Goal: Transaction & Acquisition: Purchase product/service

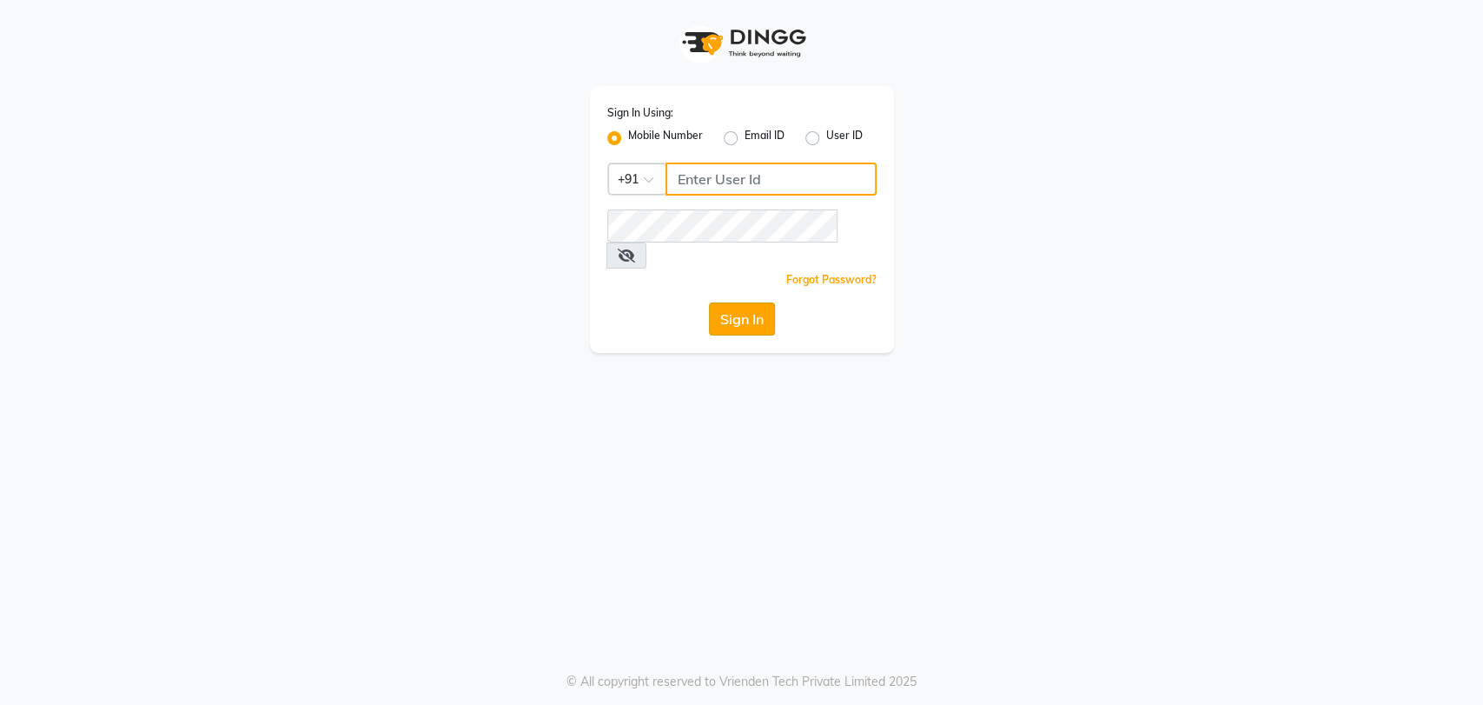
type input "7208314193"
click at [740, 302] on button "Sign In" at bounding box center [742, 318] width 66 height 33
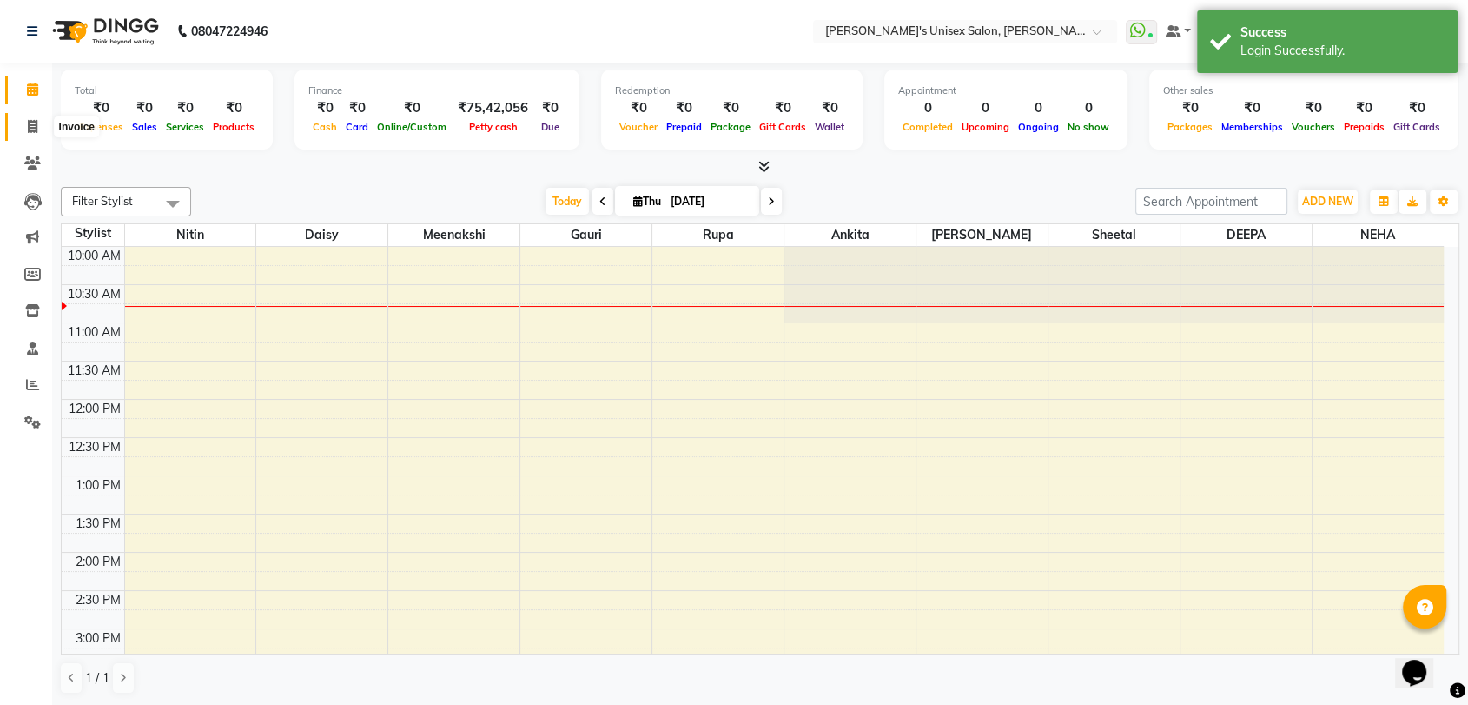
click at [36, 127] on icon at bounding box center [33, 126] width 10 height 13
select select "62"
select select "service"
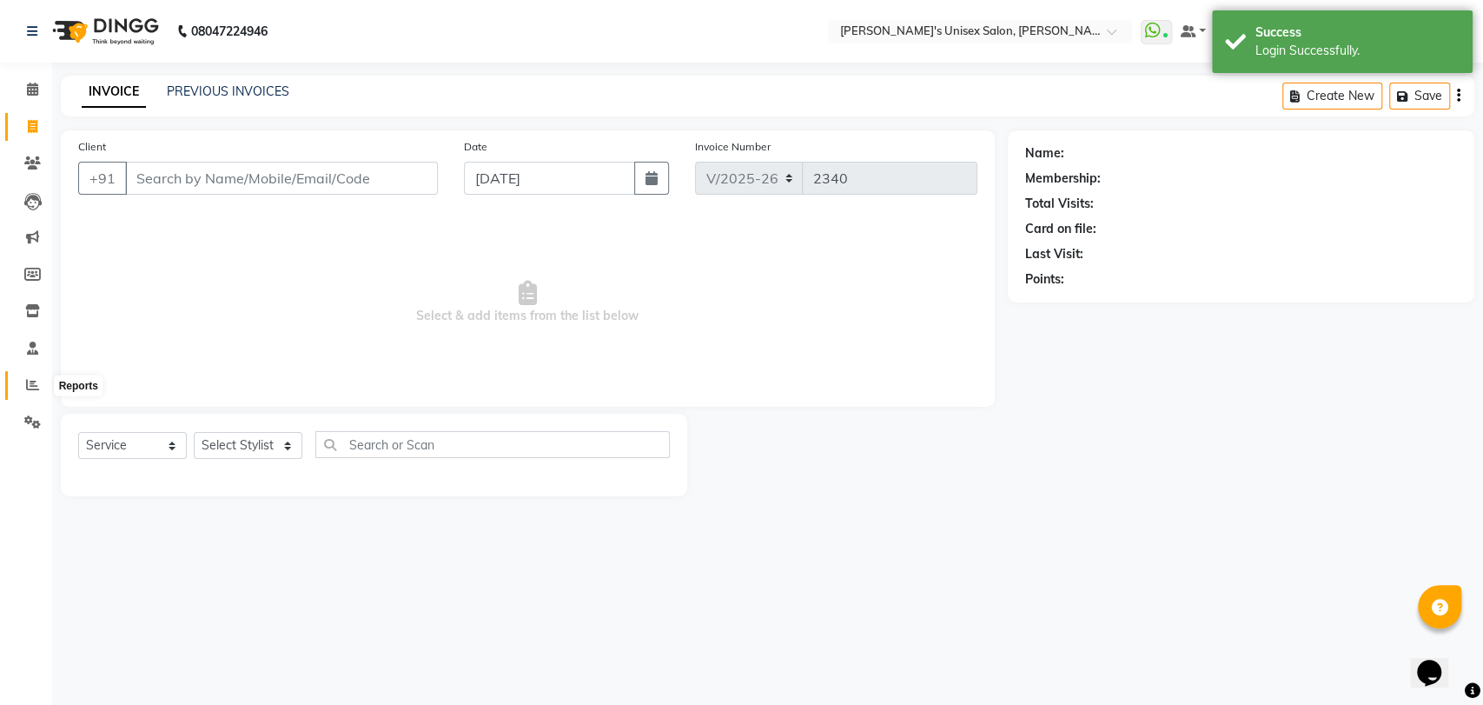
click at [28, 381] on icon at bounding box center [32, 384] width 13 height 13
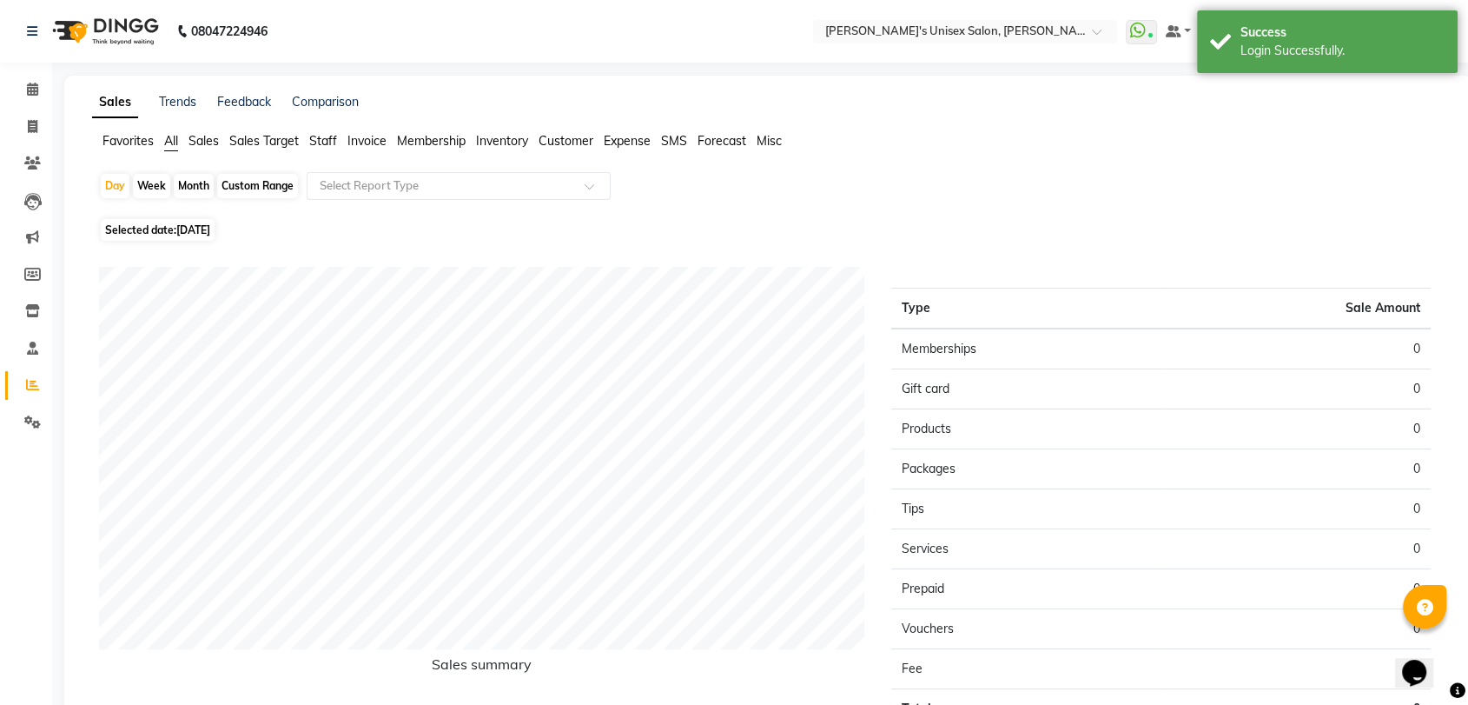
click at [196, 189] on div "Month" at bounding box center [194, 186] width 40 height 24
select select "9"
select select "2025"
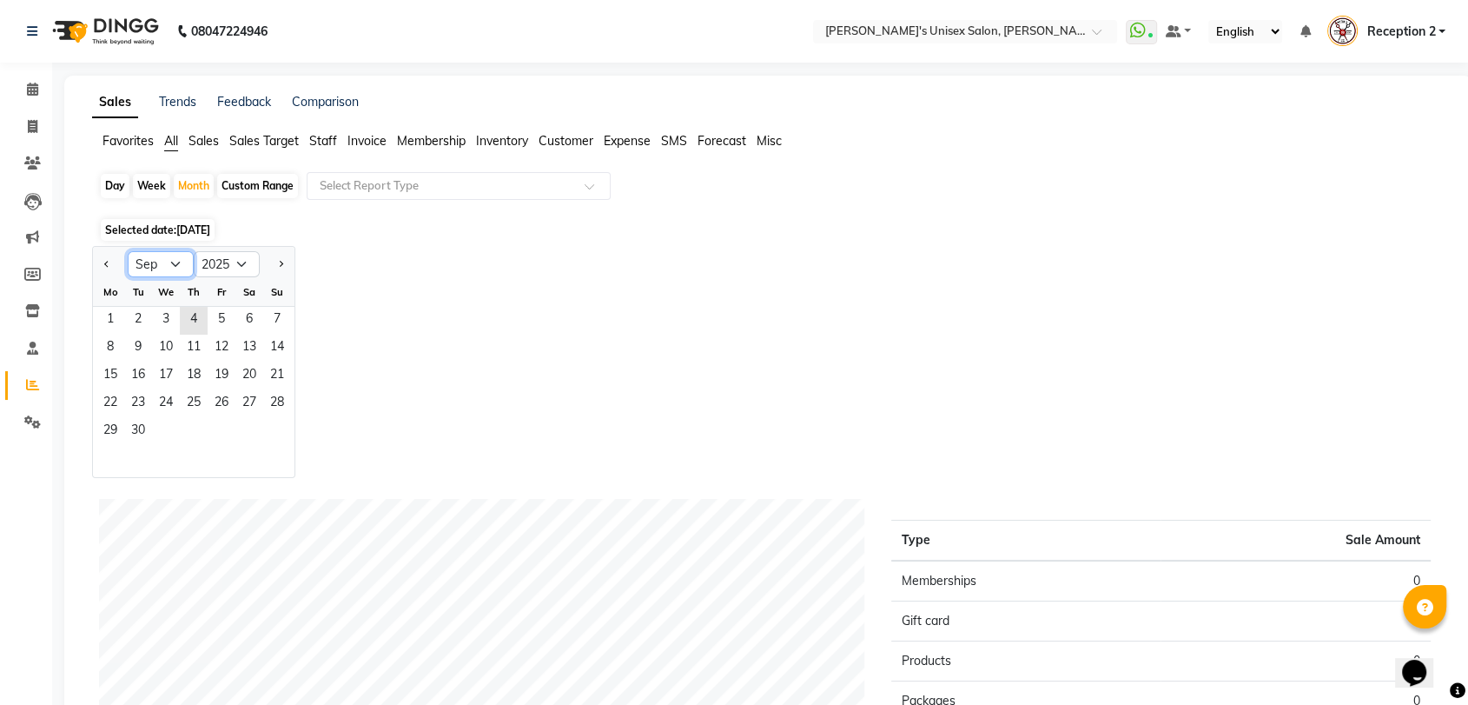
click at [171, 266] on select "Jan Feb Mar Apr May Jun [DATE] Aug Sep Oct Nov Dec" at bounding box center [161, 264] width 66 height 26
select select "8"
click at [128, 251] on select "Jan Feb Mar Apr May Jun [DATE] Aug Sep Oct Nov Dec" at bounding box center [161, 264] width 66 height 26
click at [223, 321] on span "1" at bounding box center [222, 321] width 28 height 28
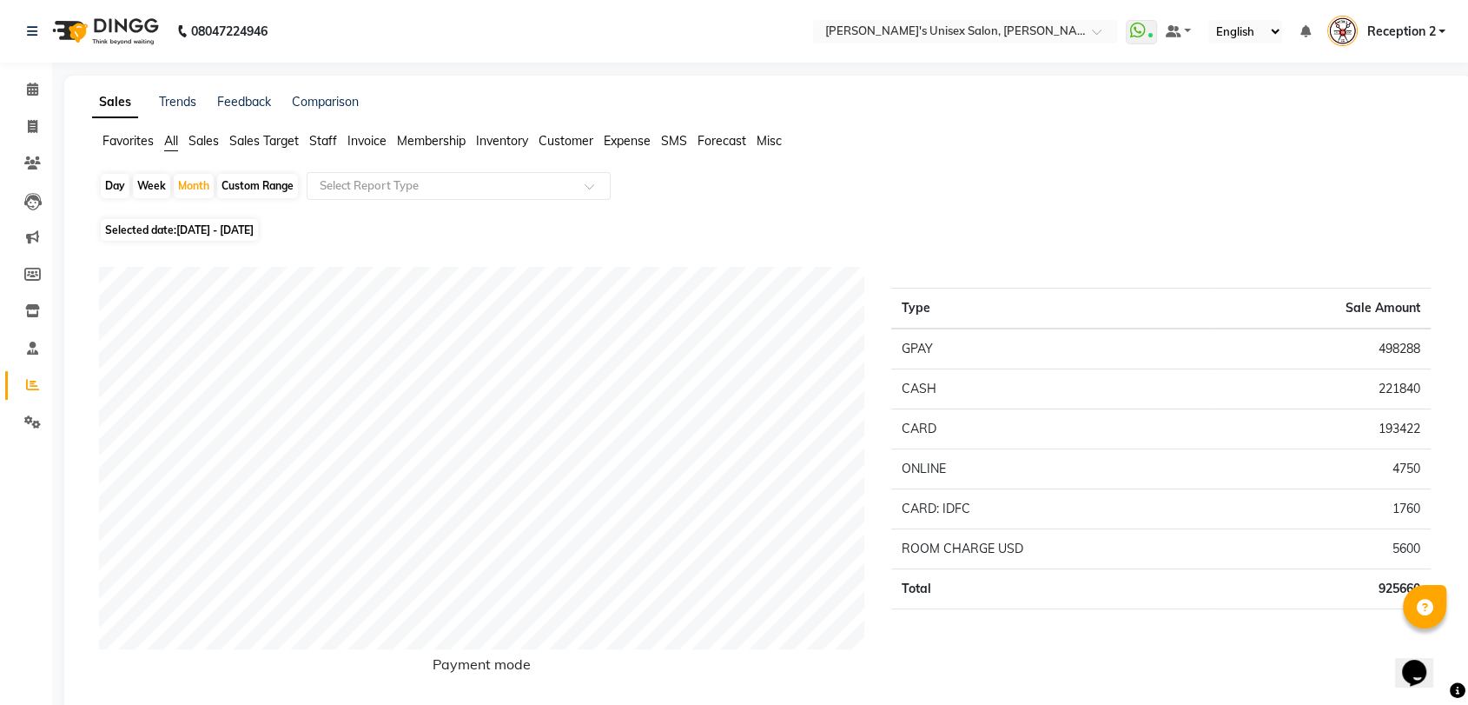
click at [121, 186] on div "Day" at bounding box center [115, 186] width 29 height 24
select select "8"
select select "2025"
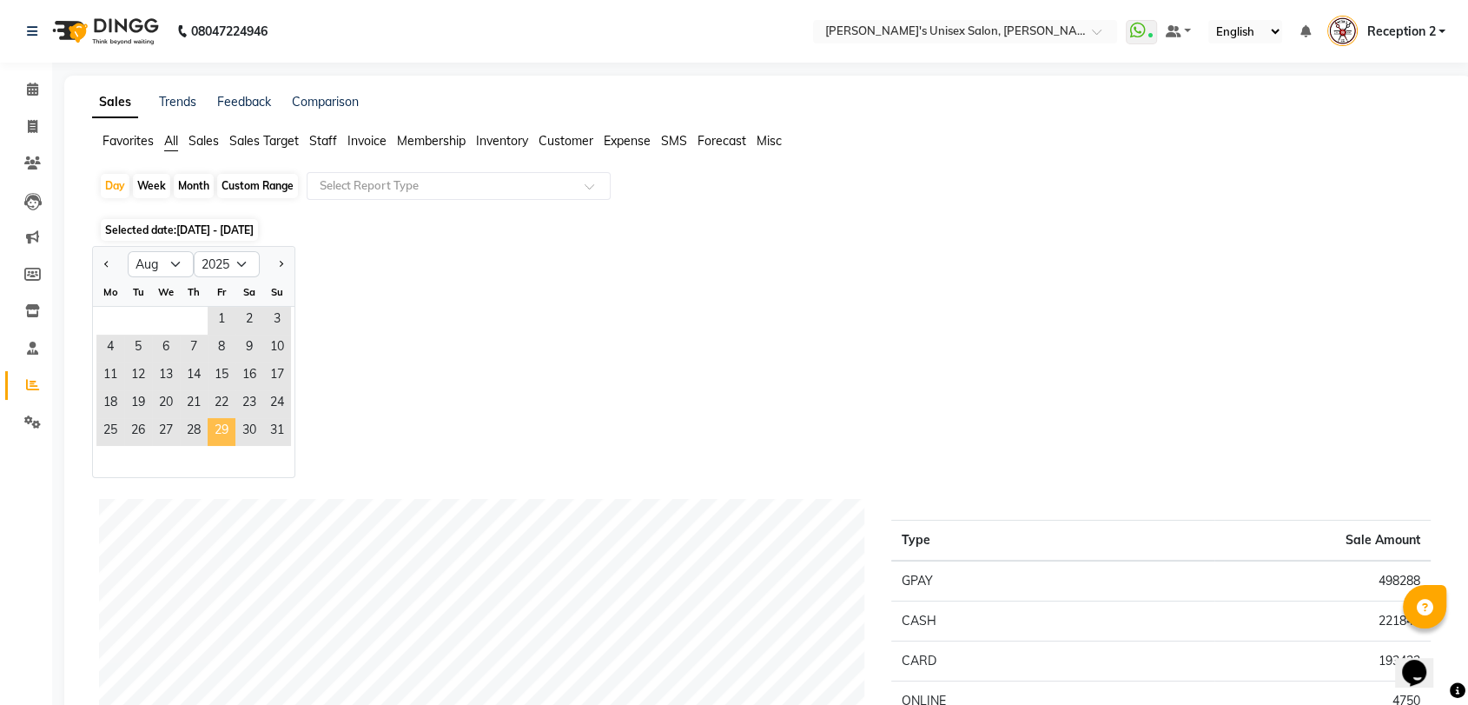
click at [222, 428] on span "29" at bounding box center [222, 432] width 28 height 28
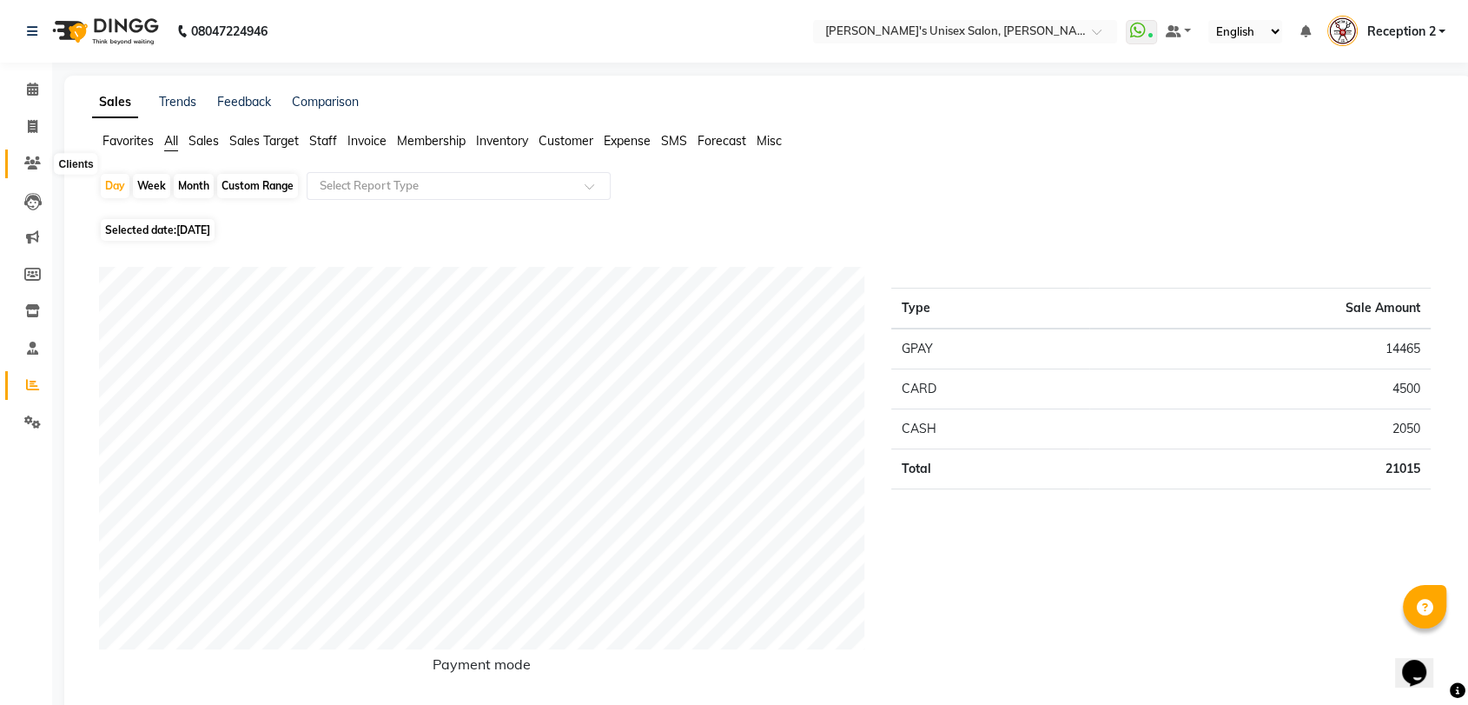
click at [29, 161] on icon at bounding box center [32, 162] width 17 height 13
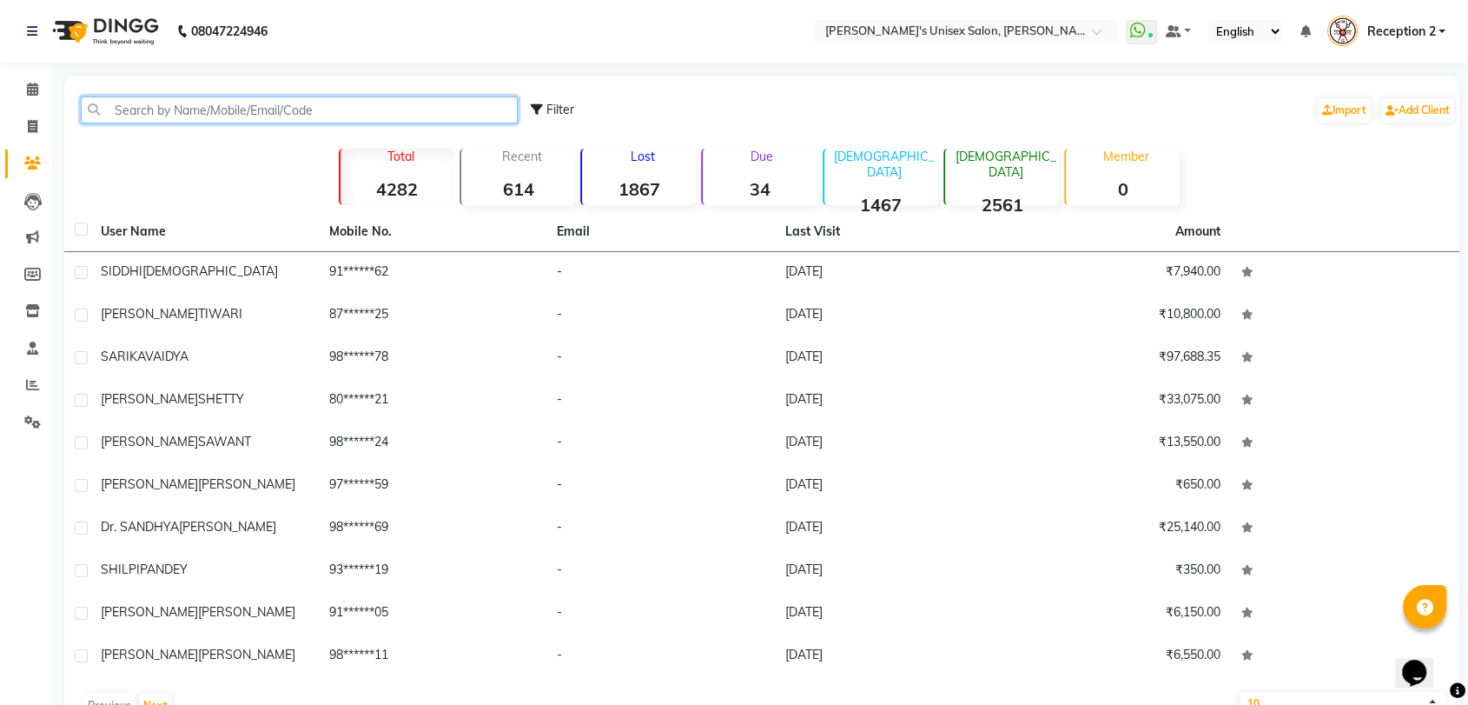
click at [276, 108] on input "text" at bounding box center [299, 109] width 437 height 27
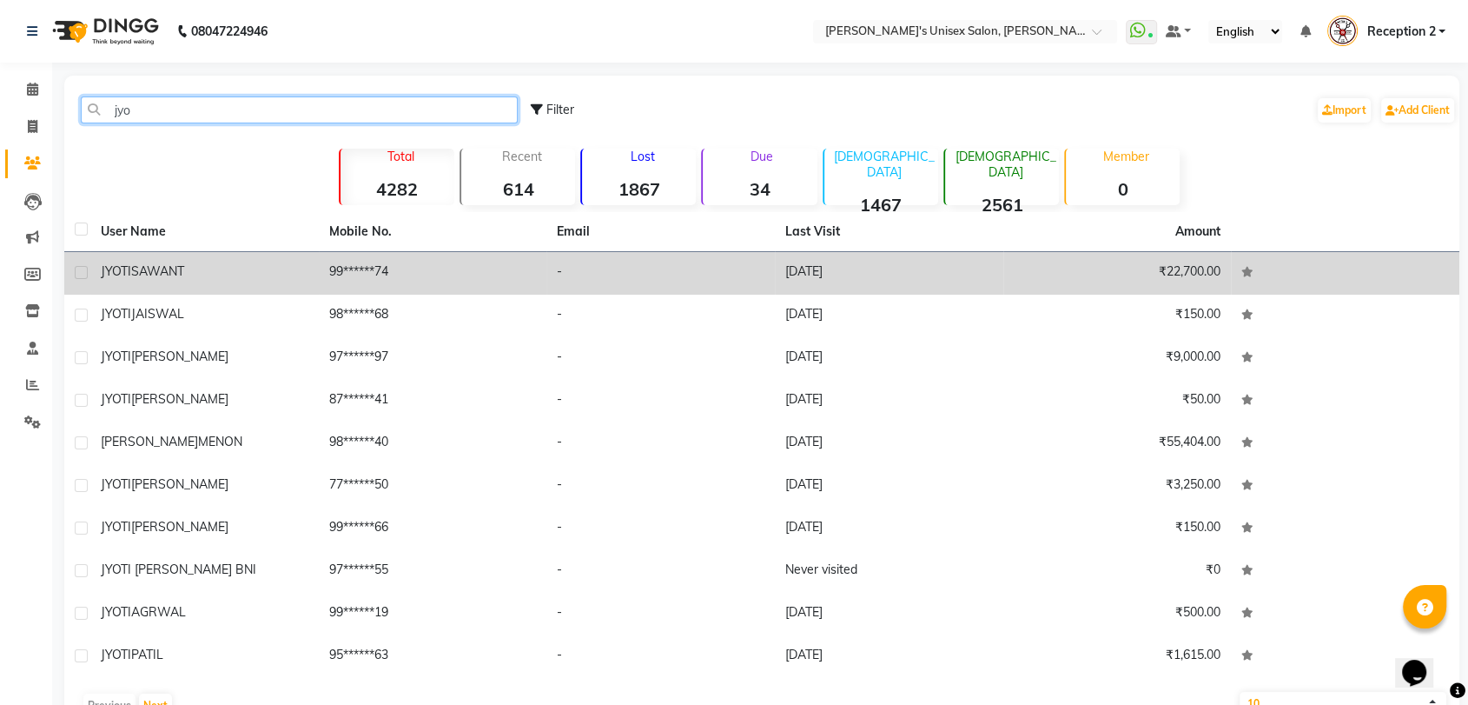
type input "jyo"
click at [410, 277] on td "99******74" at bounding box center [433, 273] width 228 height 43
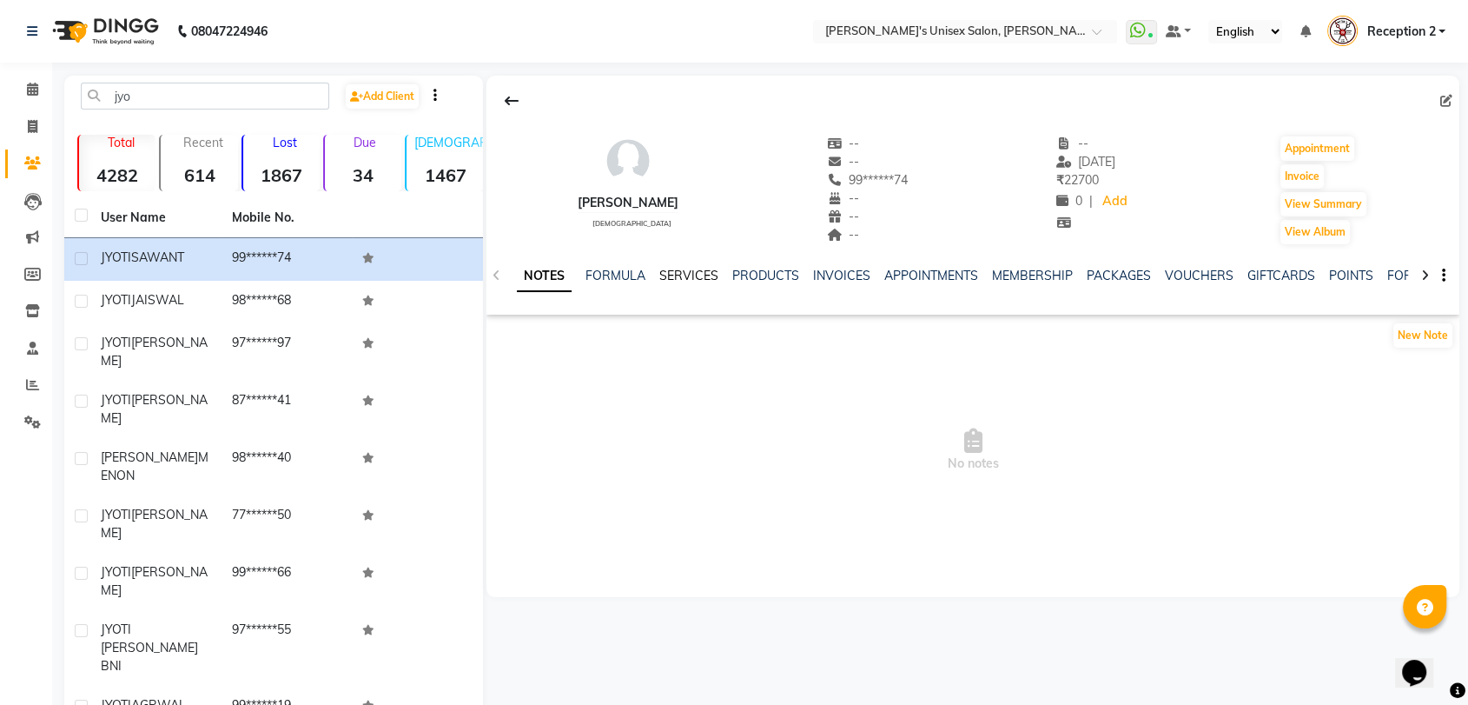
click at [696, 277] on link "SERVICES" at bounding box center [688, 276] width 59 height 16
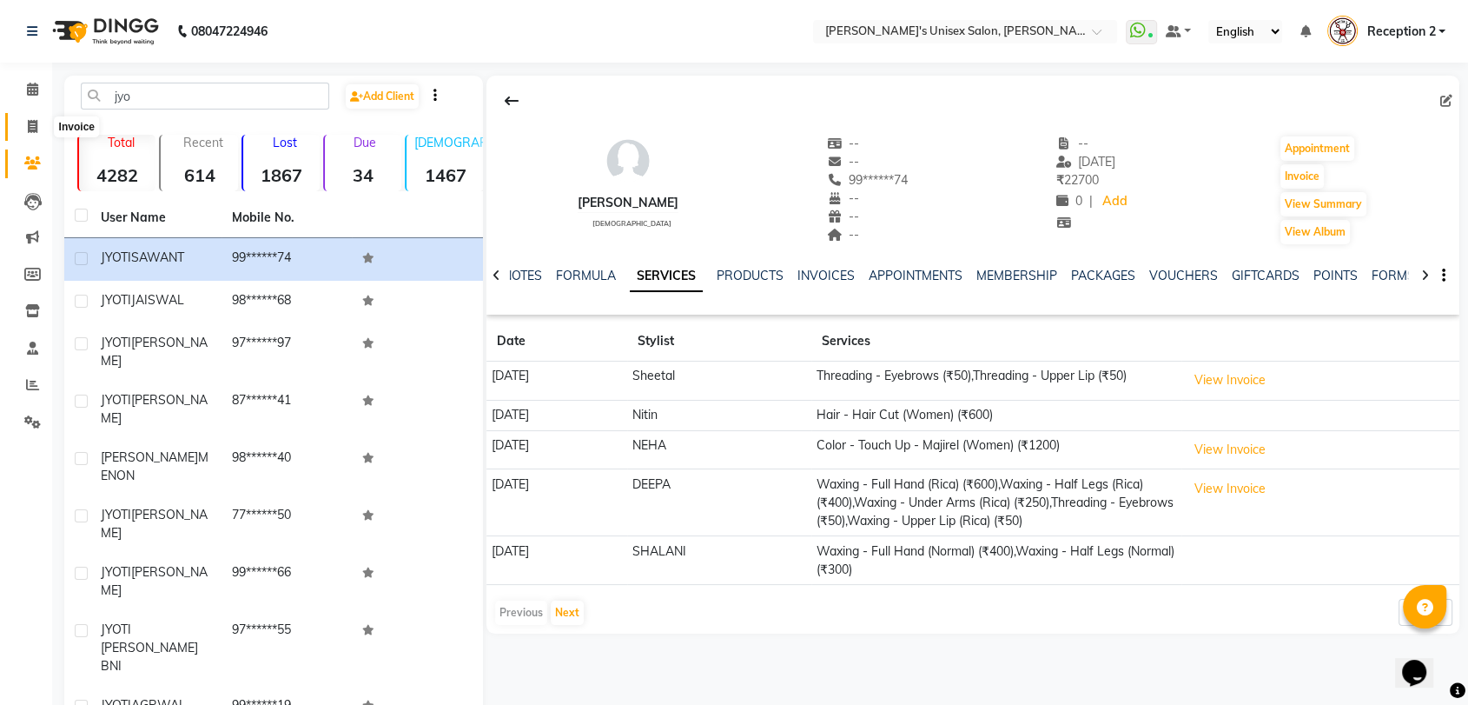
click at [29, 129] on icon at bounding box center [33, 126] width 10 height 13
select select "62"
select select "service"
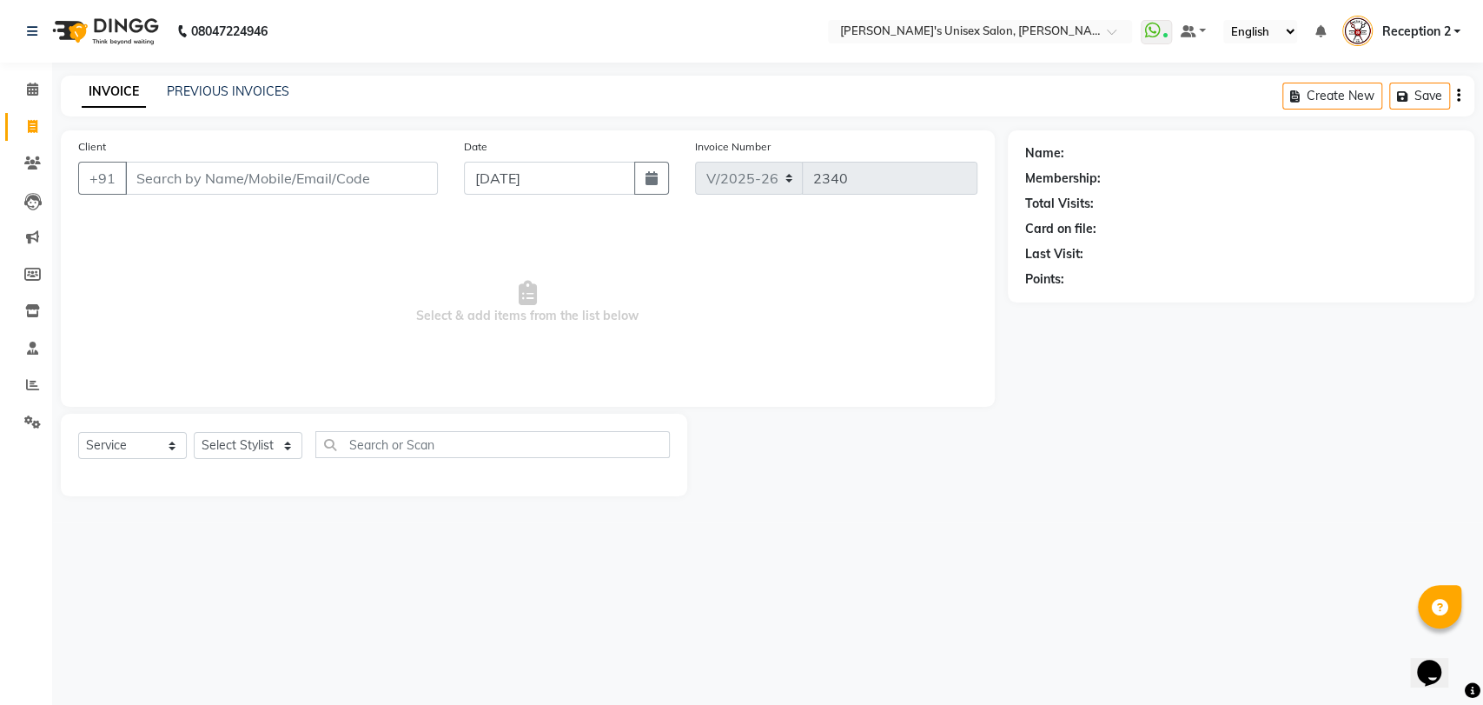
click at [372, 182] on input "Client" at bounding box center [281, 178] width 313 height 33
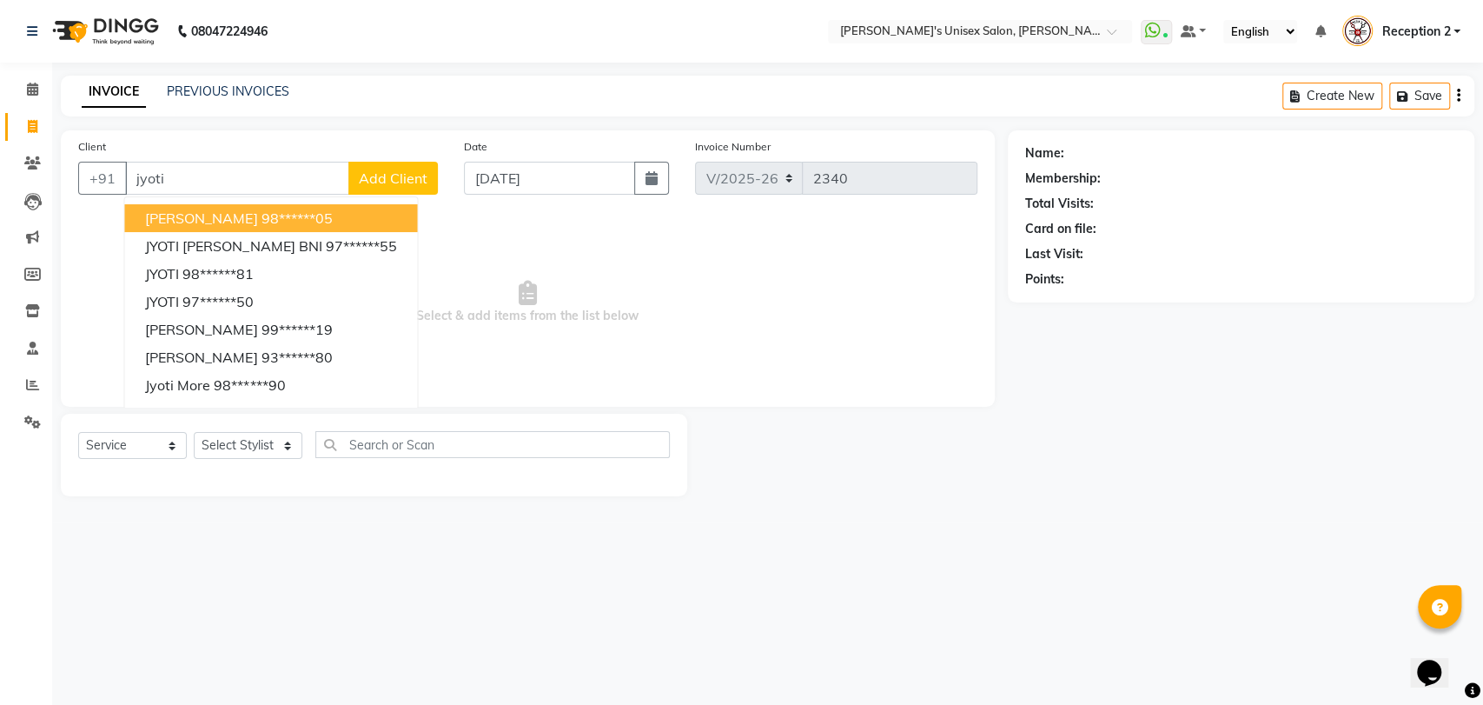
click at [264, 180] on input "jyoti" at bounding box center [237, 178] width 224 height 33
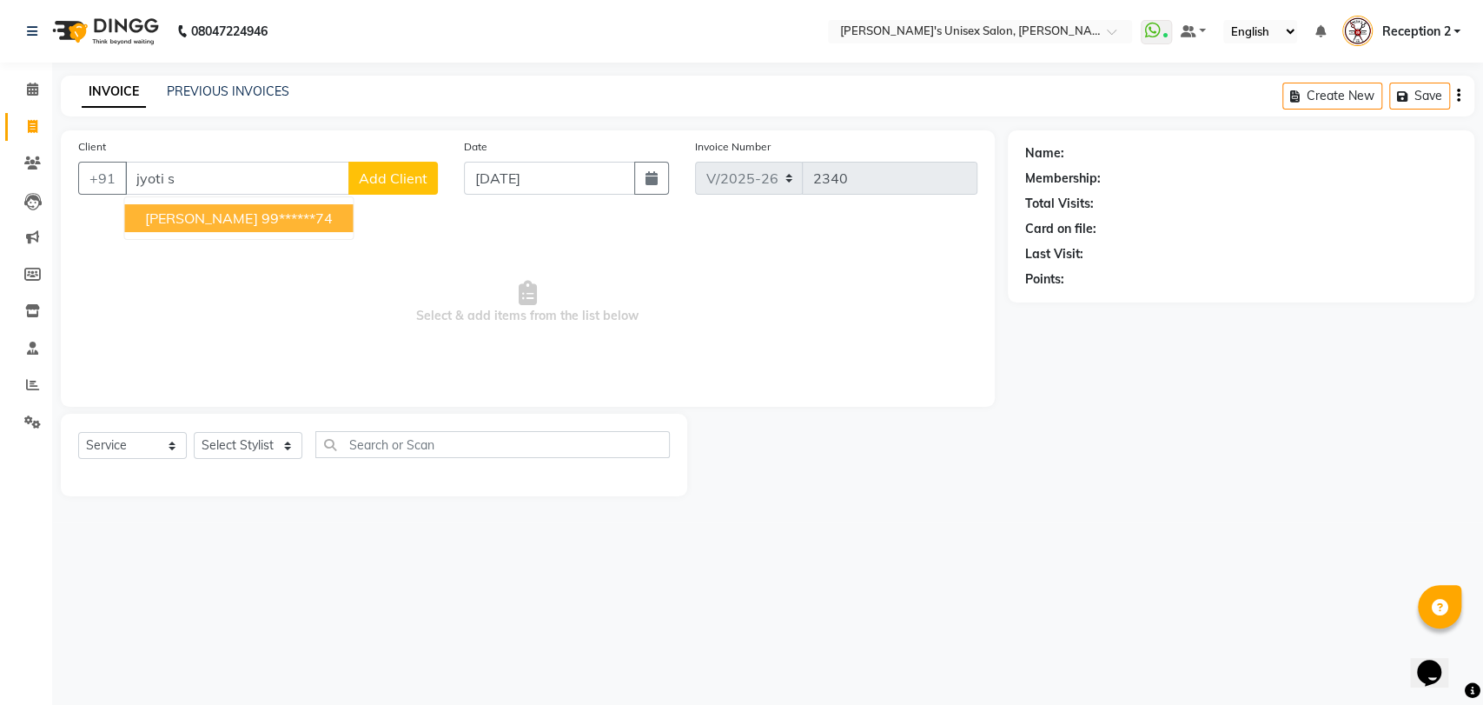
click at [264, 205] on button "JYOTI SAWANT 99******74" at bounding box center [238, 218] width 228 height 28
type input "99******74"
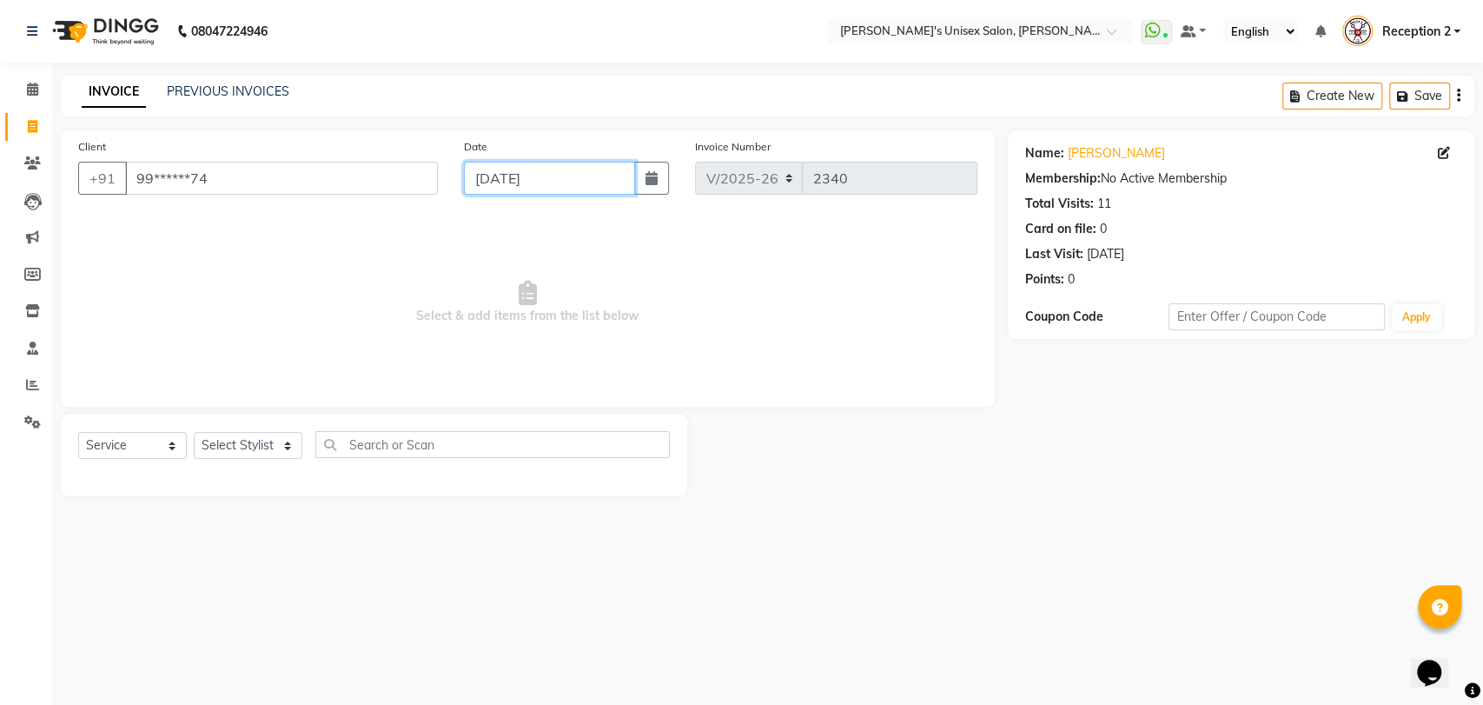
click at [488, 183] on input "[DATE]" at bounding box center [549, 178] width 171 height 33
select select "9"
select select "2025"
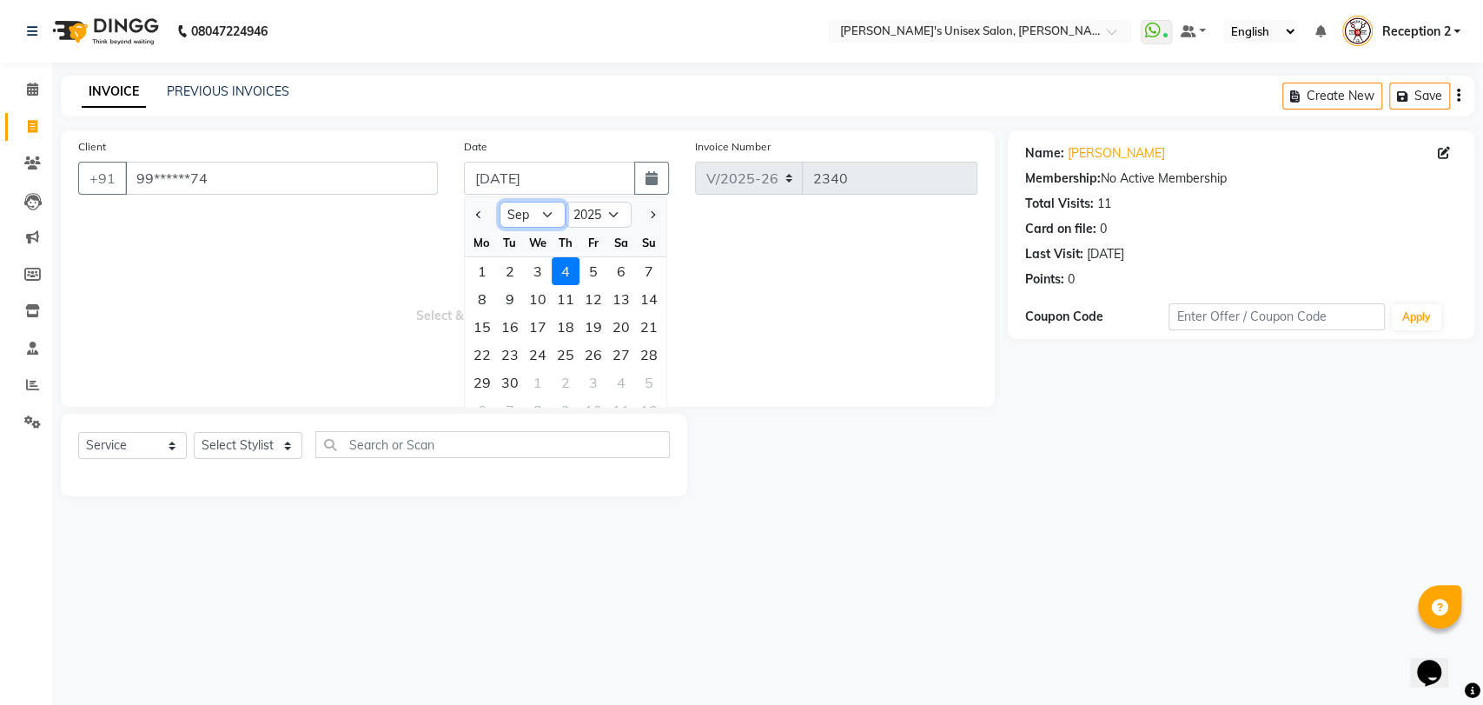
click at [539, 219] on select "Jan Feb Mar Apr May Jun [DATE] Aug Sep Oct Nov Dec" at bounding box center [533, 215] width 66 height 26
select select "8"
click at [500, 202] on select "Jan Feb Mar Apr May Jun [DATE] Aug Sep Oct Nov Dec" at bounding box center [533, 215] width 66 height 26
click at [590, 387] on div "29" at bounding box center [593, 382] width 28 height 28
type input "[DATE]"
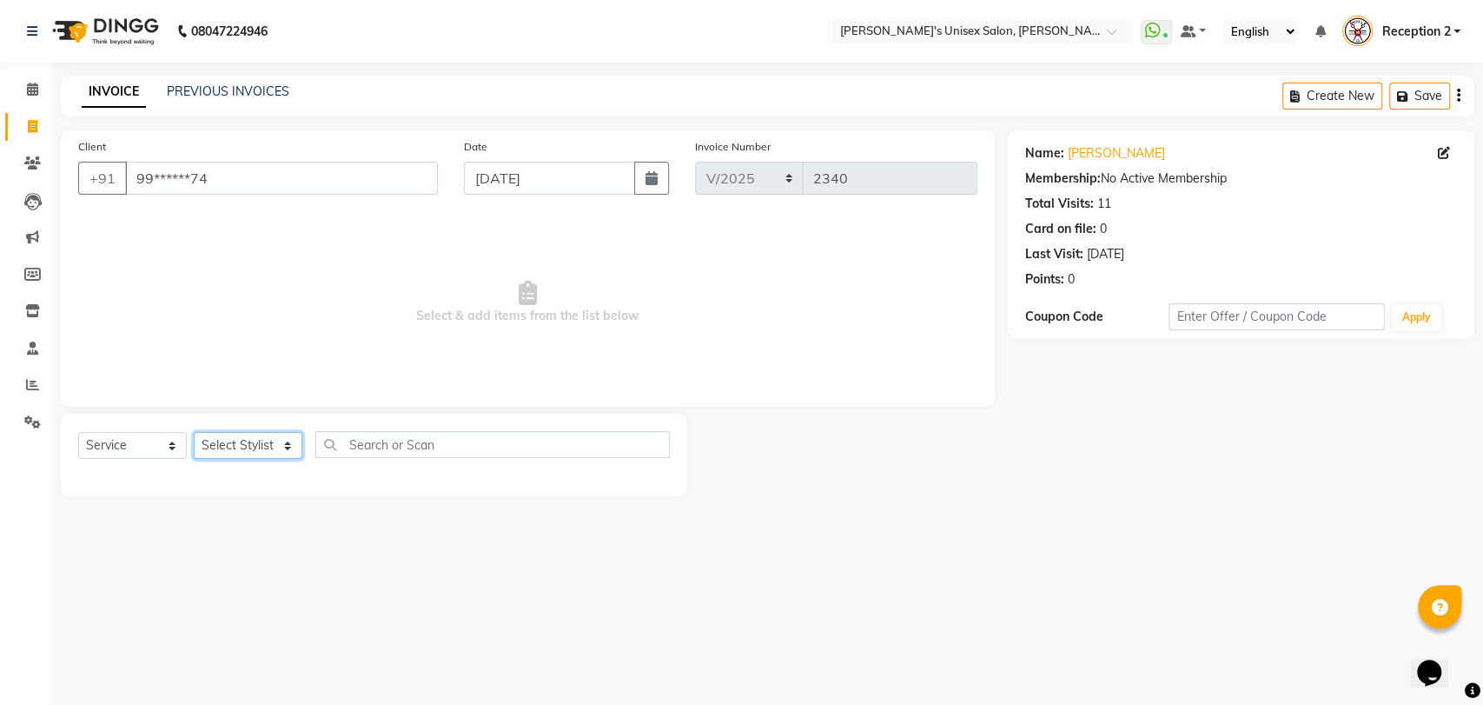
click at [280, 440] on select "Select Stylist [PERSON_NAME] [PERSON_NAME] DEEPA [PERSON_NAME] NEHA Nitin [PERS…" at bounding box center [248, 445] width 109 height 27
select select "70290"
click at [194, 432] on select "Select Stylist [PERSON_NAME] [PERSON_NAME] DEEPA [PERSON_NAME] NEHA Nitin [PERS…" at bounding box center [248, 445] width 109 height 27
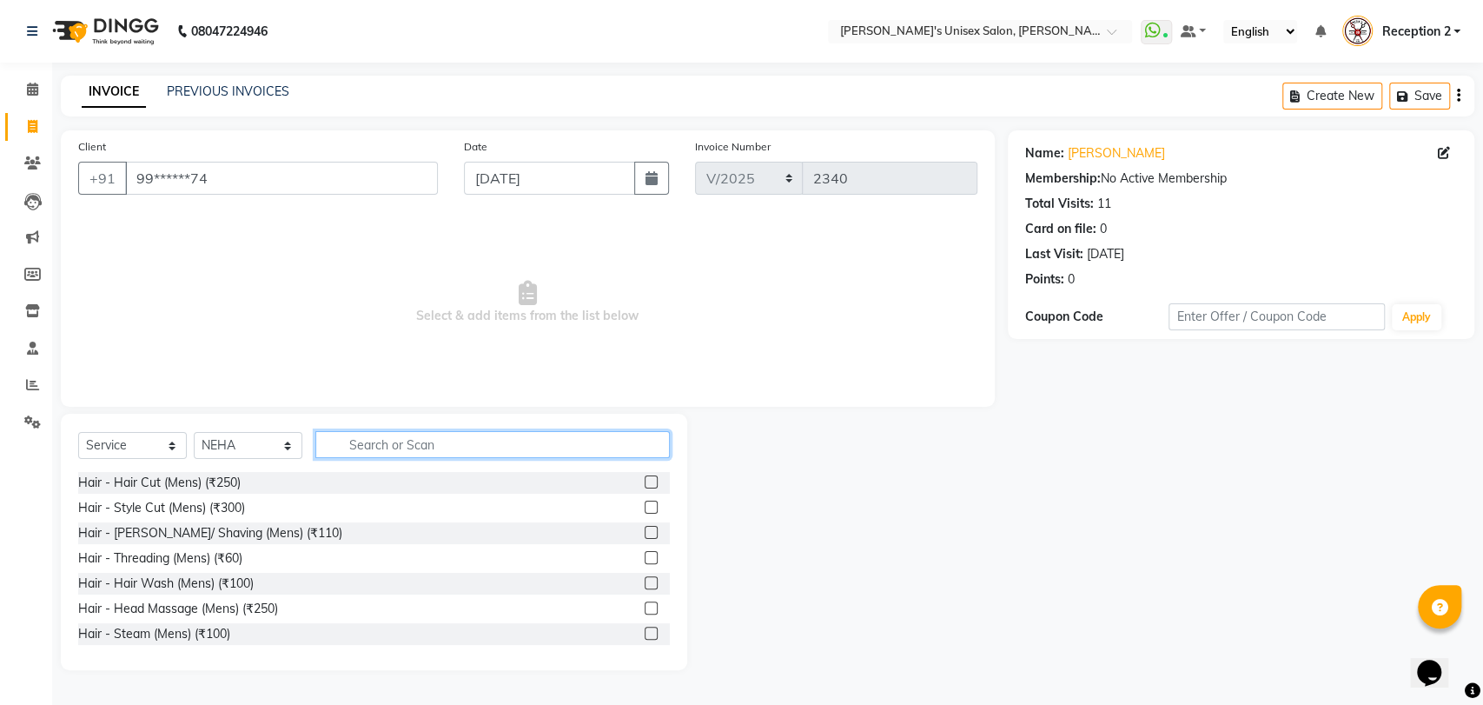
click at [407, 440] on input "text" at bounding box center [492, 444] width 354 height 27
type input "i"
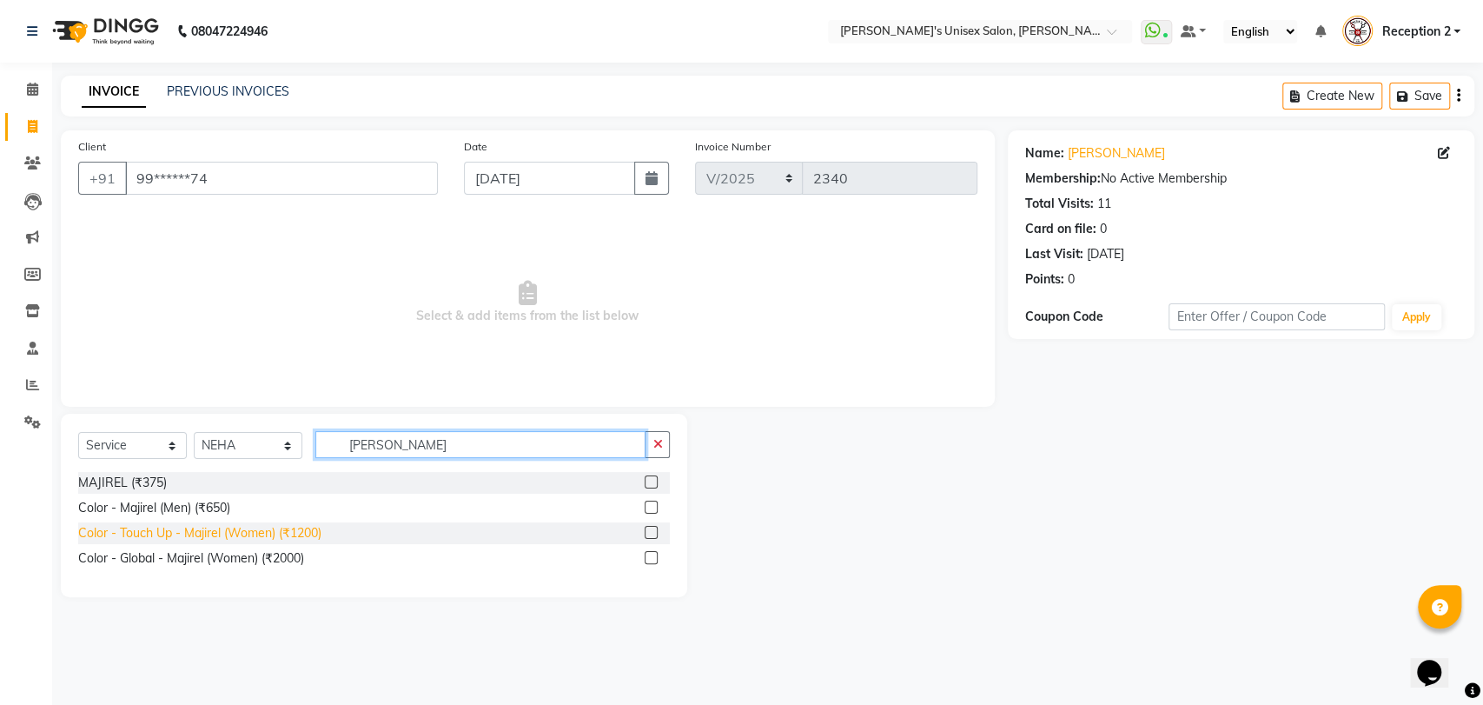
type input "[PERSON_NAME]"
click at [285, 537] on div "Color - Touch Up - Majirel (Women) (₹1200)" at bounding box center [199, 533] width 243 height 18
checkbox input "false"
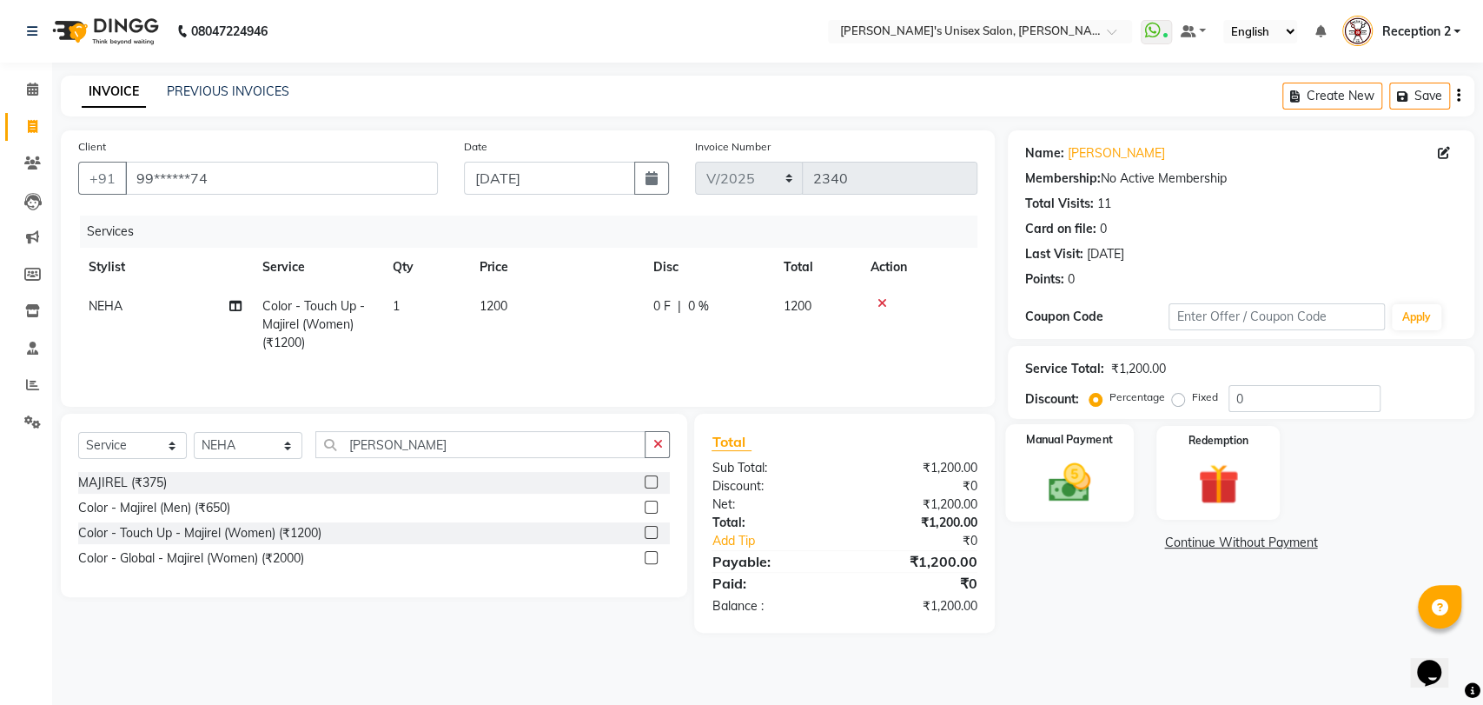
click at [1076, 478] on img at bounding box center [1069, 482] width 69 height 49
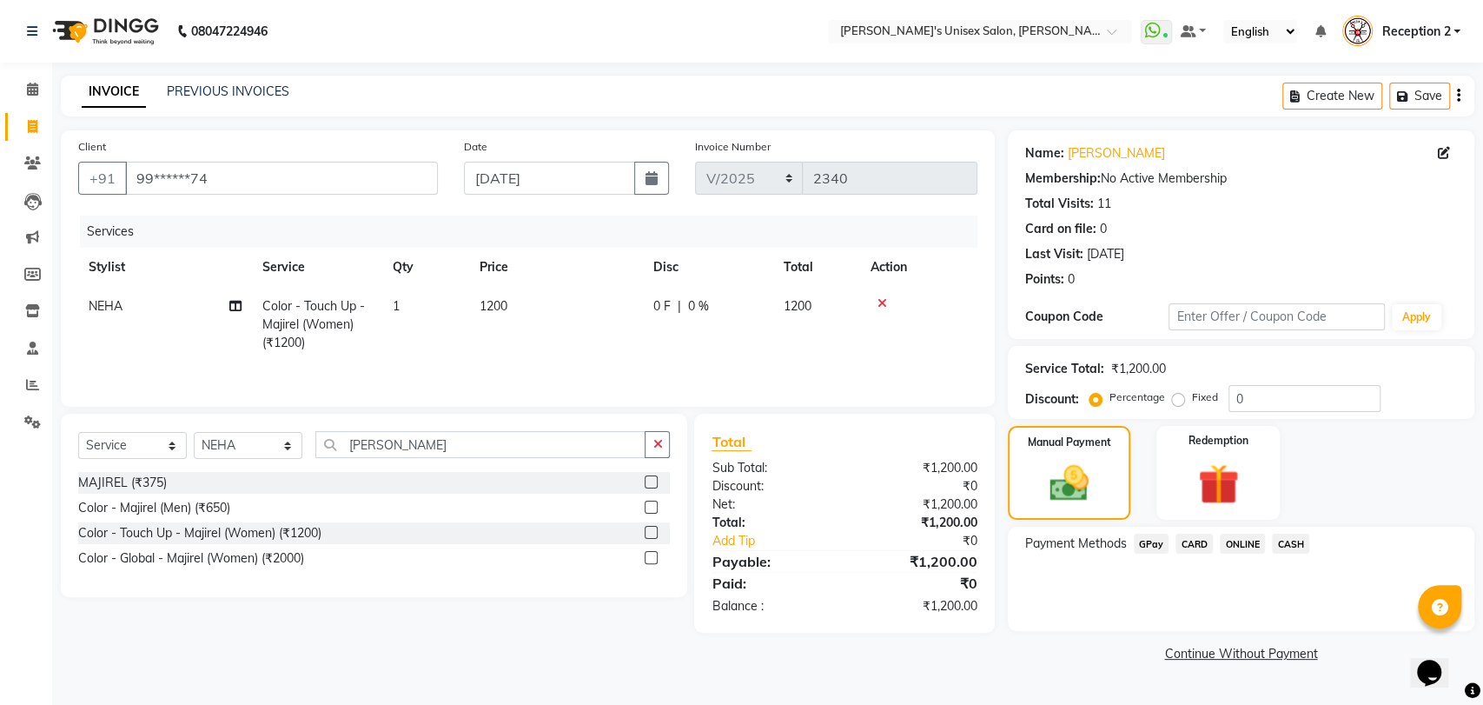
click at [1238, 543] on span "ONLINE" at bounding box center [1242, 543] width 45 height 20
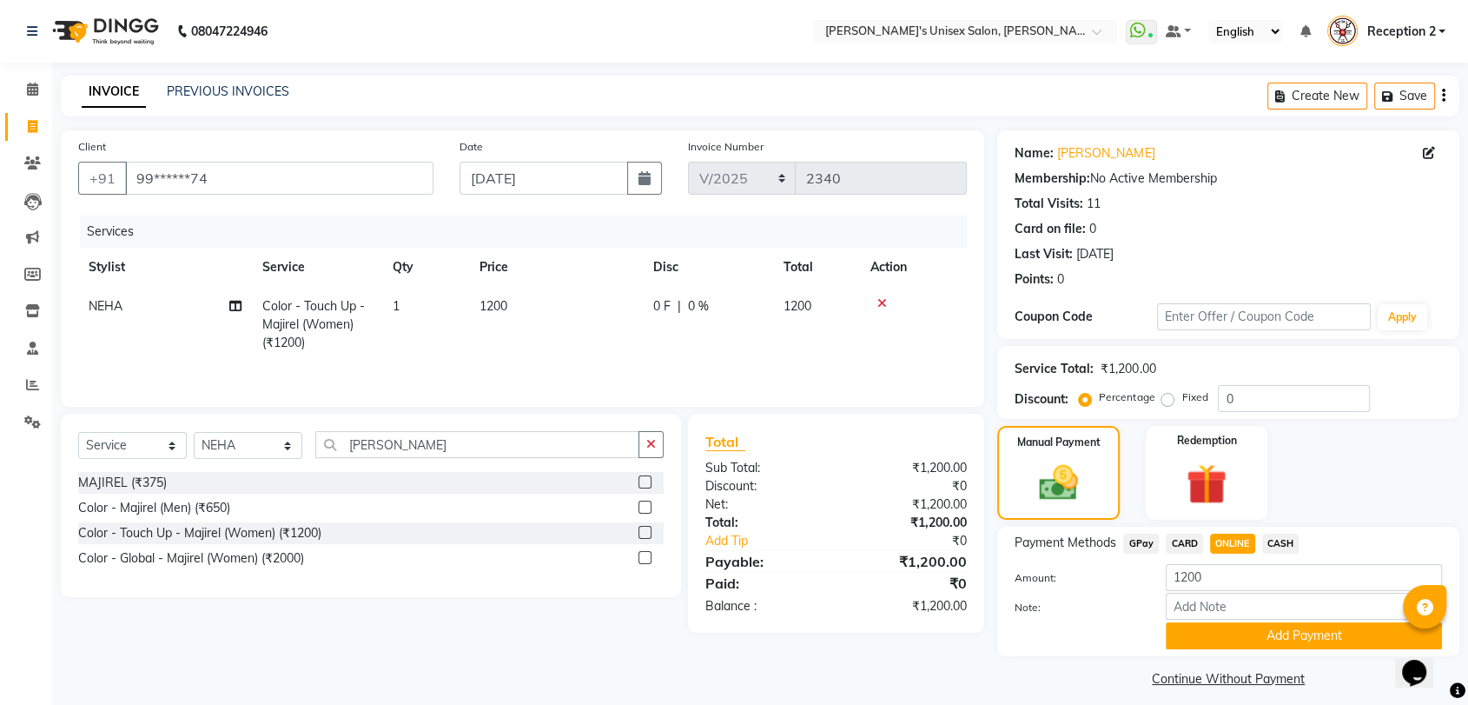
click at [1134, 540] on span "GPay" at bounding box center [1141, 543] width 36 height 20
click at [1256, 640] on button "Add Payment" at bounding box center [1304, 635] width 276 height 27
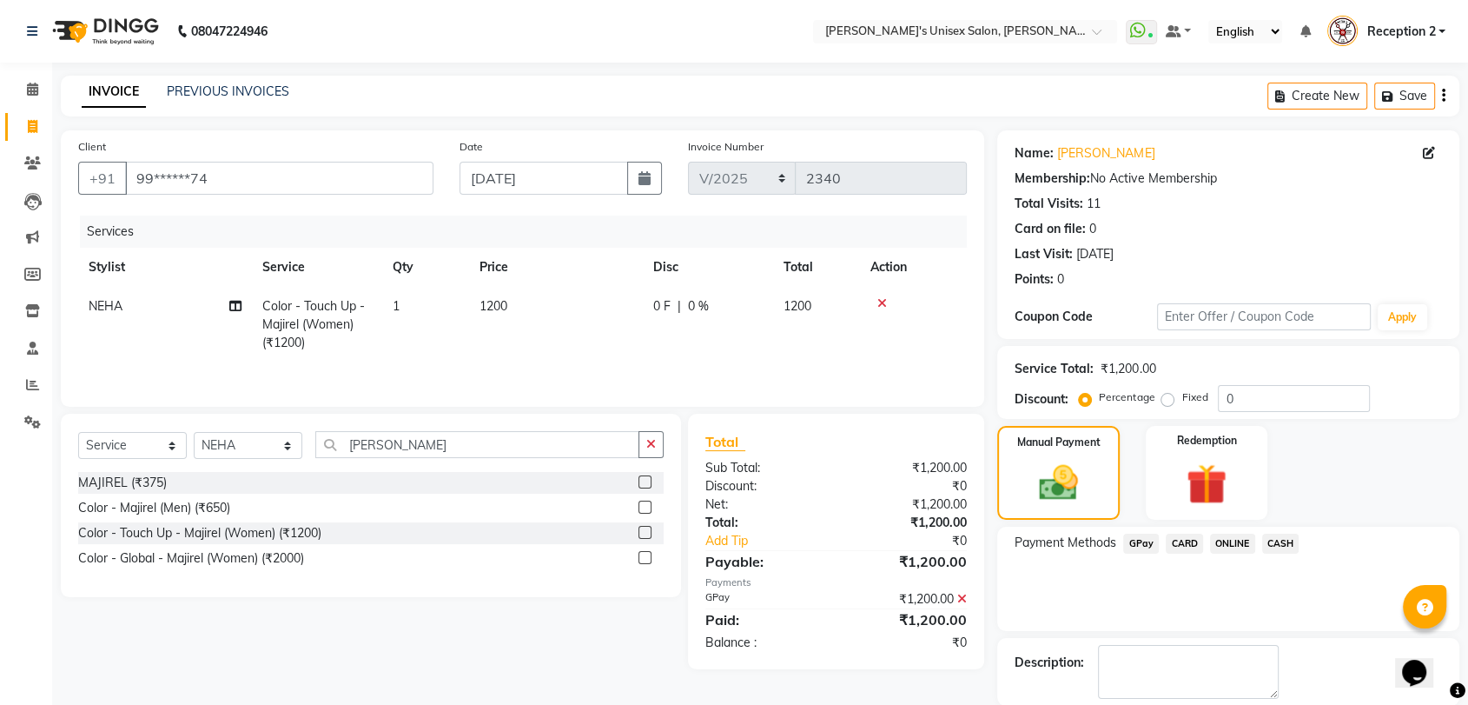
scroll to position [85, 0]
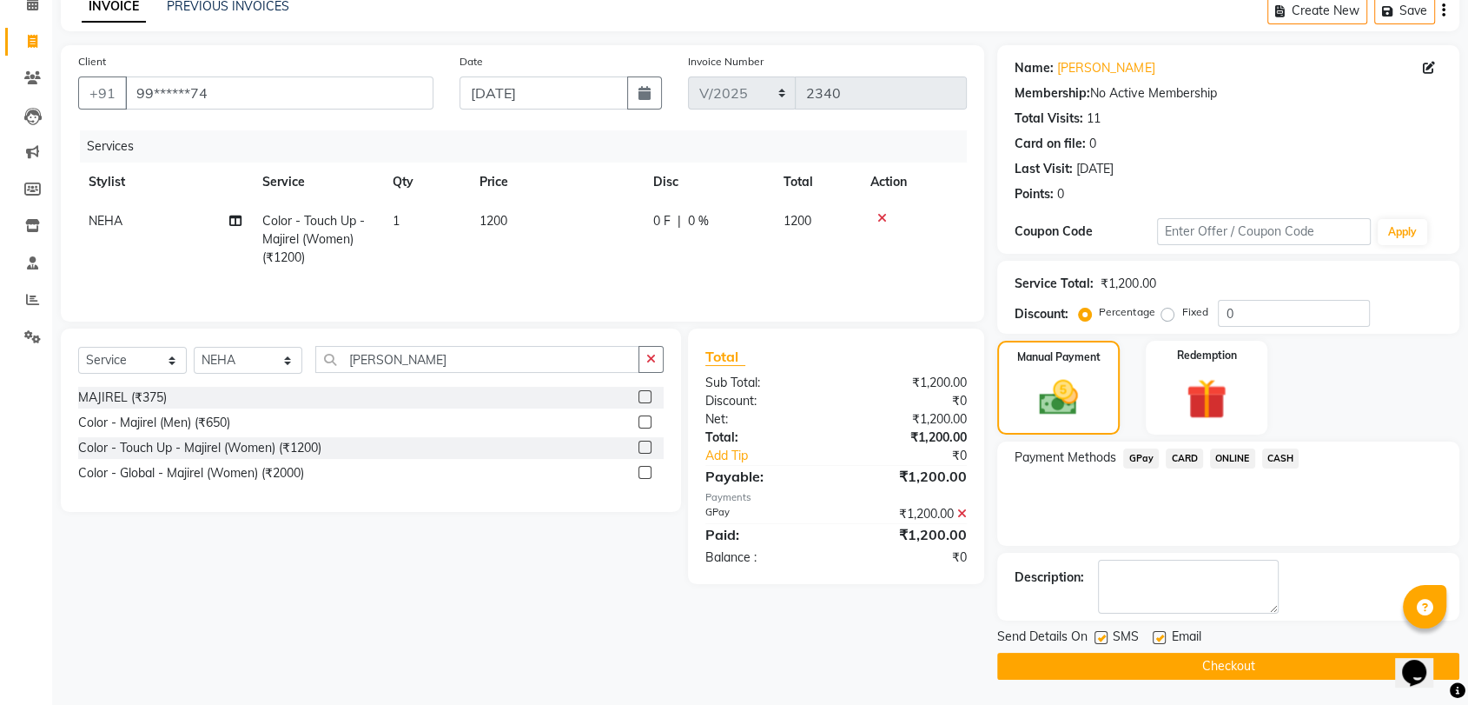
click at [1233, 658] on button "Checkout" at bounding box center [1228, 665] width 462 height 27
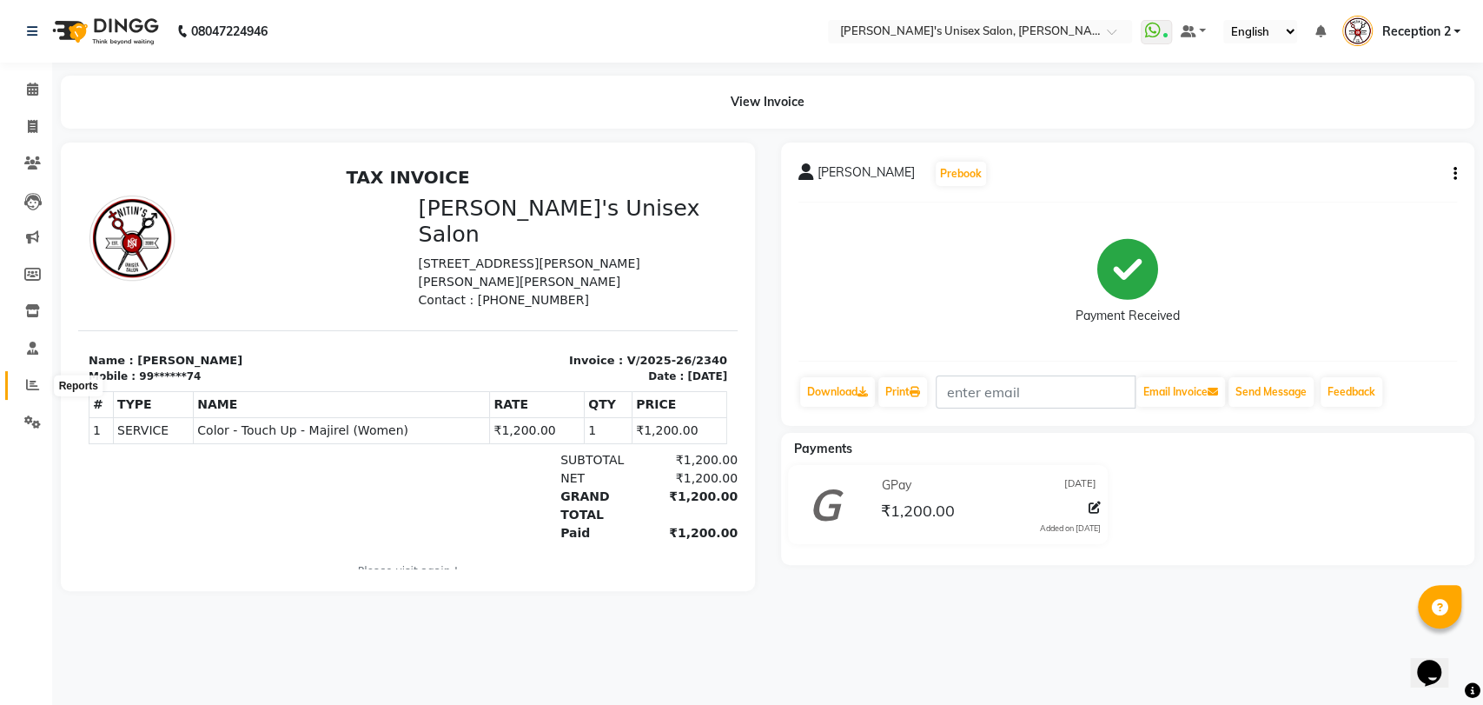
click at [29, 382] on icon at bounding box center [32, 384] width 13 height 13
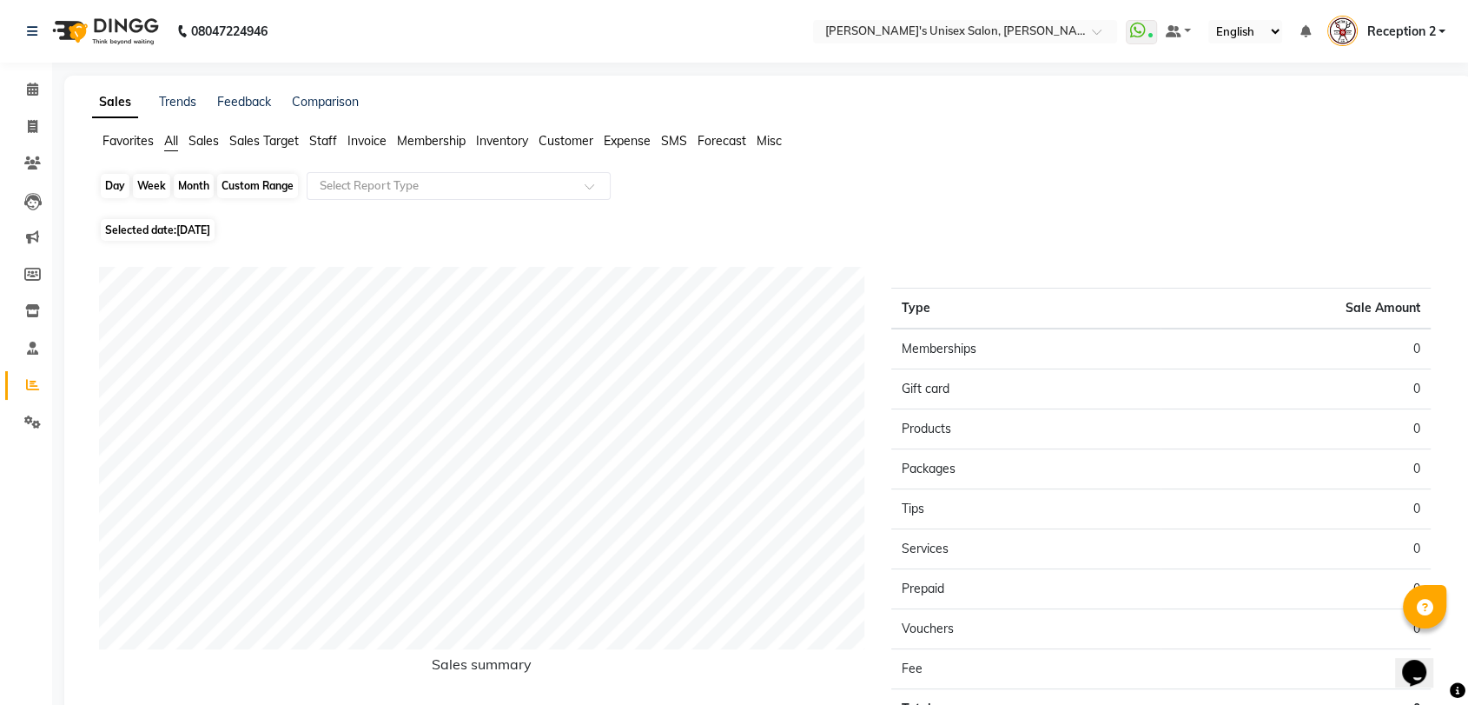
click at [116, 182] on div "Day" at bounding box center [115, 186] width 29 height 24
select select "9"
select select "2025"
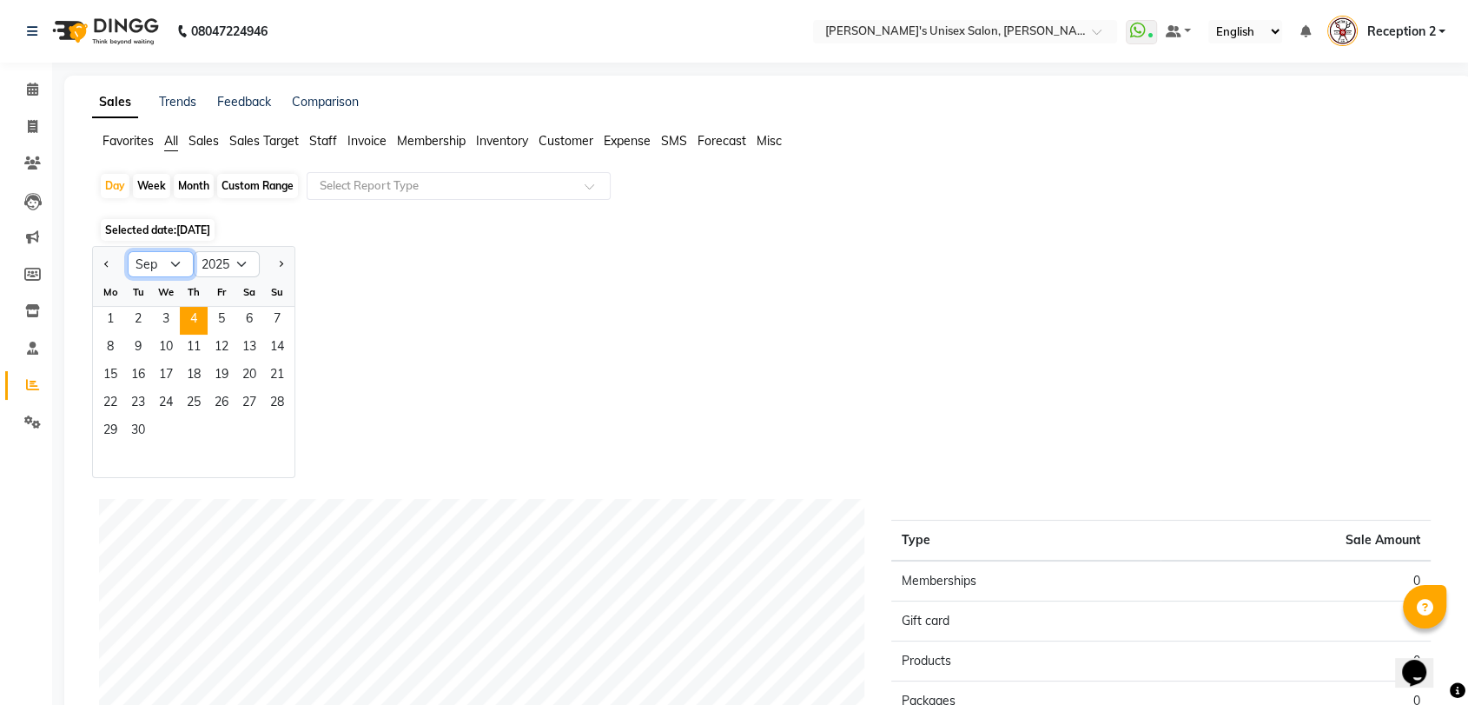
click at [169, 262] on select "Jan Feb Mar Apr May Jun [DATE] Aug Sep Oct Nov Dec" at bounding box center [161, 264] width 66 height 26
select select "8"
click at [128, 251] on select "Jan Feb Mar Apr May Jun [DATE] Aug Sep Oct Nov Dec" at bounding box center [161, 264] width 66 height 26
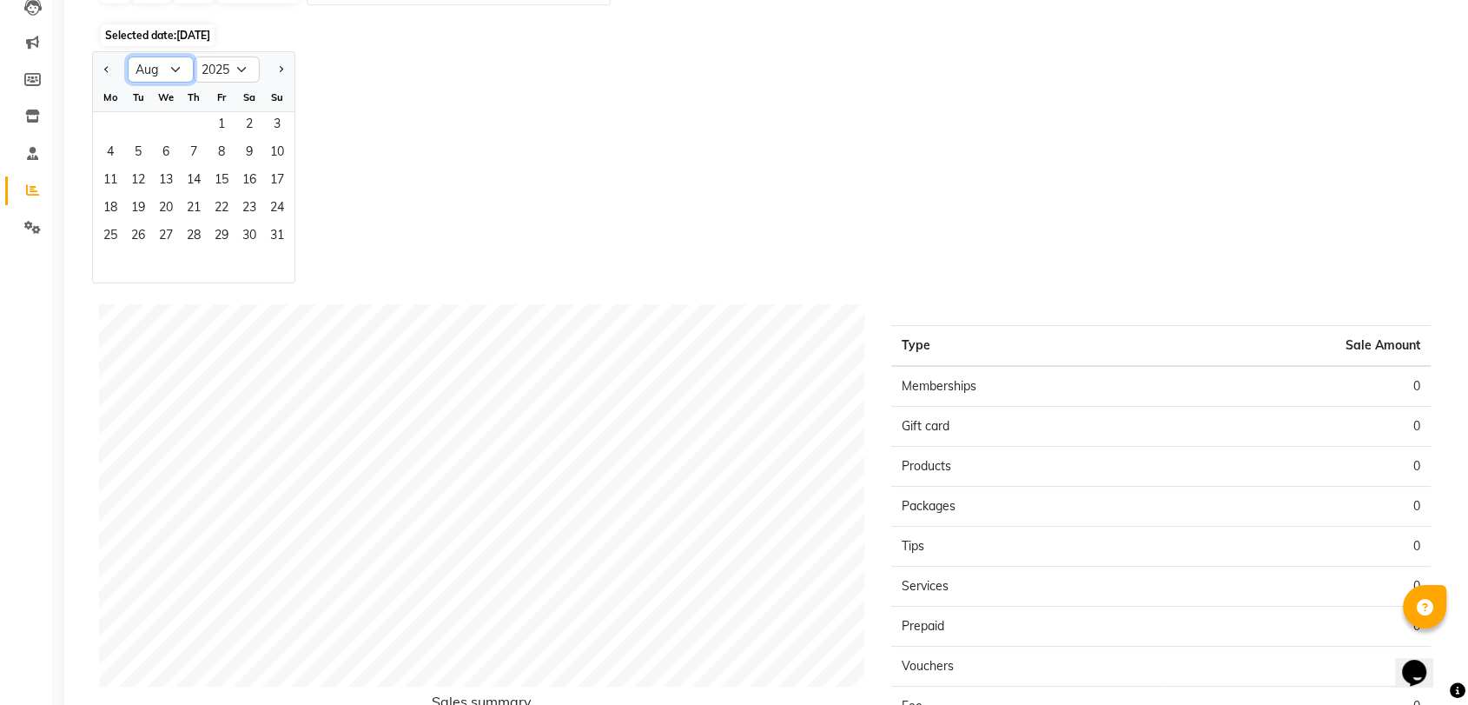
scroll to position [202, 0]
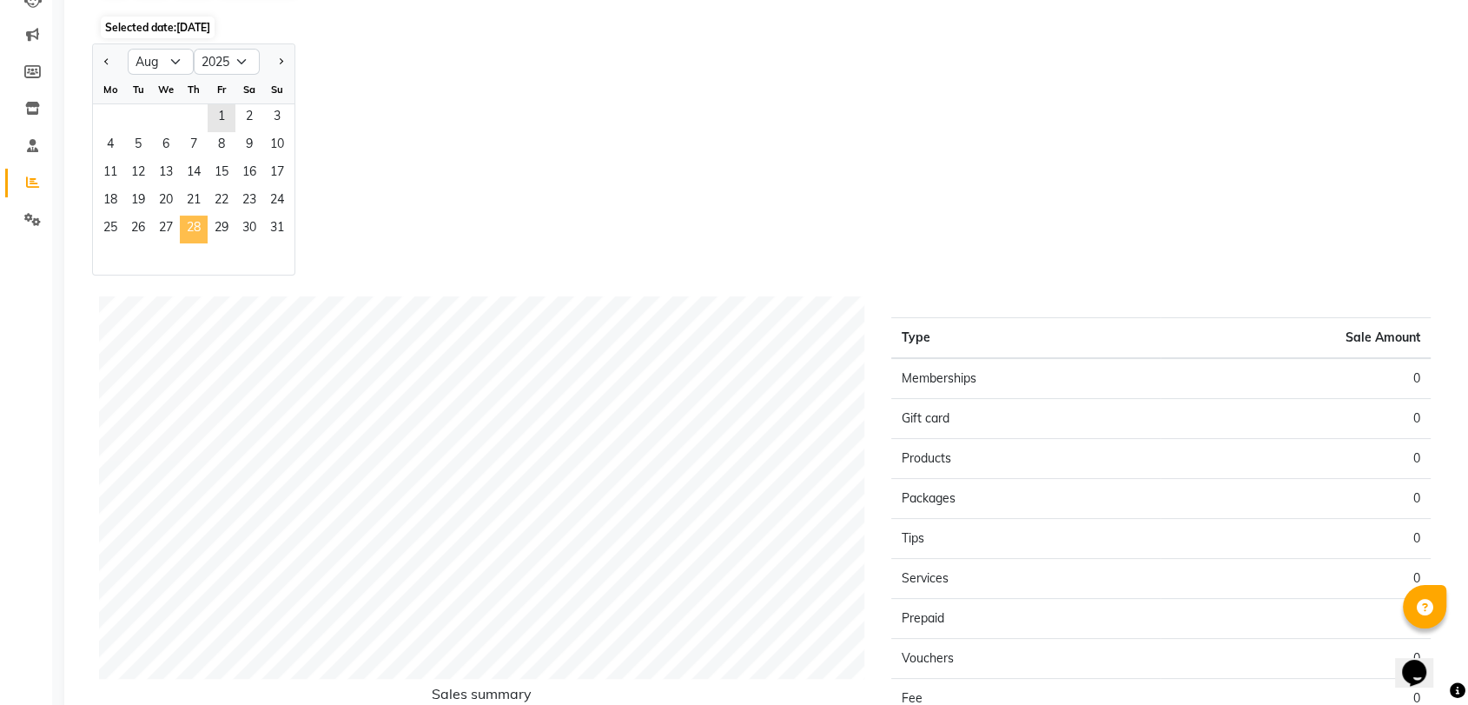
click at [197, 225] on span "28" at bounding box center [194, 229] width 28 height 28
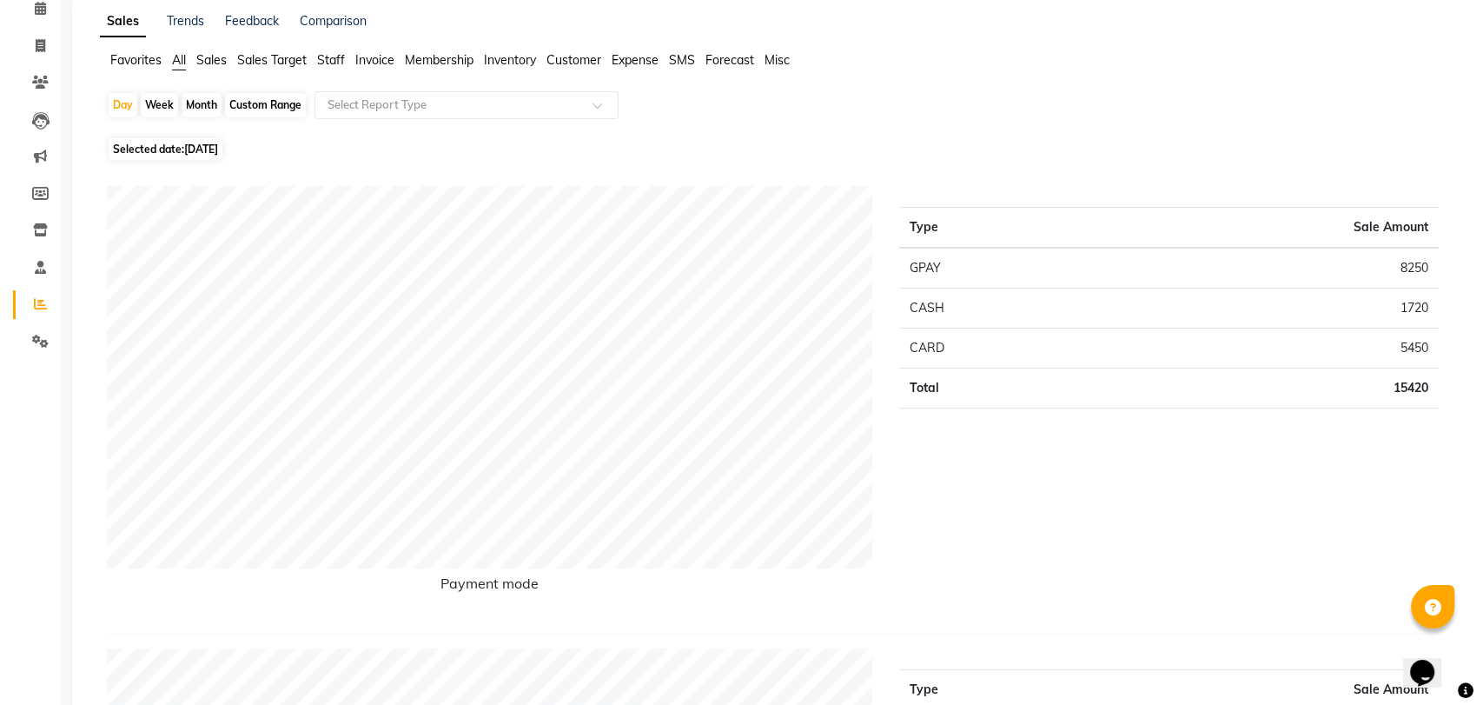
scroll to position [0, 0]
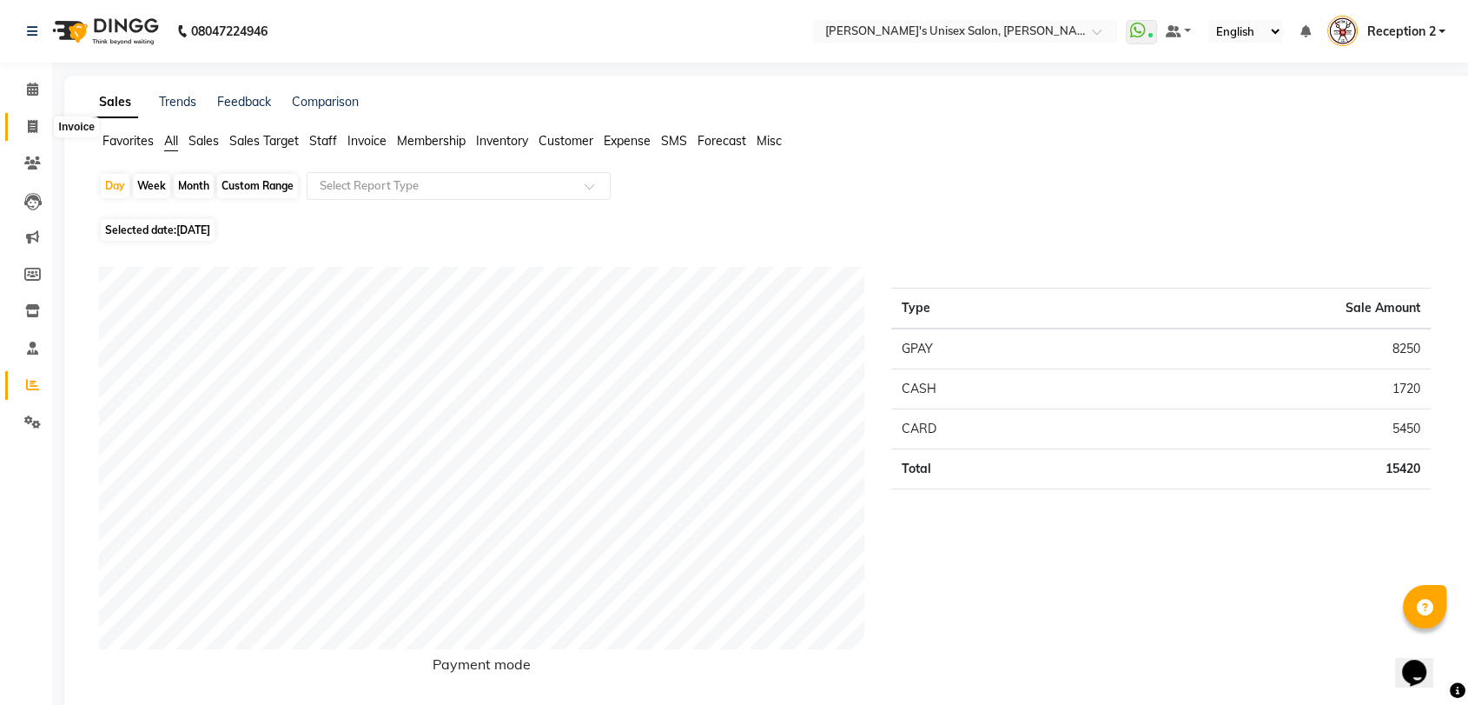
click at [35, 128] on icon at bounding box center [33, 126] width 10 height 13
select select "62"
select select "service"
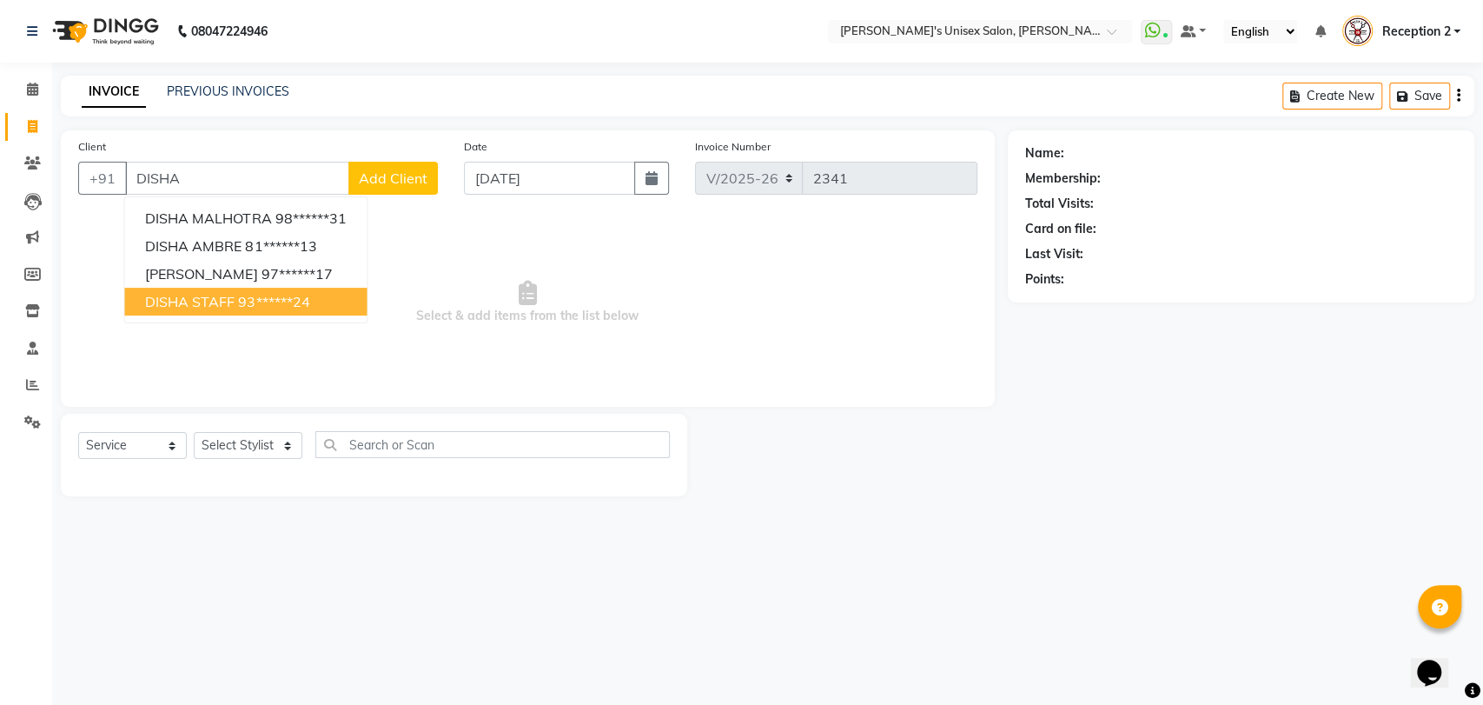
click at [196, 300] on span "DISHA STAFF" at bounding box center [189, 301] width 89 height 17
type input "93******24"
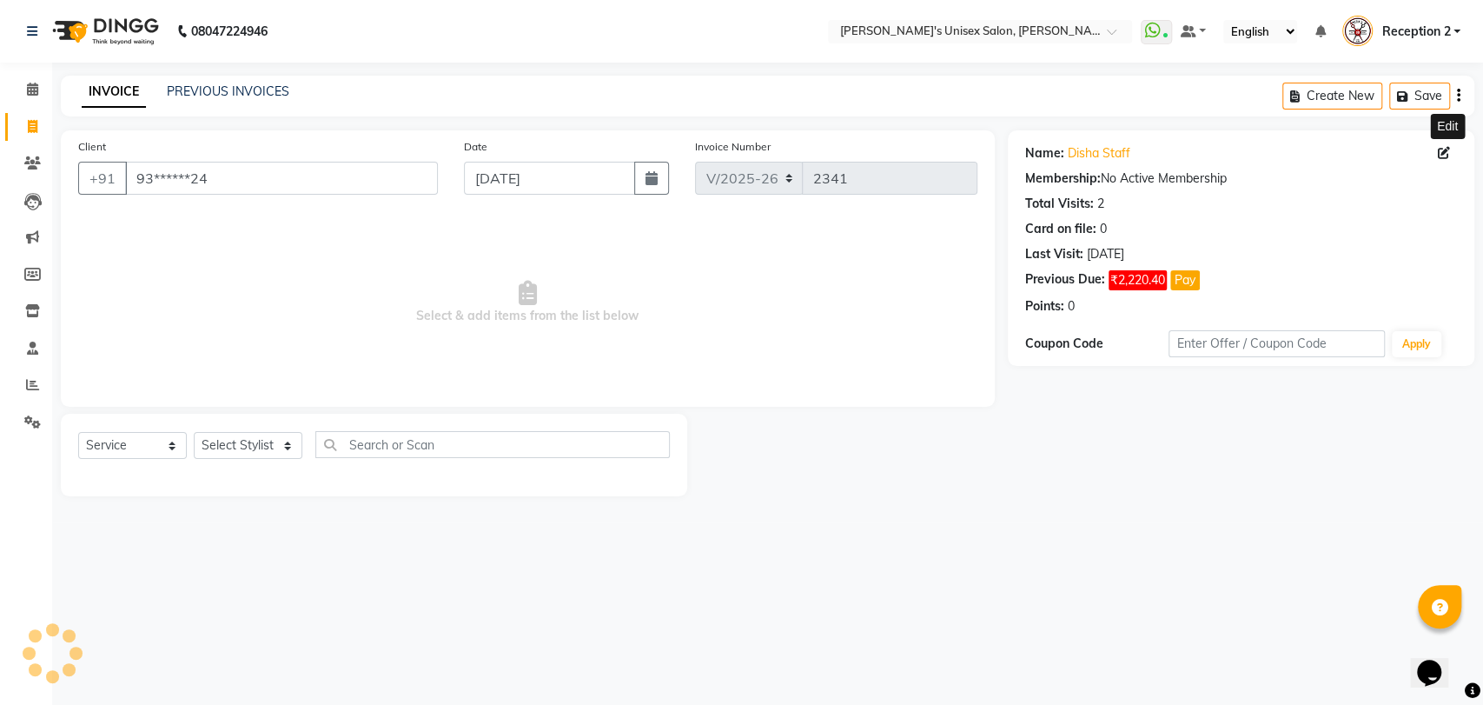
click at [1439, 147] on icon at bounding box center [1444, 153] width 12 height 12
select select "22"
select select "[DEMOGRAPHIC_DATA]"
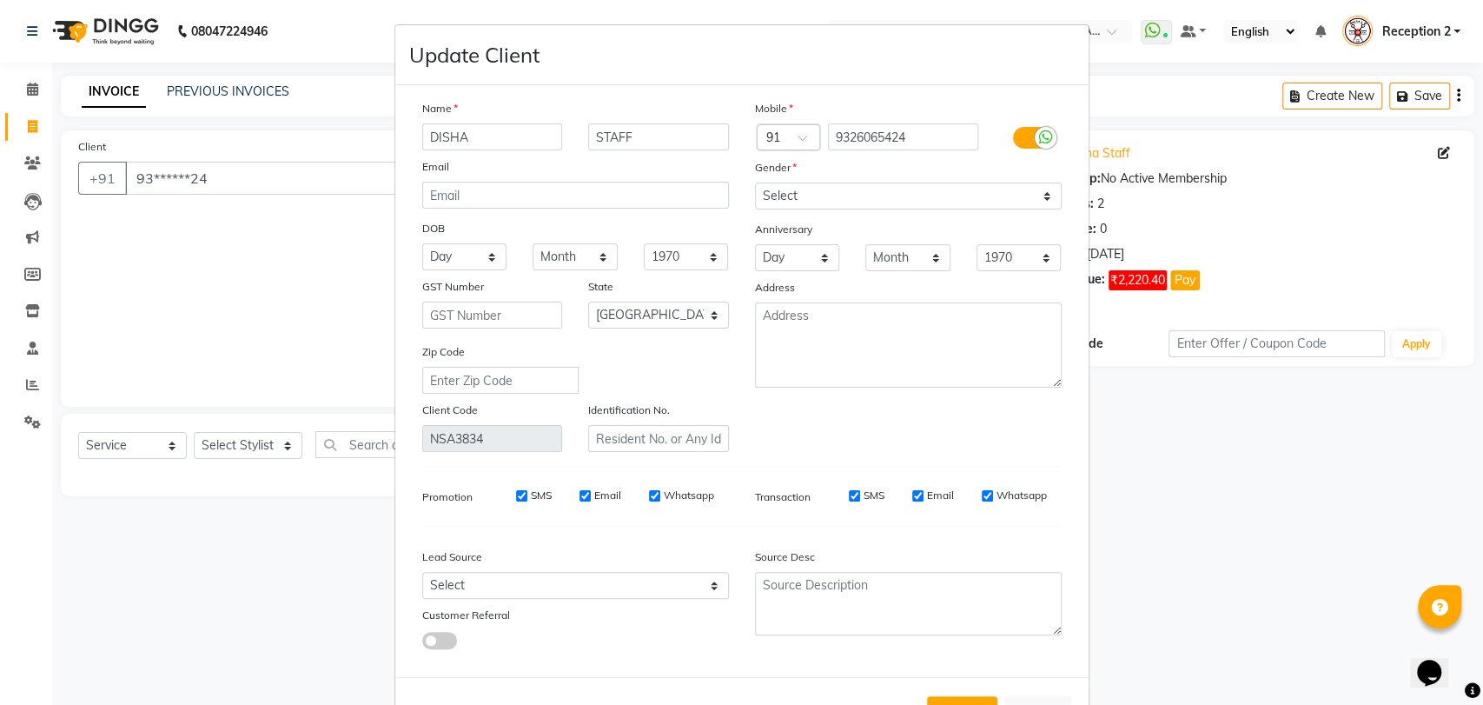
click at [1128, 474] on ngb-modal-window "Update Client Name DISHA STAFF Email DOB Day 01 02 03 04 05 06 07 08 09 10 11 1…" at bounding box center [741, 352] width 1483 height 705
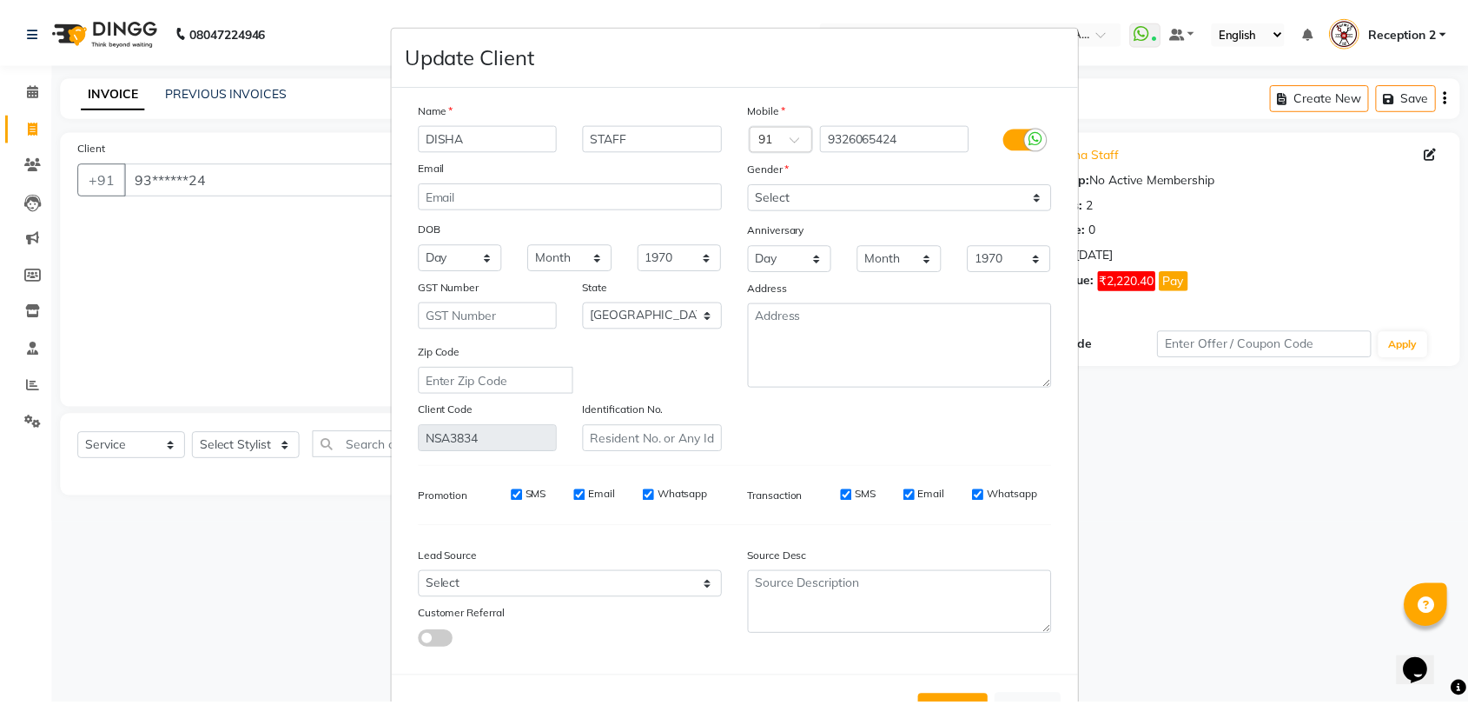
scroll to position [63, 0]
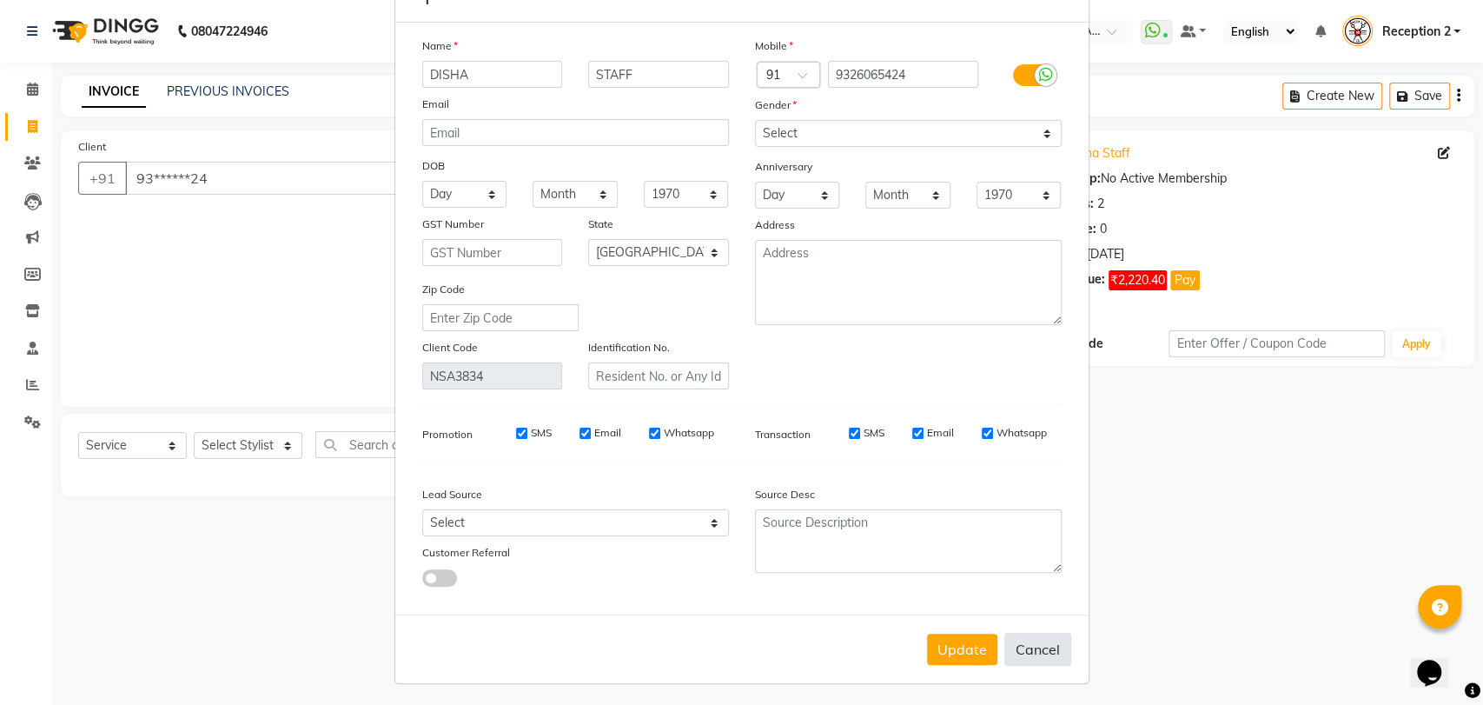
click at [1049, 651] on button "Cancel" at bounding box center [1037, 648] width 67 height 33
select select
select select "null"
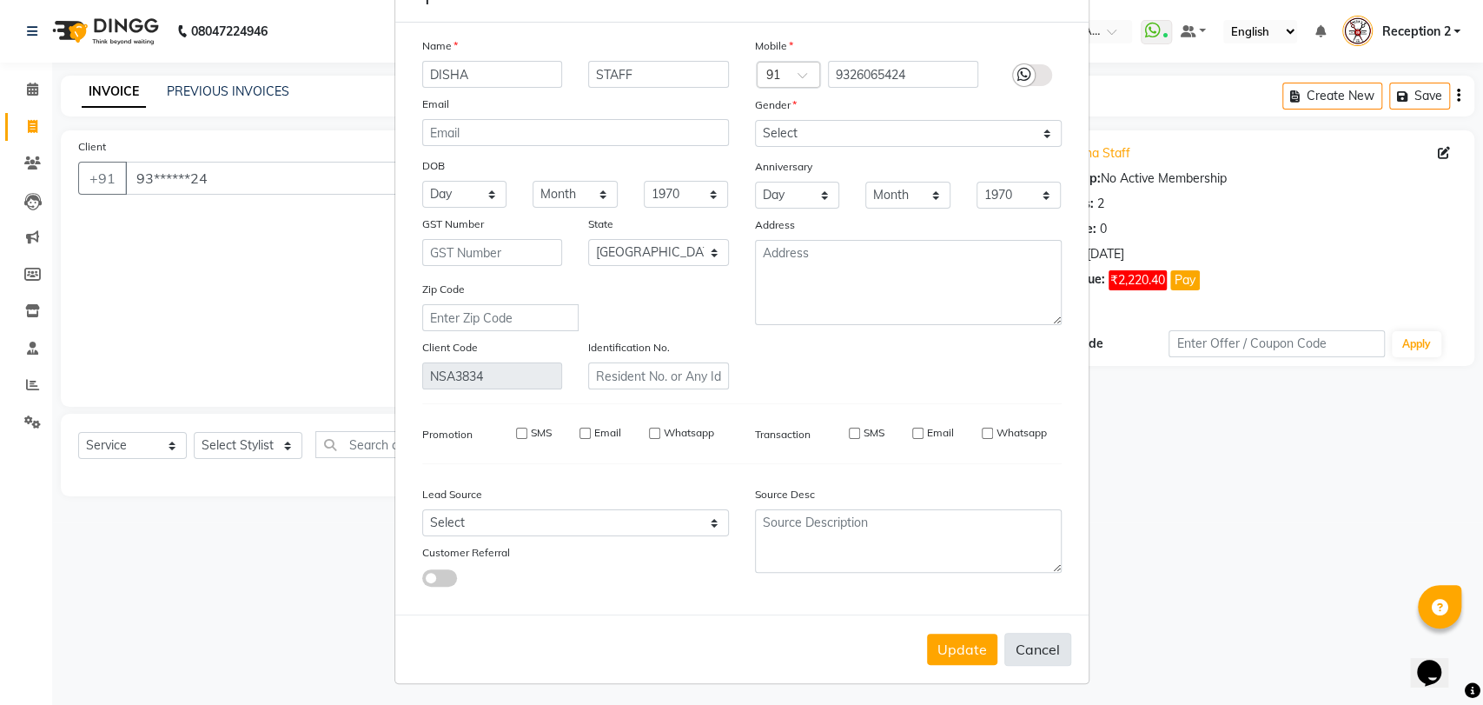
select select
checkbox input "false"
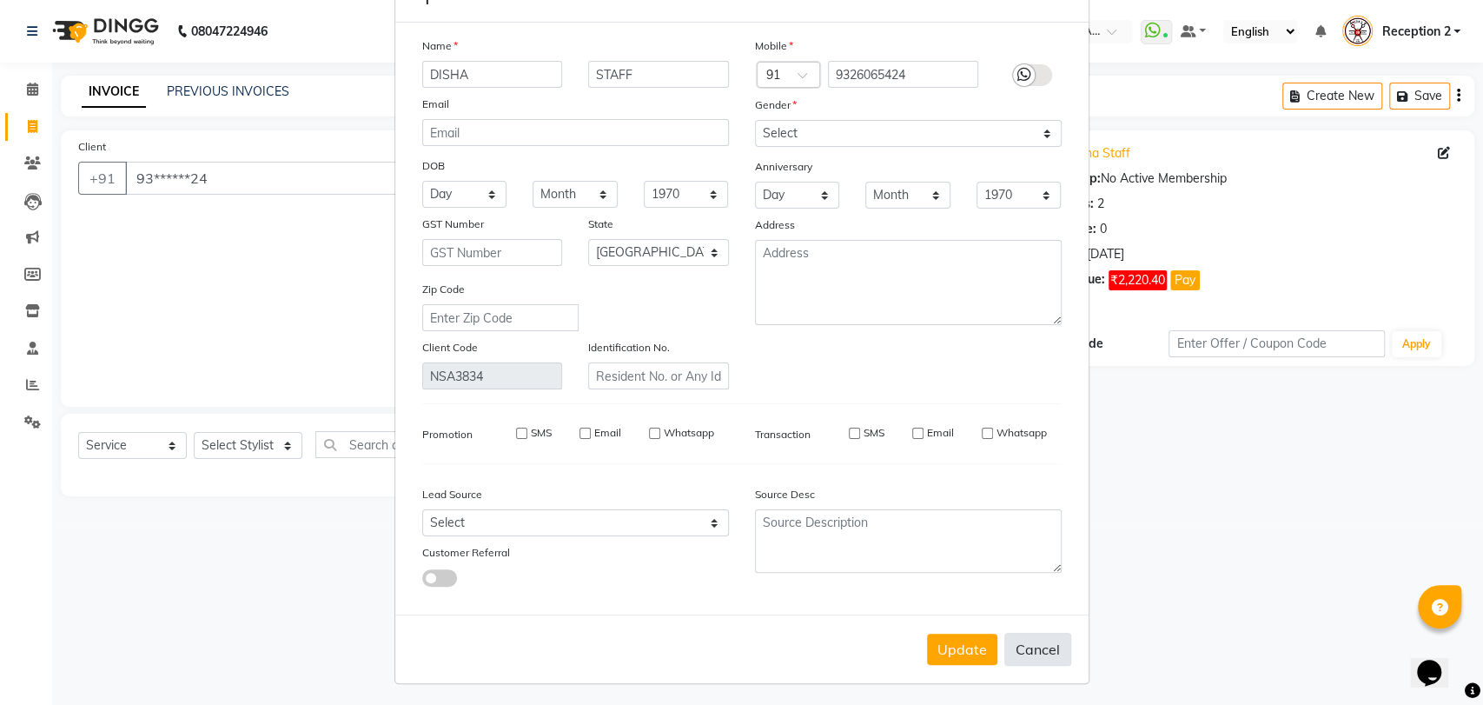
checkbox input "false"
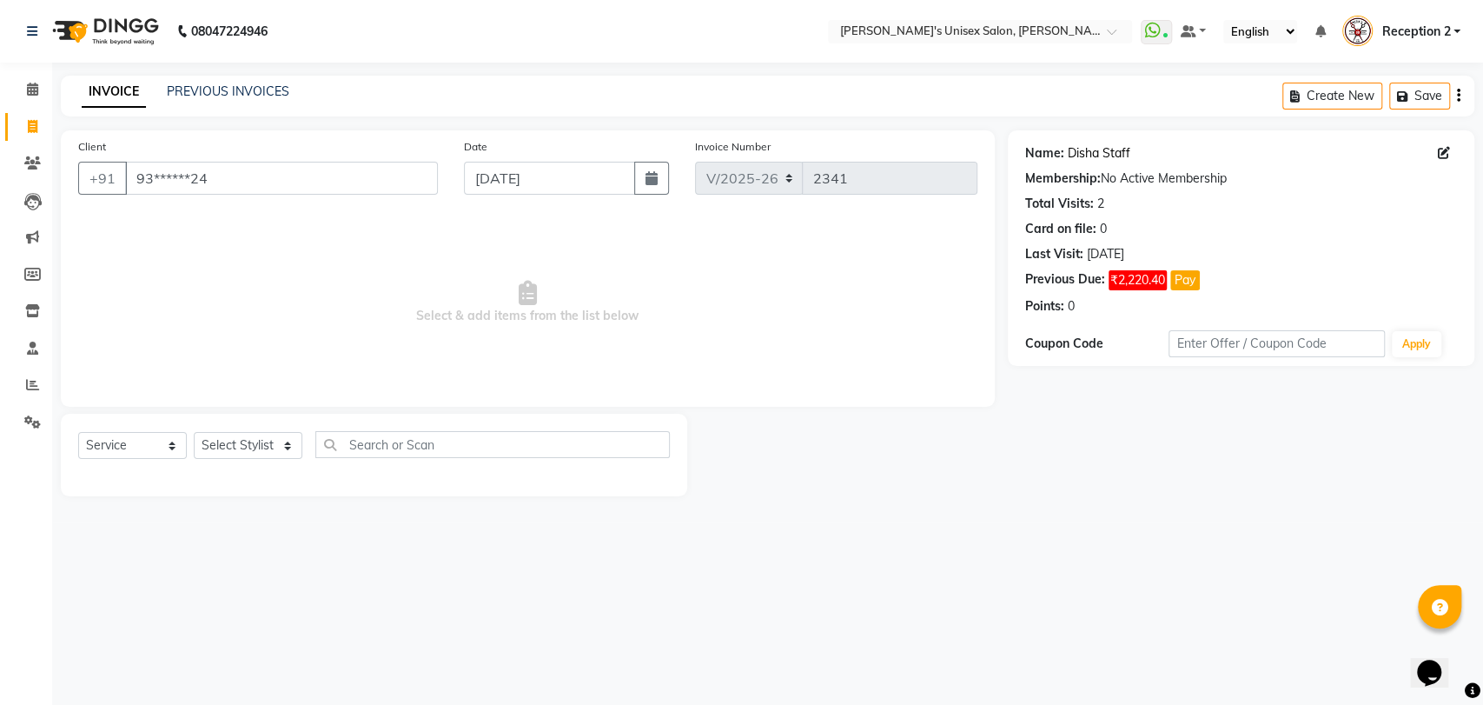
click at [1105, 155] on link "Disha Staff" at bounding box center [1099, 153] width 63 height 18
click at [261, 448] on select "Select Stylist [PERSON_NAME] [PERSON_NAME] DEEPA [PERSON_NAME] NEHA Nitin [PERS…" at bounding box center [248, 445] width 109 height 27
select select "70290"
click at [194, 432] on select "Select Stylist [PERSON_NAME] [PERSON_NAME] DEEPA [PERSON_NAME] NEHA Nitin [PERS…" at bounding box center [248, 445] width 109 height 27
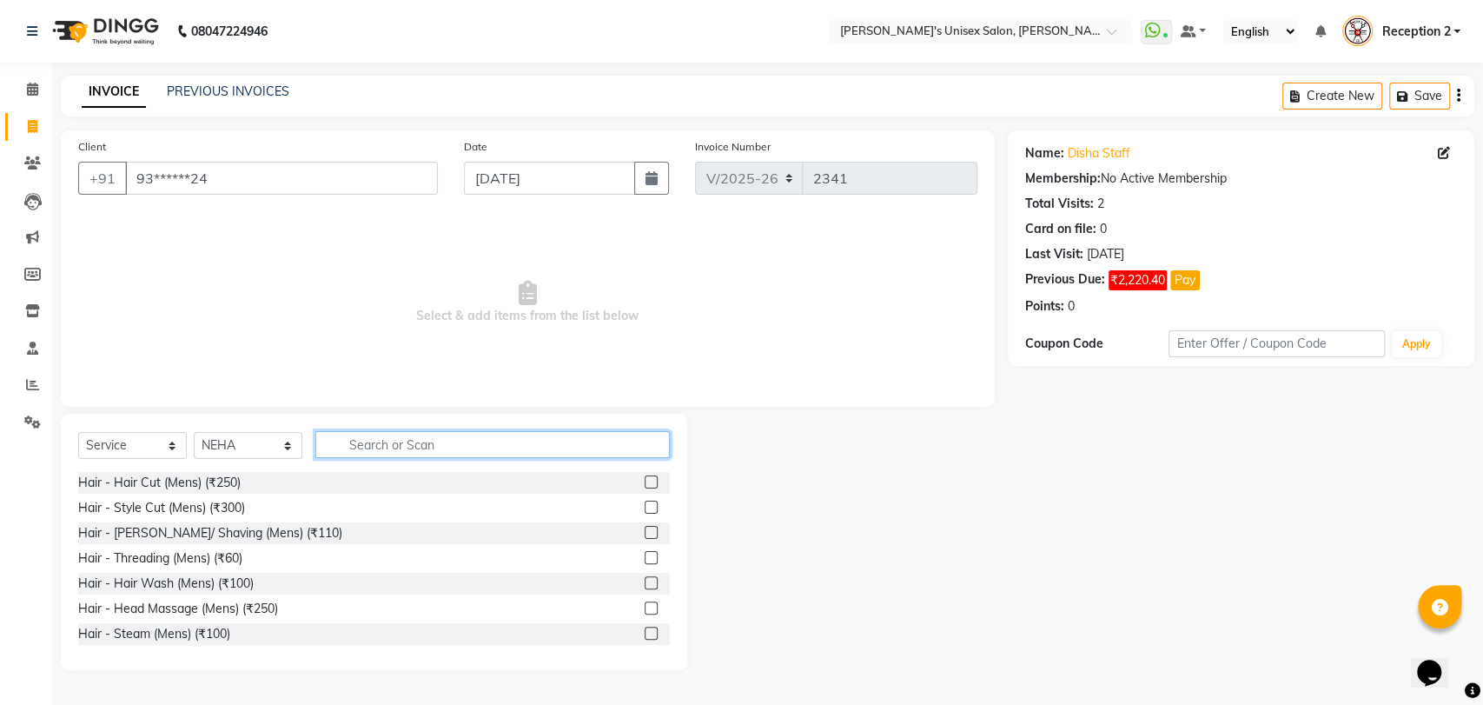
click at [367, 449] on input "text" at bounding box center [492, 444] width 354 height 27
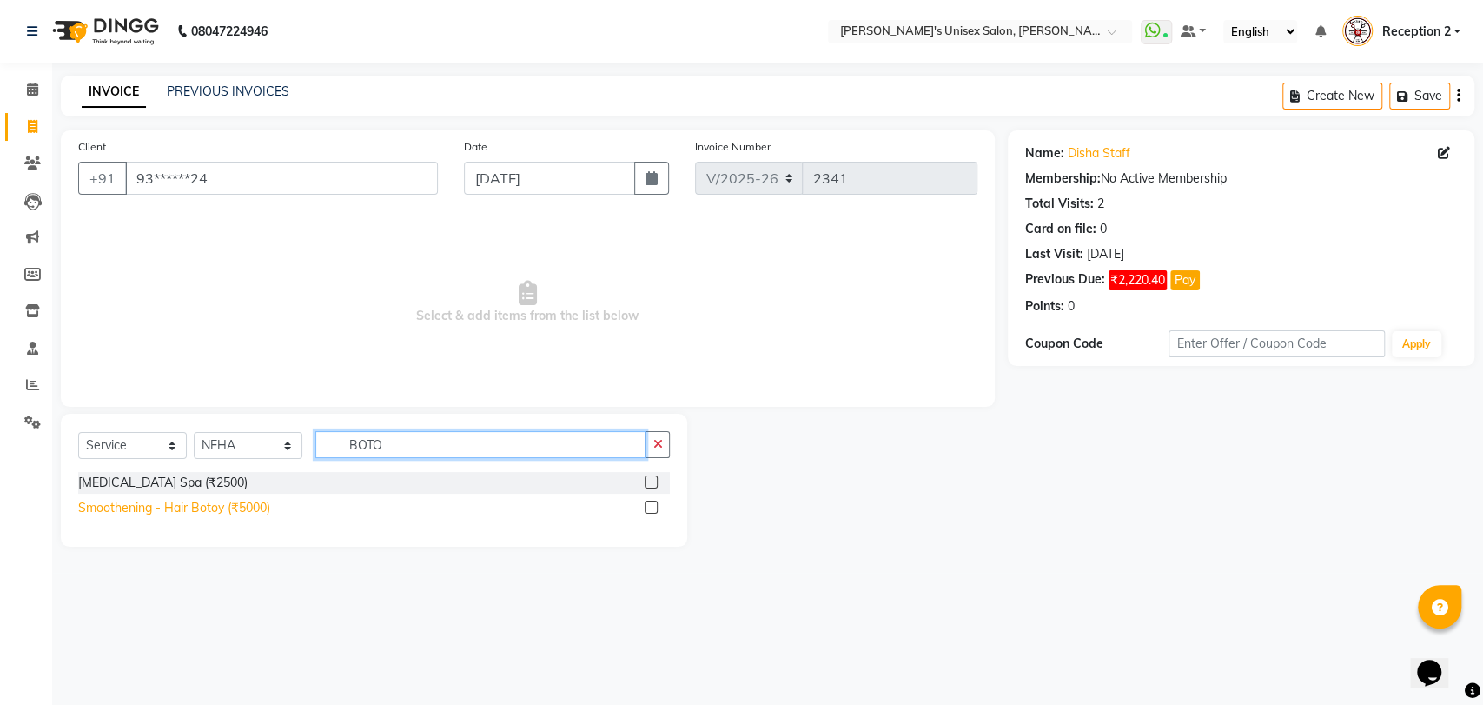
type input "BOTO"
click at [182, 506] on div "Smoothening - Hair Botoy (₹5000)" at bounding box center [174, 508] width 192 height 18
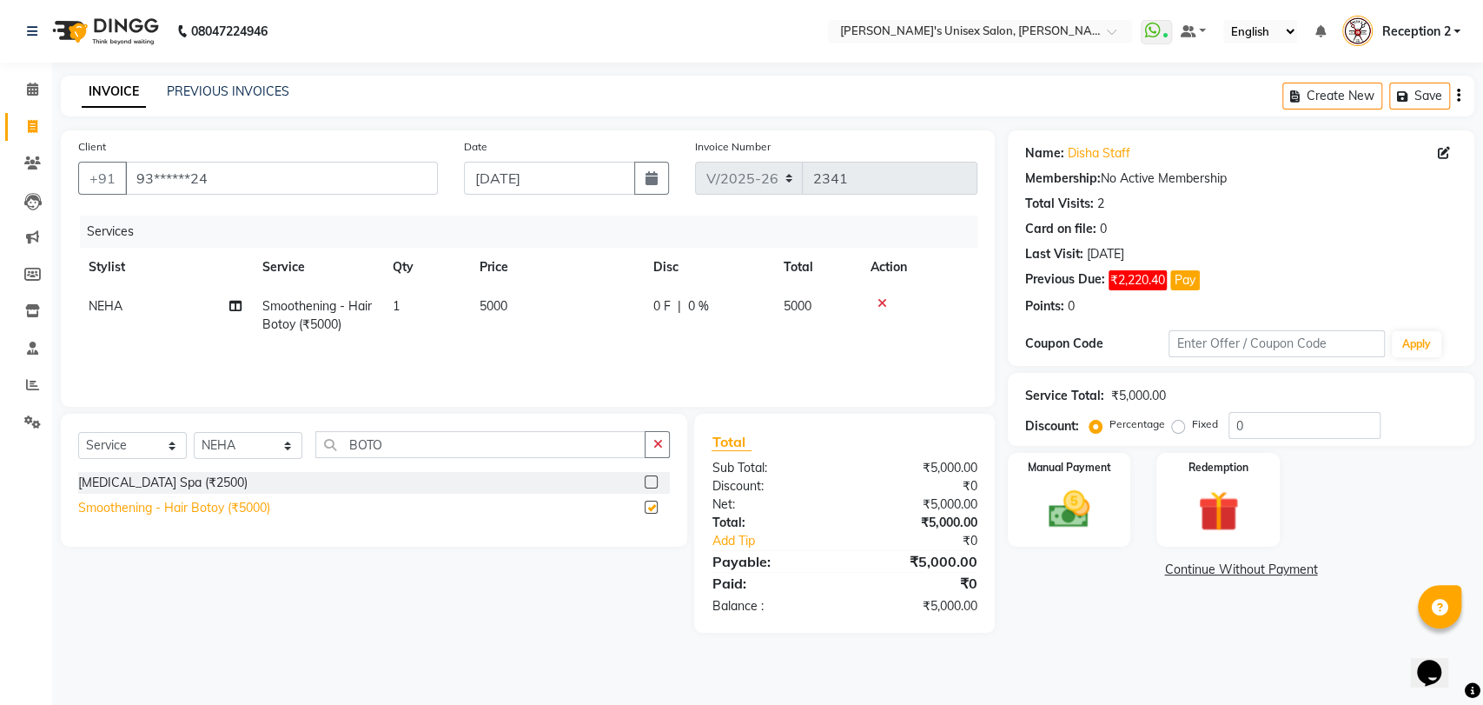
checkbox input "false"
click at [1273, 342] on input "text" at bounding box center [1276, 343] width 216 height 27
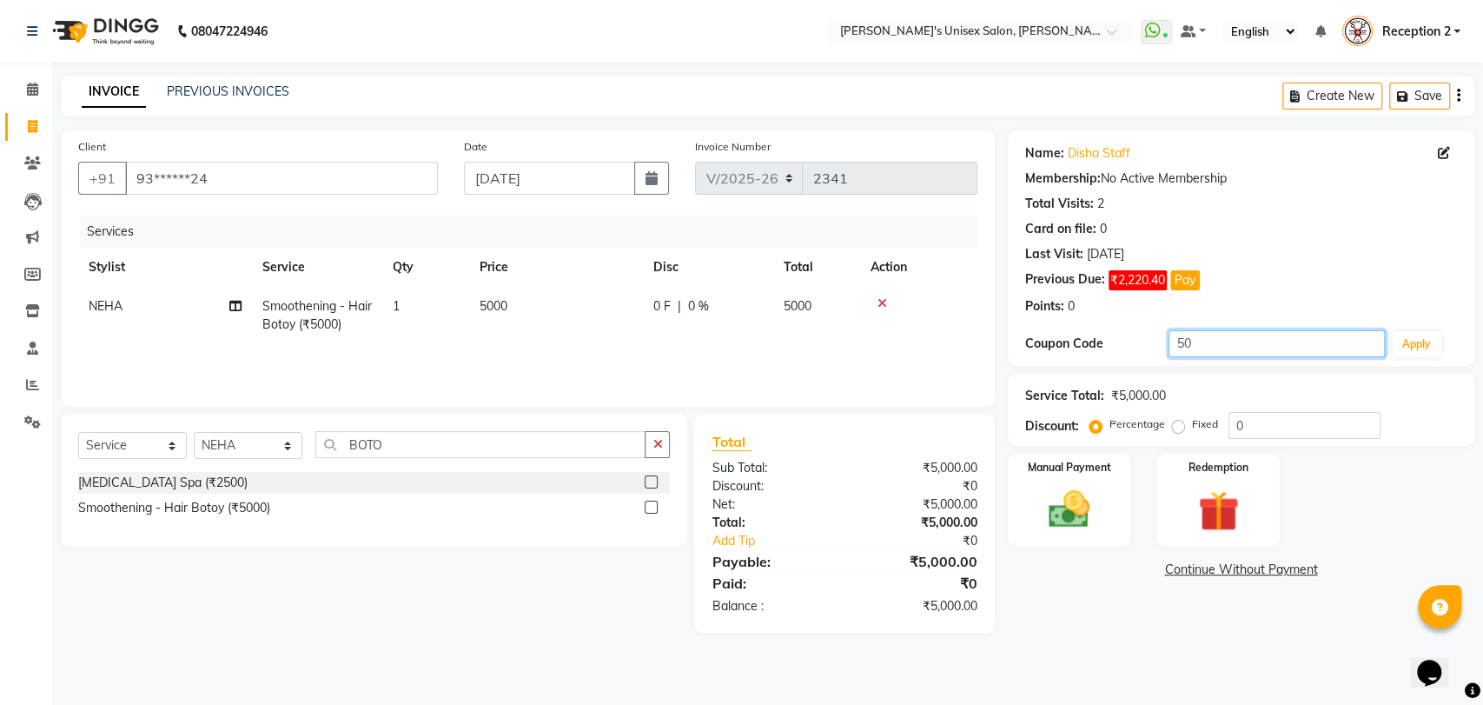
type input "5"
click at [1298, 433] on input "0" at bounding box center [1304, 425] width 152 height 27
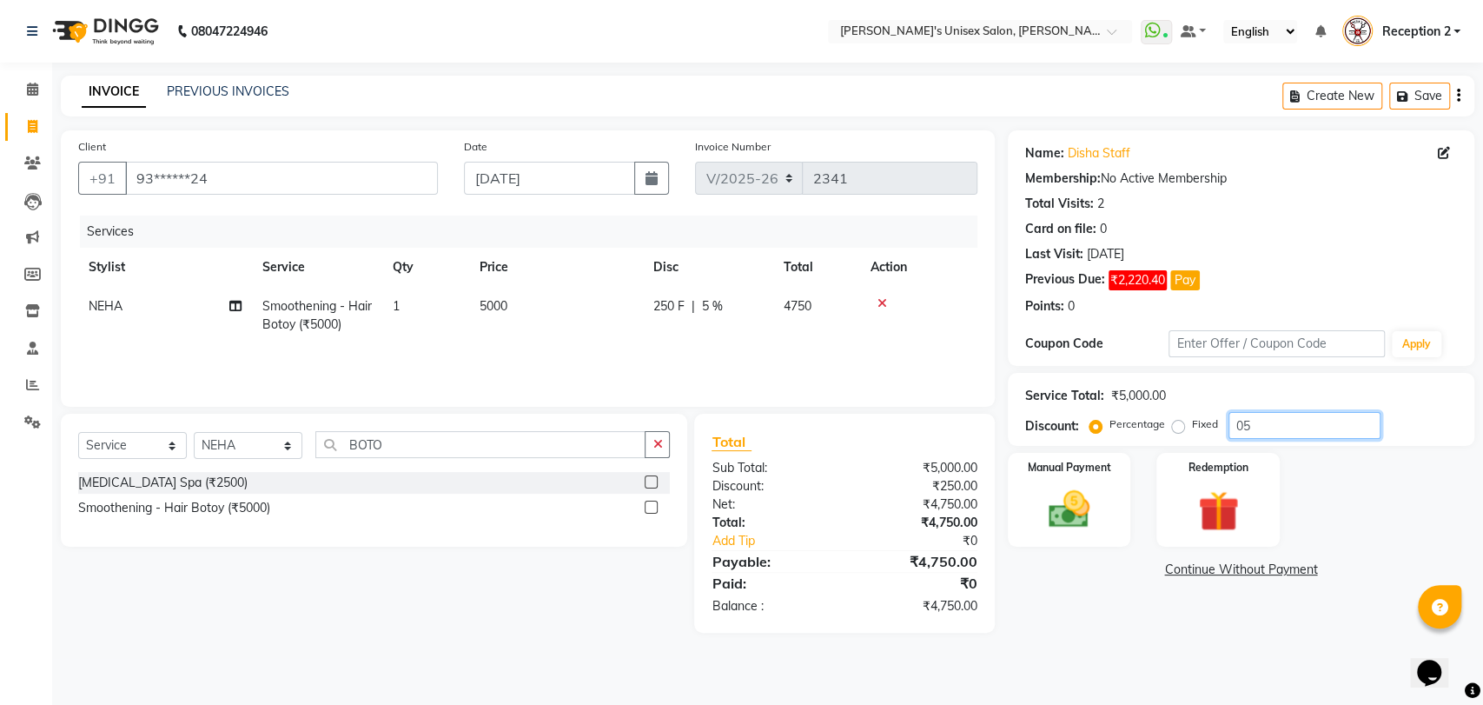
type input "0"
type input "50"
click at [868, 369] on div "Services Stylist Service Qty Price Disc Total Action NEHA Smoothening - Hair Bo…" at bounding box center [527, 302] width 899 height 174
click at [1078, 515] on img at bounding box center [1069, 509] width 69 height 49
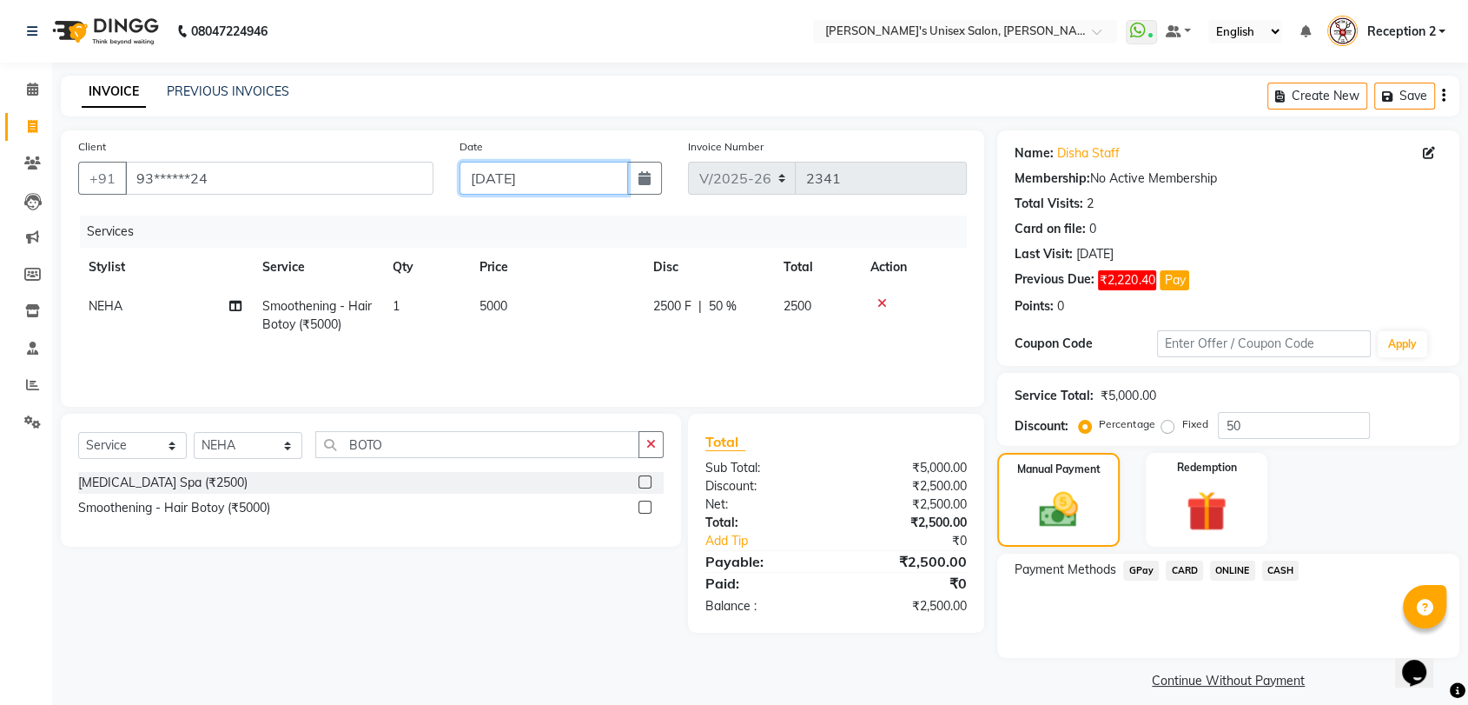
click at [481, 180] on input "[DATE]" at bounding box center [544, 178] width 169 height 33
select select "9"
select select "2025"
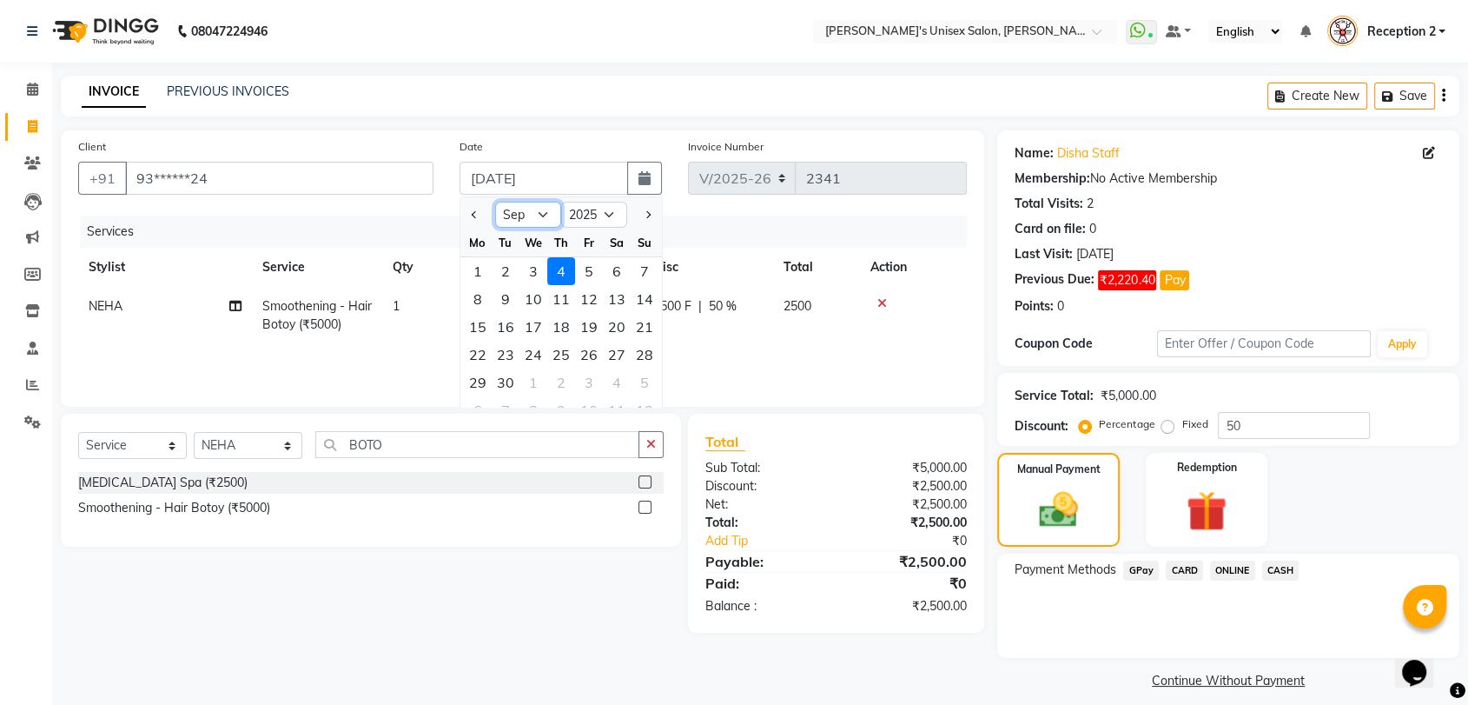
click at [539, 210] on select "Jan Feb Mar Apr May Jun [DATE] Aug Sep Oct Nov Dec" at bounding box center [528, 215] width 66 height 26
select select "8"
click at [495, 202] on select "Jan Feb Mar Apr May Jun [DATE] Aug Sep Oct Nov Dec" at bounding box center [528, 215] width 66 height 26
click at [566, 384] on div "28" at bounding box center [561, 382] width 28 height 28
type input "[DATE]"
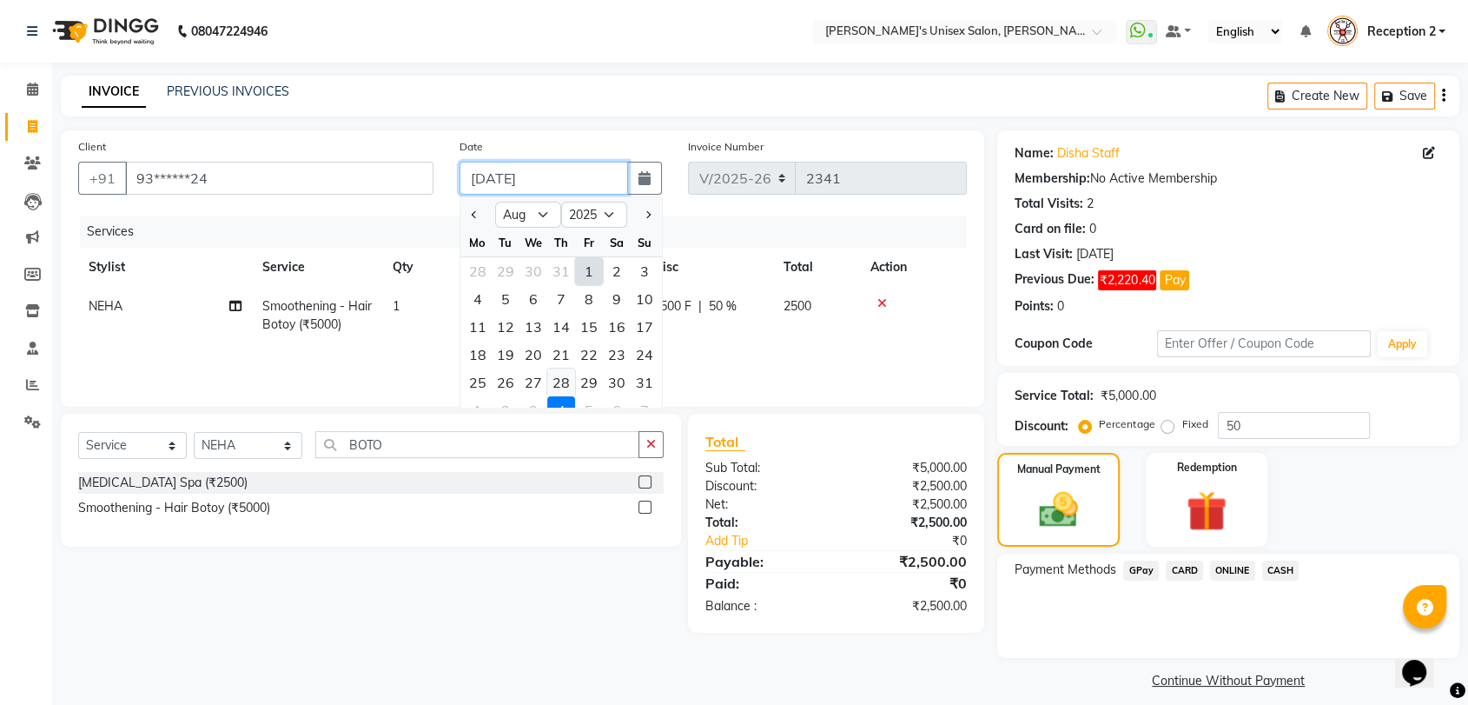
type input "0"
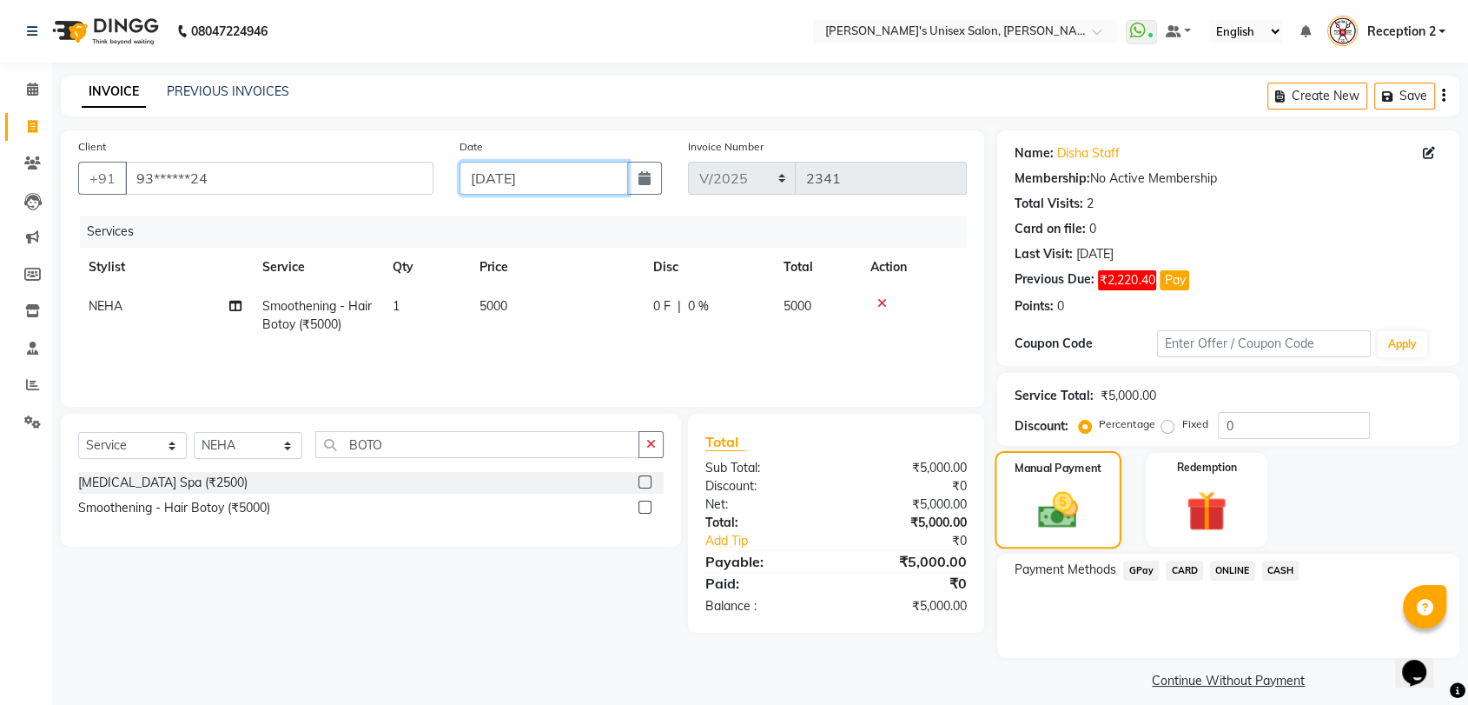
scroll to position [14, 0]
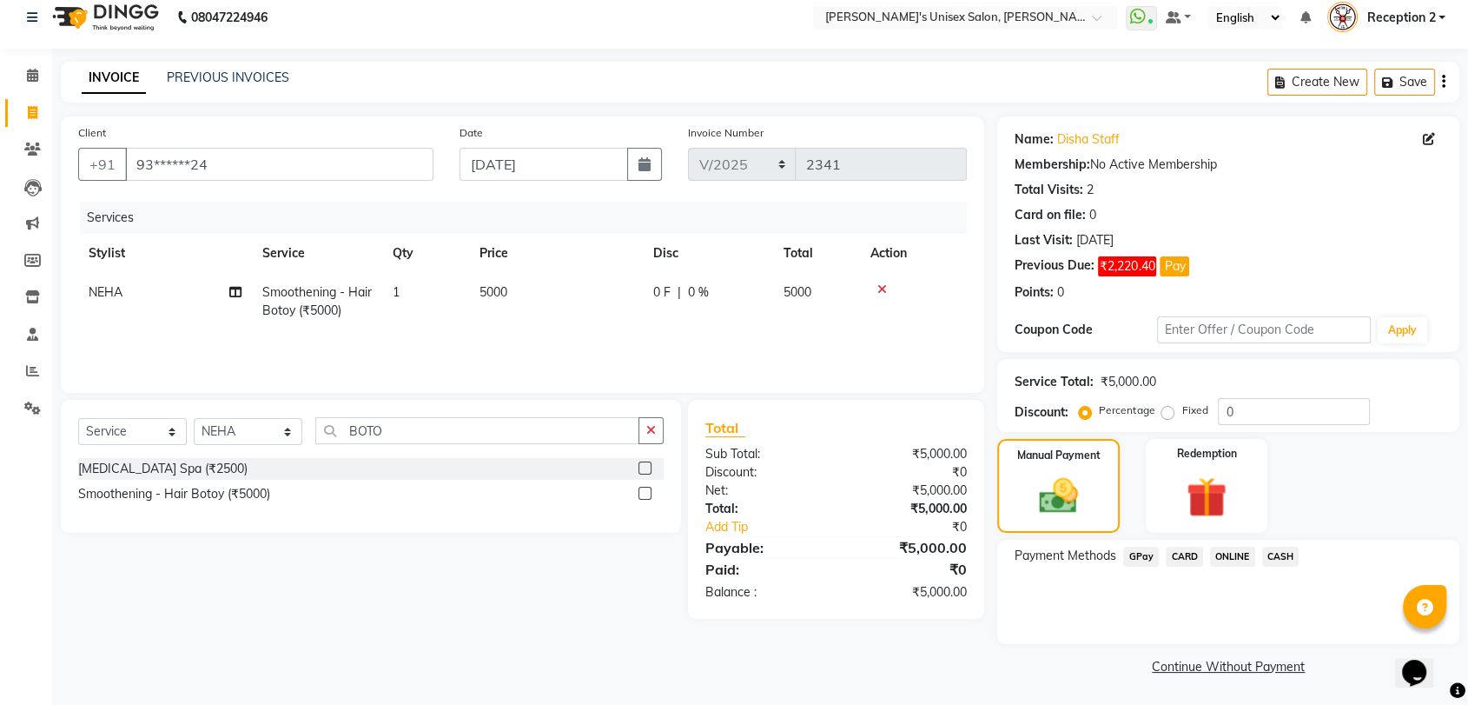
click at [1141, 558] on span "GPay" at bounding box center [1141, 556] width 36 height 20
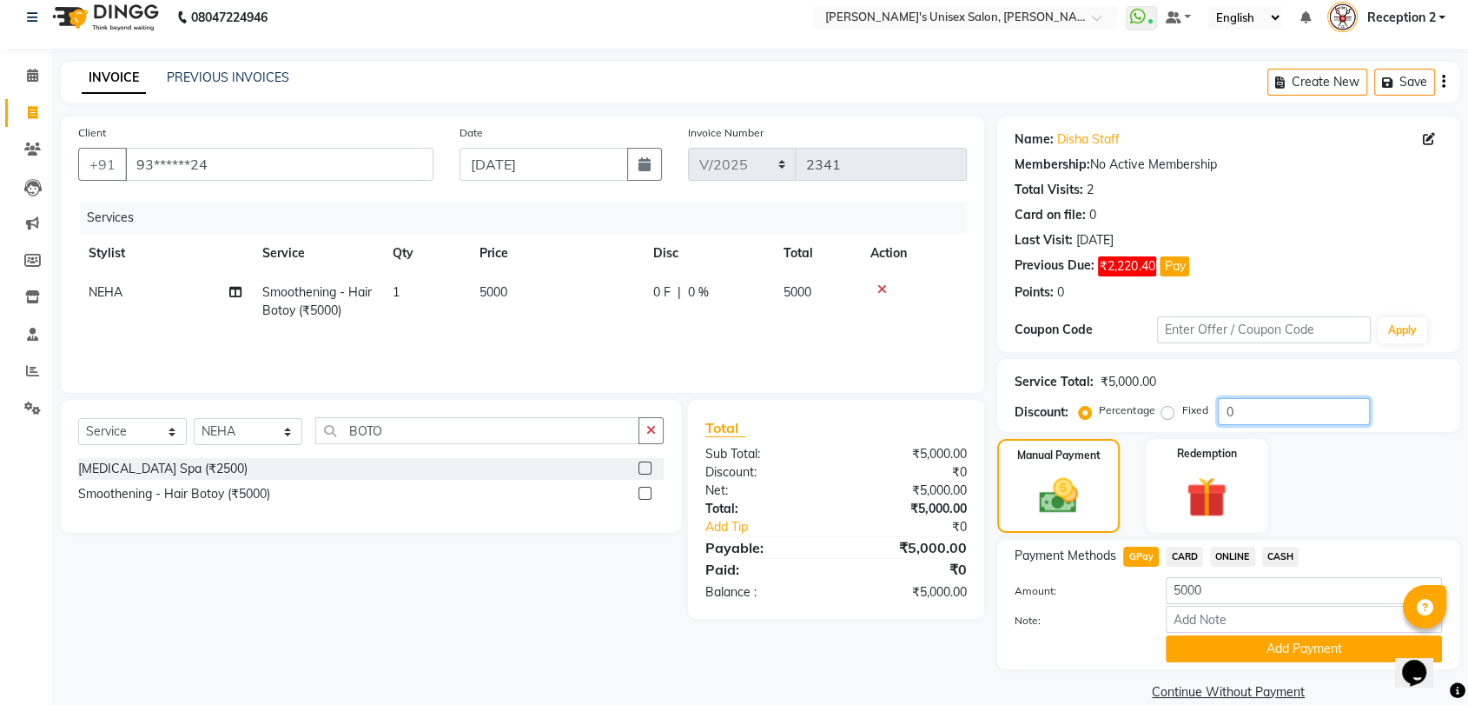
click at [1268, 407] on input "0" at bounding box center [1294, 411] width 152 height 27
type input "2"
type input "1"
type input "50"
click at [1185, 554] on span "CARD" at bounding box center [1184, 556] width 37 height 20
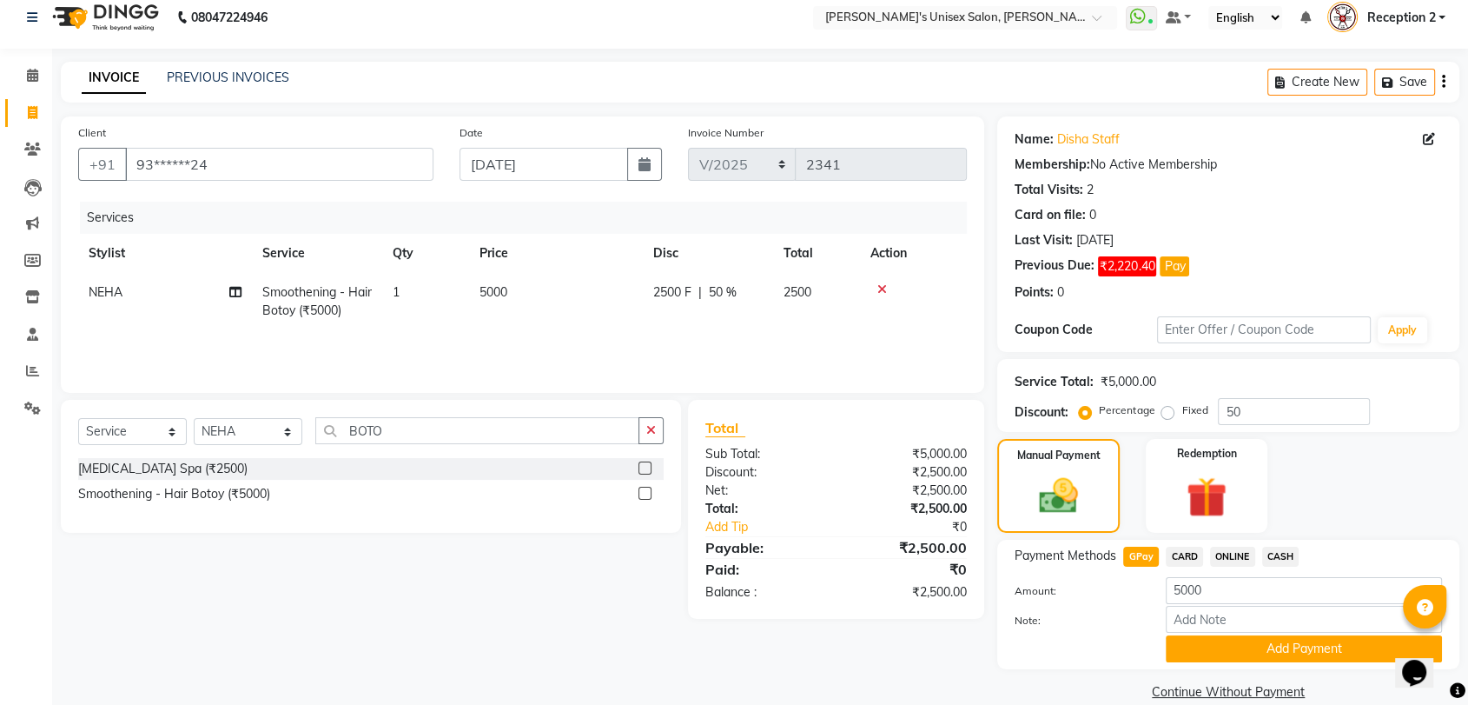
type input "2500"
click at [1275, 642] on button "Add Payment" at bounding box center [1304, 648] width 276 height 27
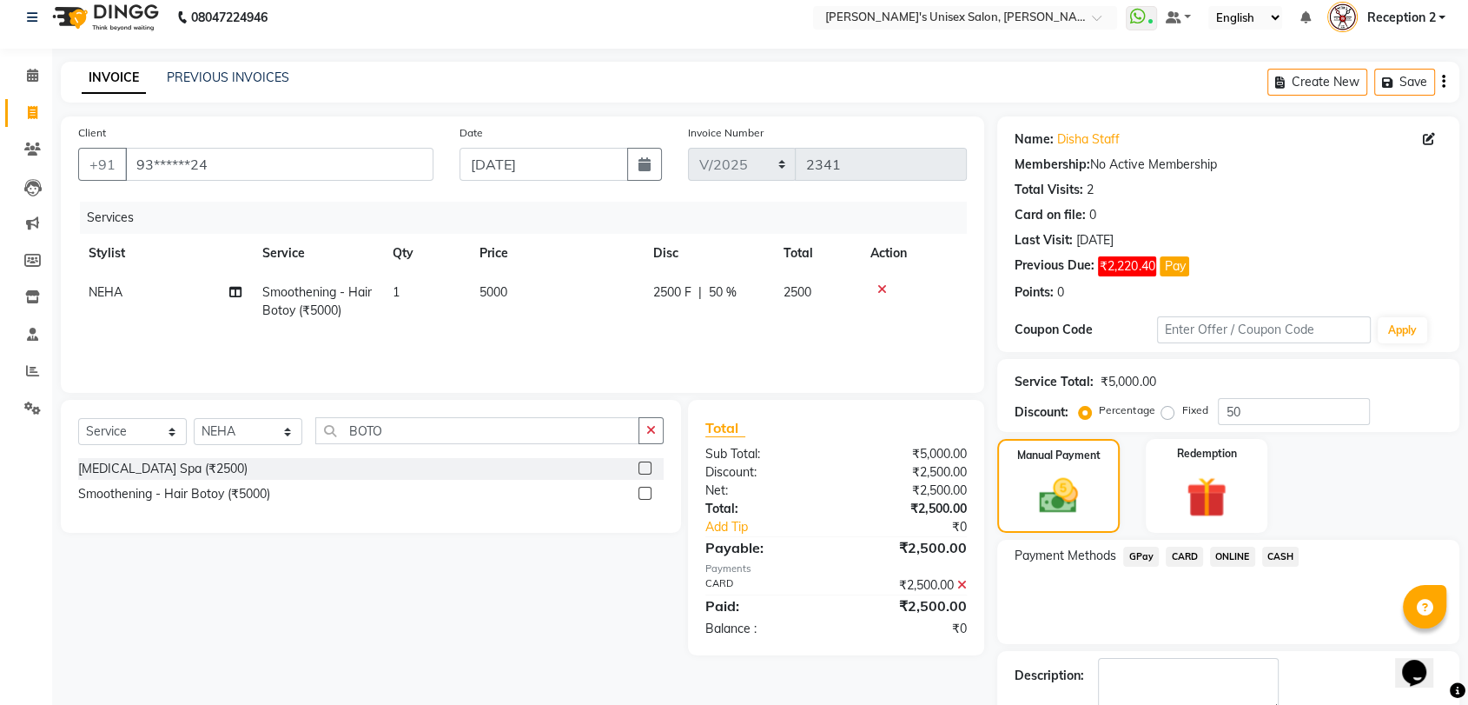
scroll to position [111, 0]
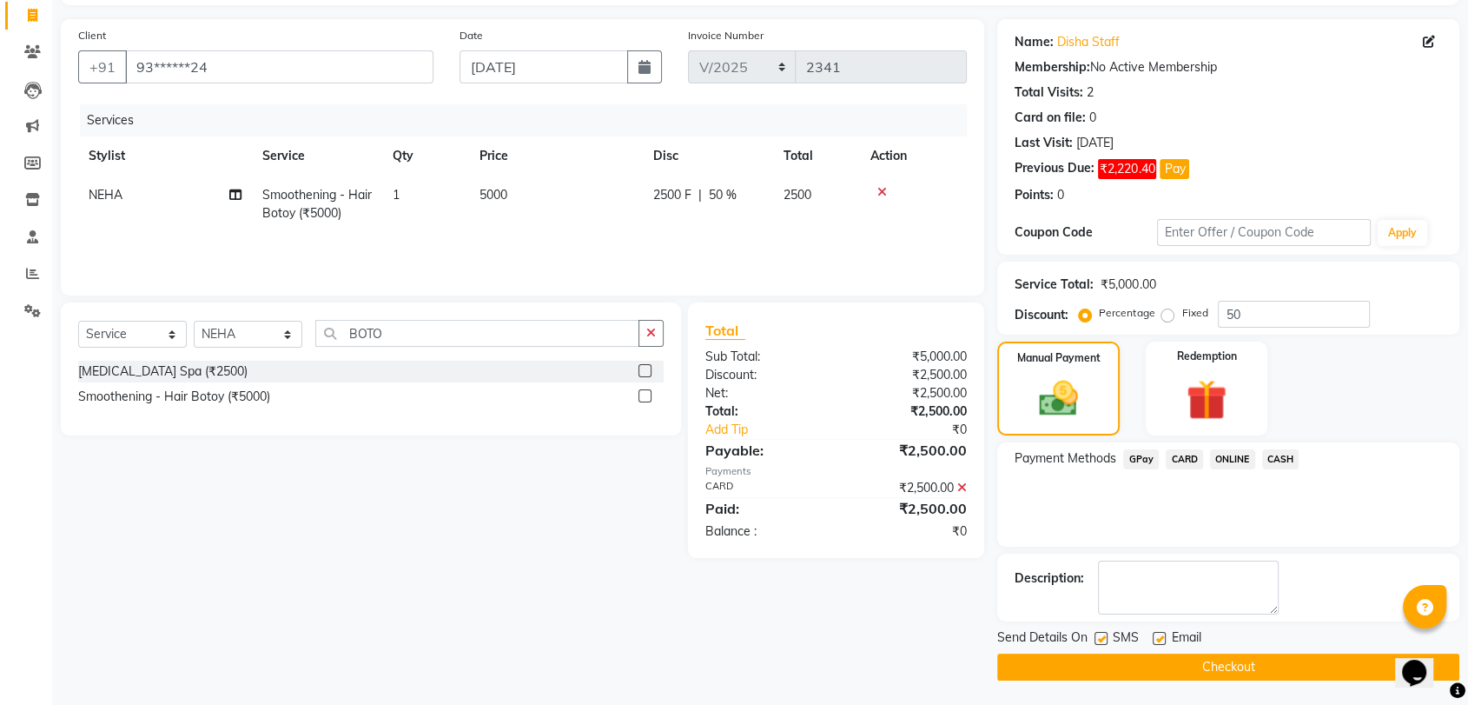
click at [1272, 667] on button "Checkout" at bounding box center [1228, 666] width 462 height 27
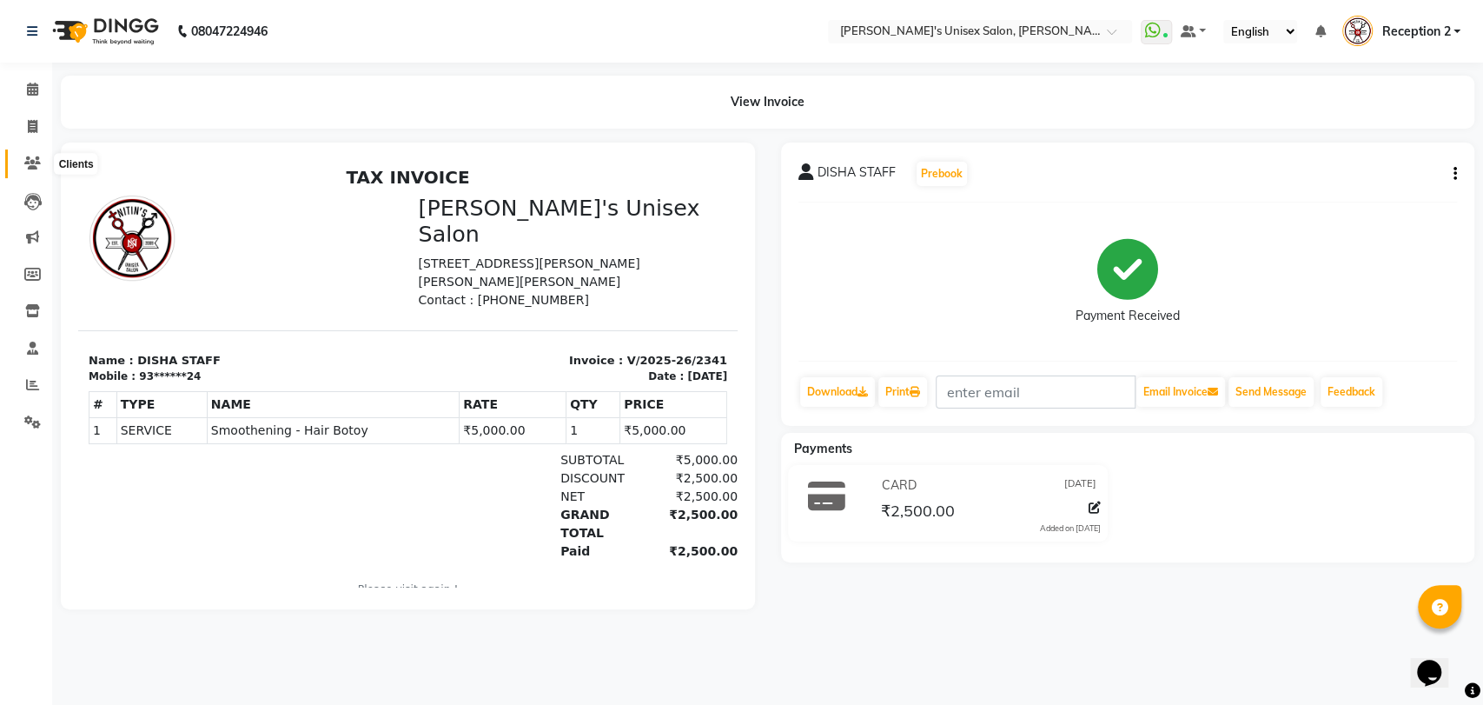
click at [33, 162] on icon at bounding box center [32, 162] width 17 height 13
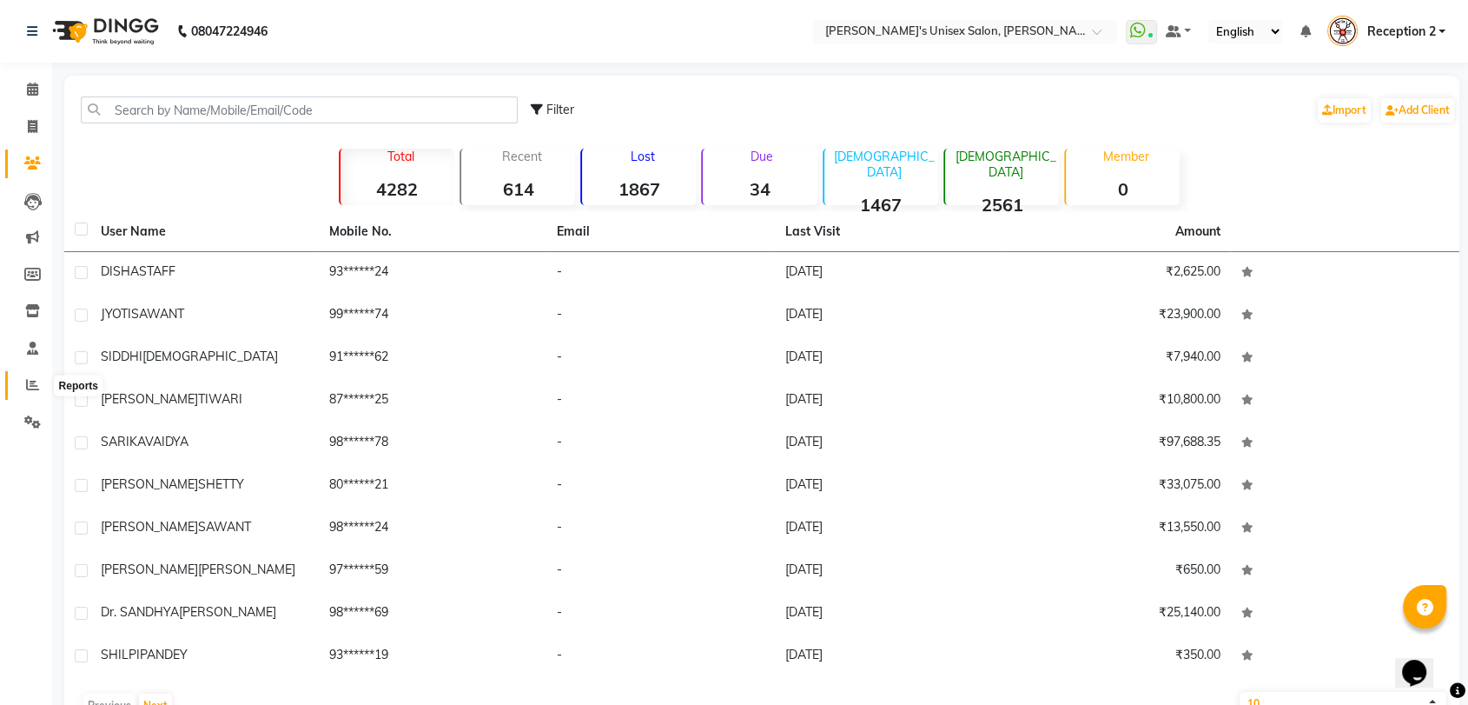
click at [30, 378] on icon at bounding box center [32, 384] width 13 height 13
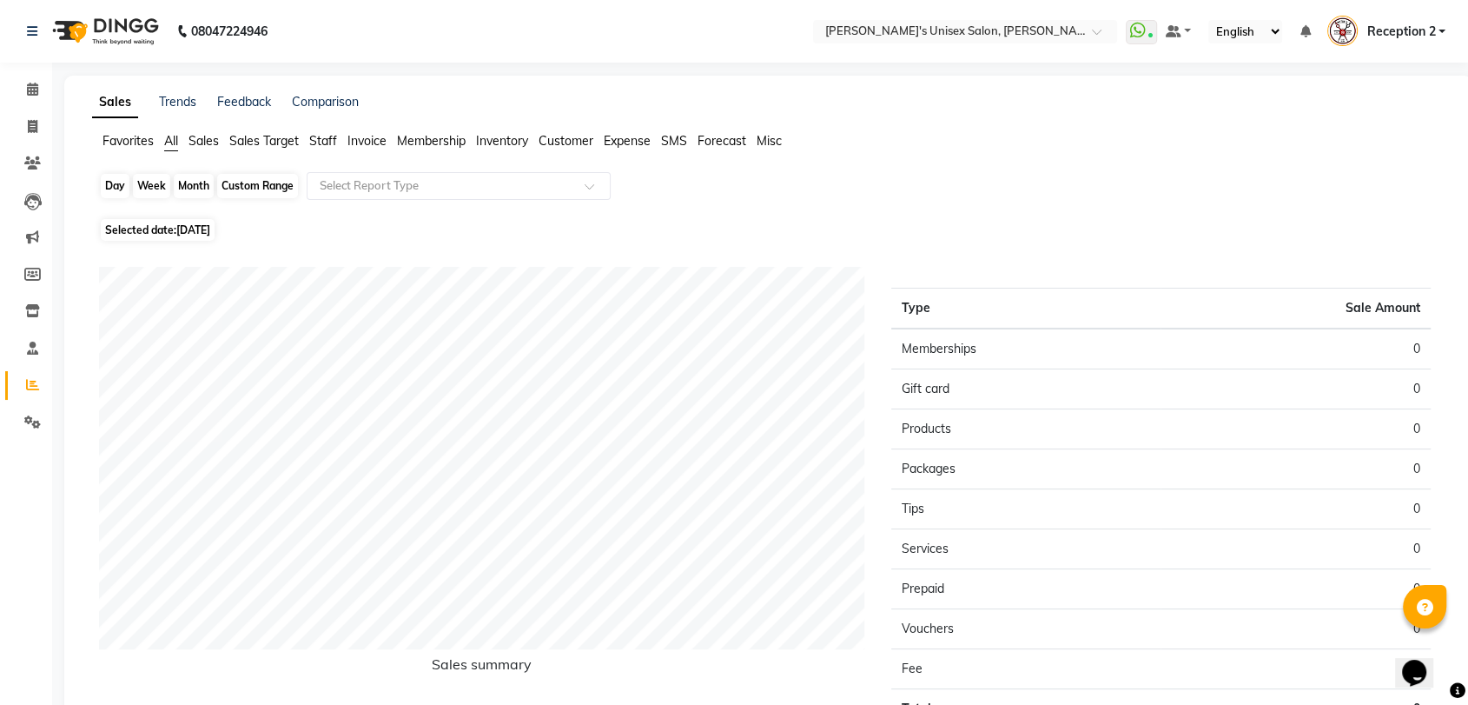
click at [114, 188] on div "Day" at bounding box center [115, 186] width 29 height 24
select select "9"
select select "2025"
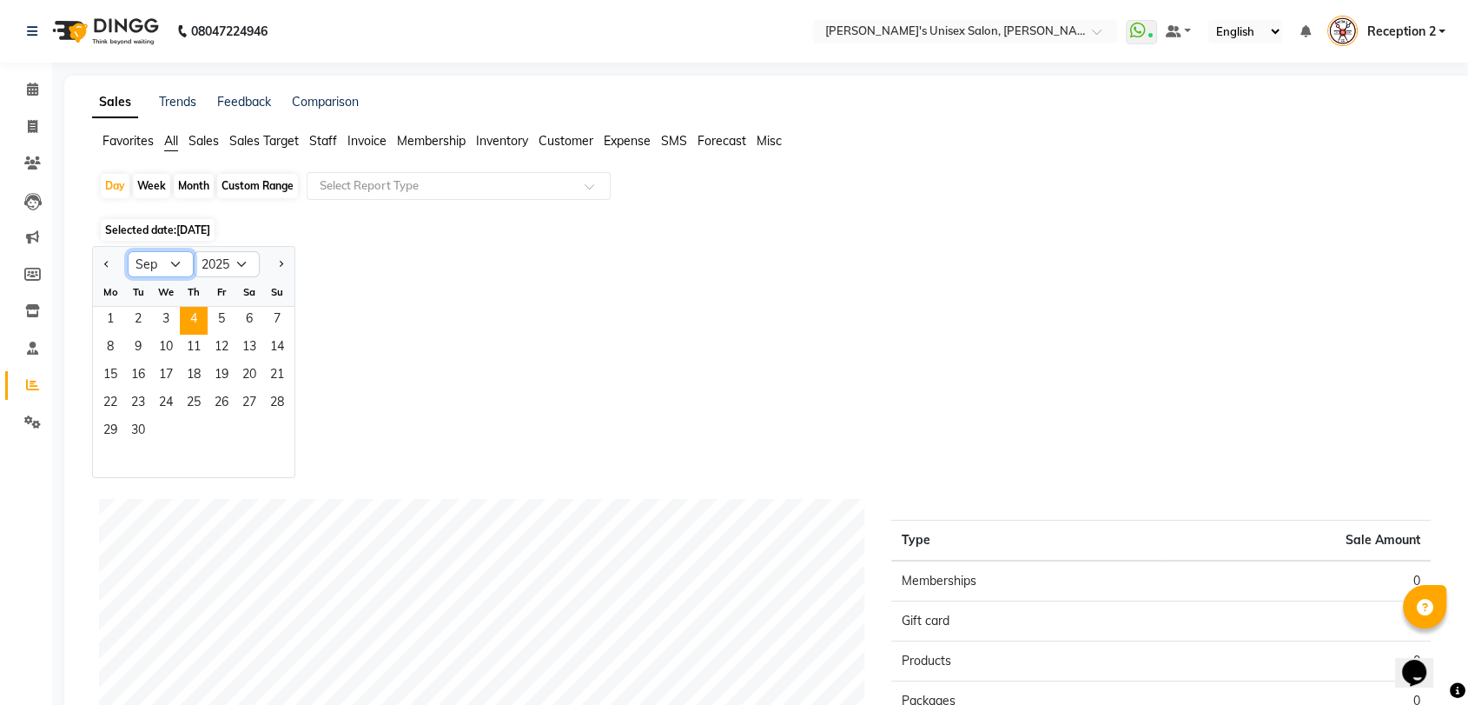
click at [174, 261] on select "Jan Feb Mar Apr May Jun [DATE] Aug Sep Oct Nov Dec" at bounding box center [161, 264] width 66 height 26
select select "8"
click at [128, 251] on select "Jan Feb Mar Apr May Jun [DATE] Aug Sep Oct Nov Dec" at bounding box center [161, 264] width 66 height 26
click at [189, 426] on span "28" at bounding box center [194, 432] width 28 height 28
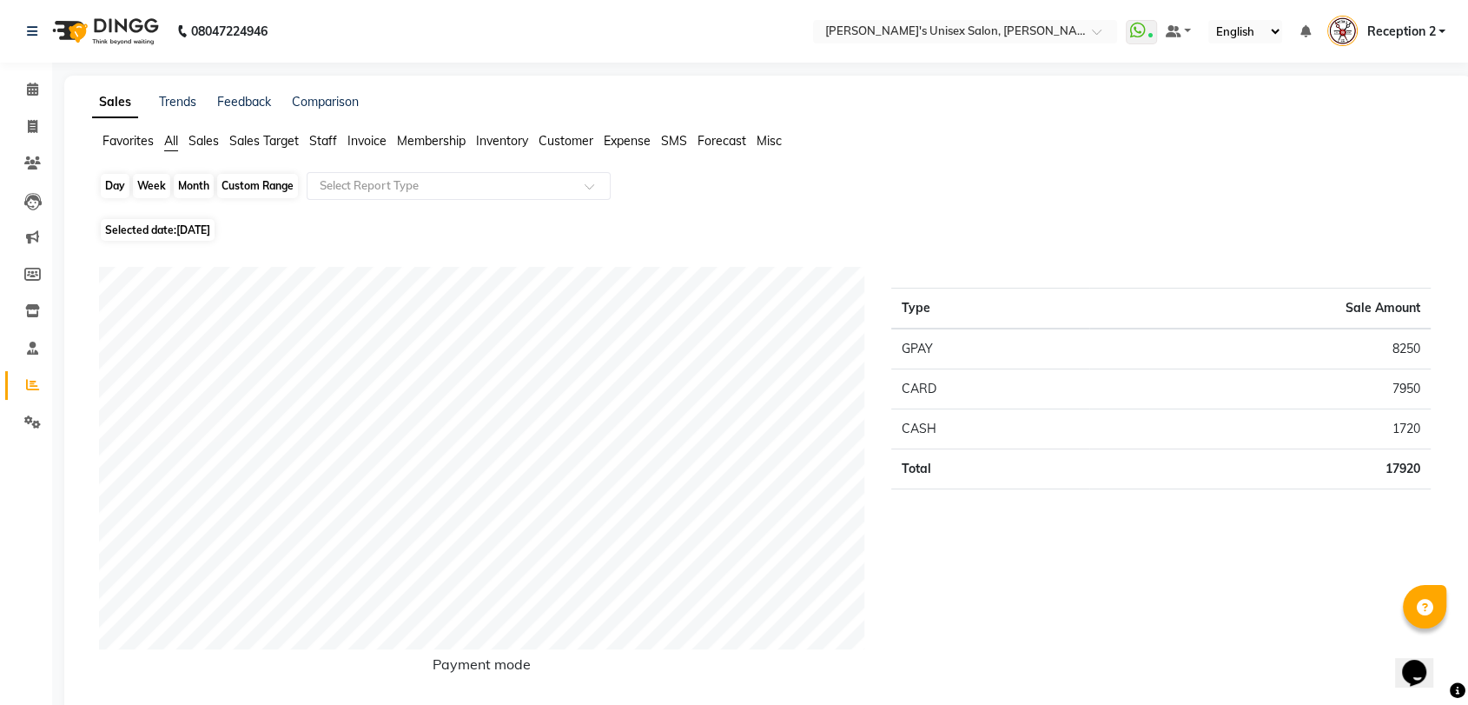
click at [122, 182] on div "Day" at bounding box center [115, 186] width 29 height 24
select select "8"
select select "2025"
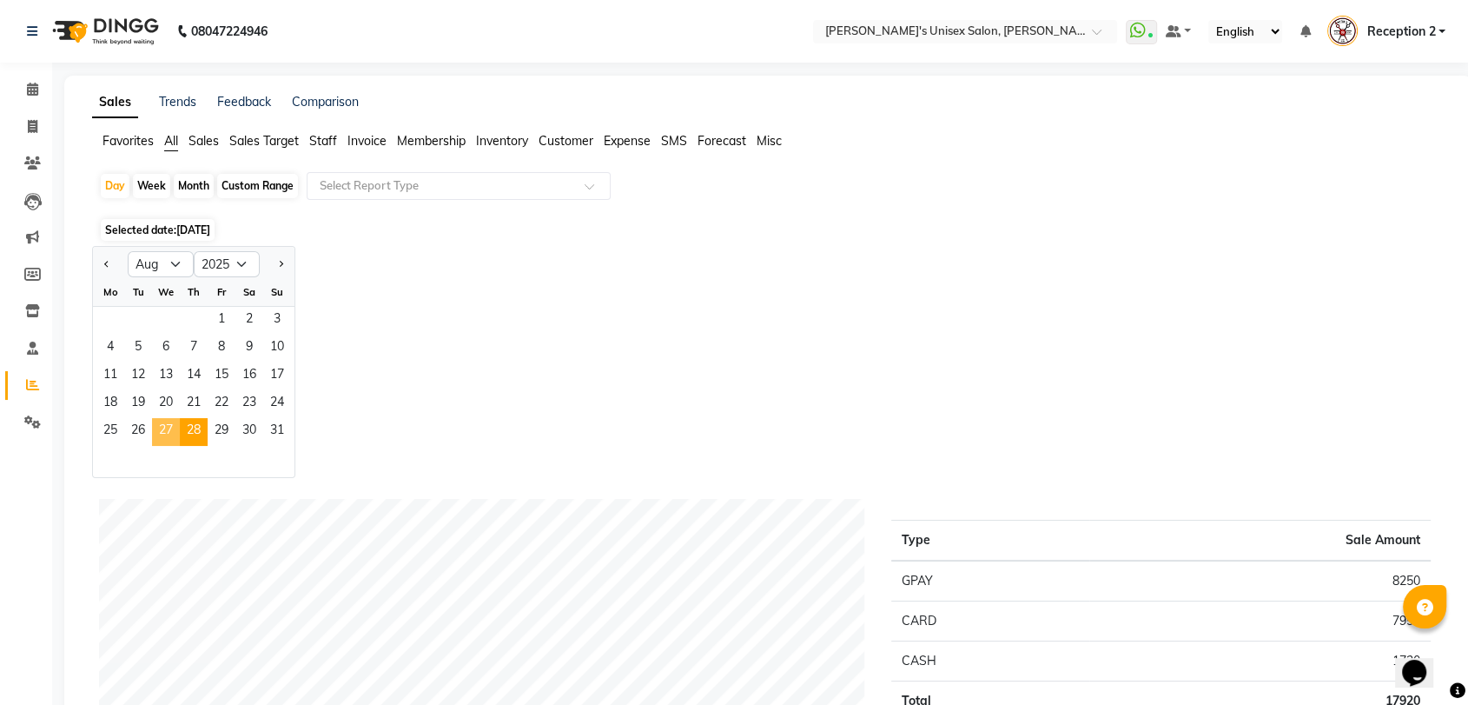
click at [158, 425] on span "27" at bounding box center [166, 432] width 28 height 28
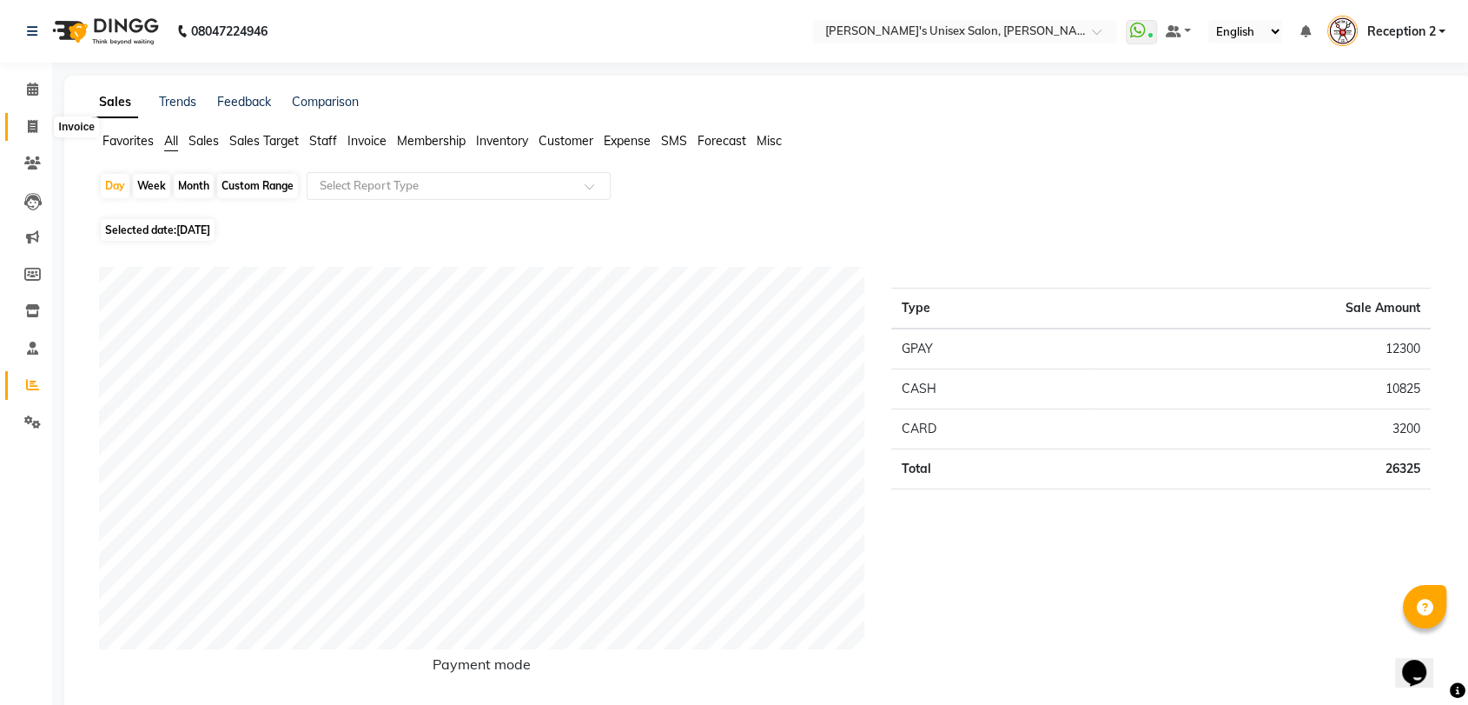
click at [30, 123] on icon at bounding box center [33, 126] width 10 height 13
select select "service"
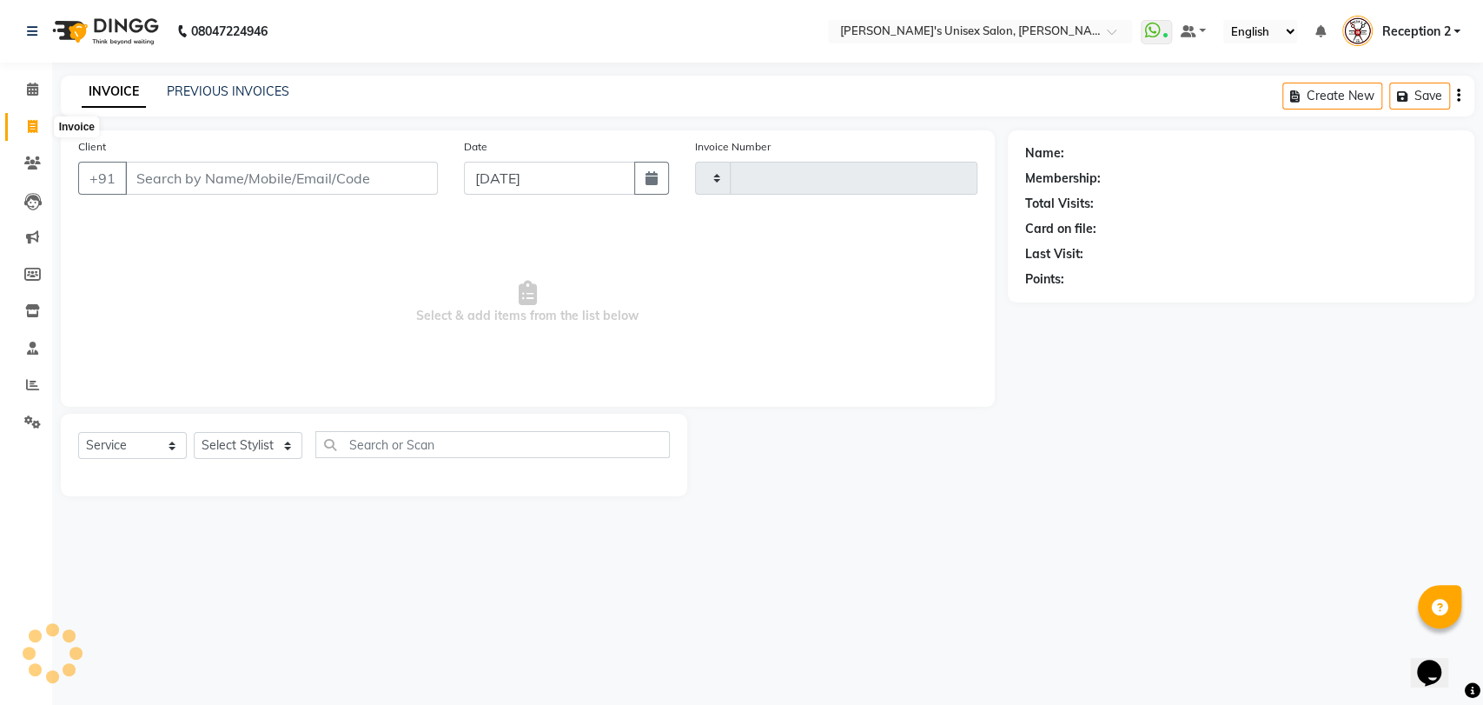
type input "2342"
select select "62"
click at [36, 164] on icon at bounding box center [32, 162] width 17 height 13
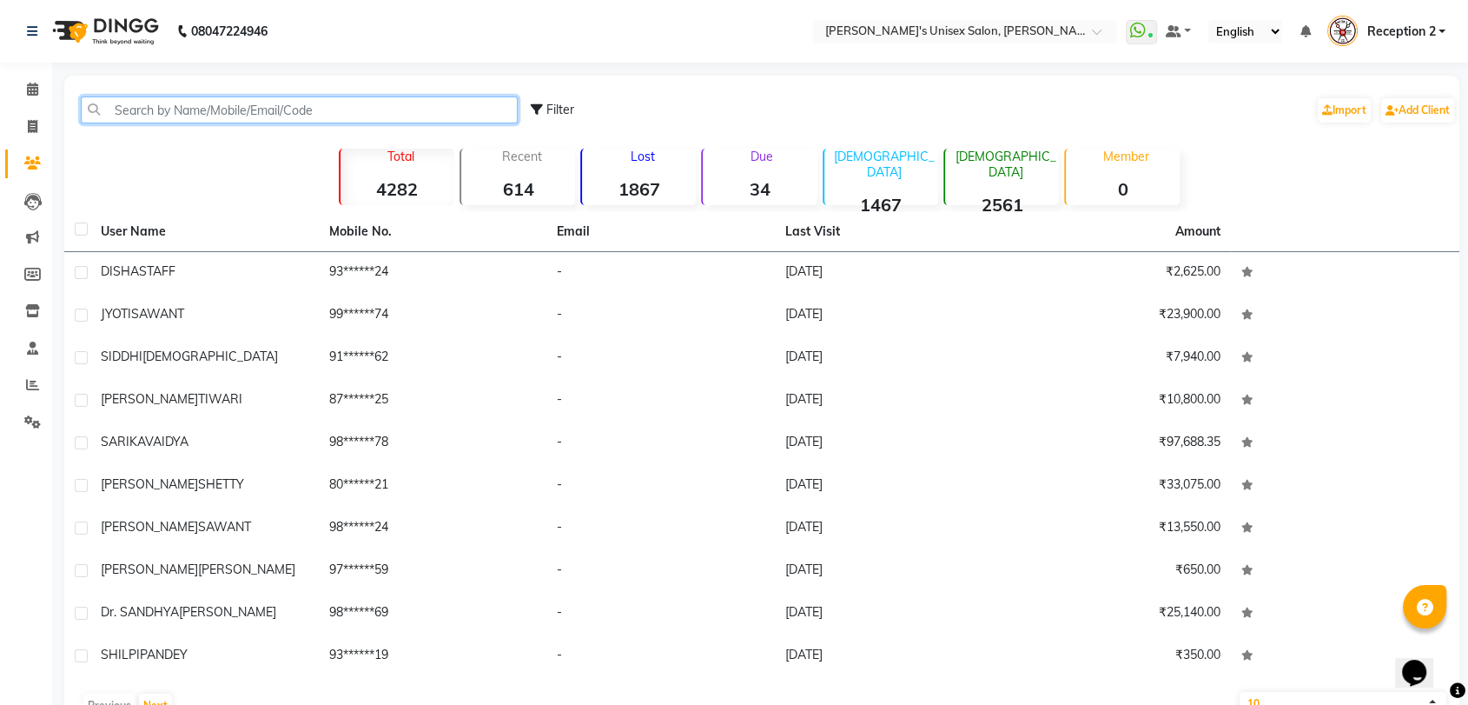
click at [128, 113] on input "text" at bounding box center [299, 109] width 437 height 27
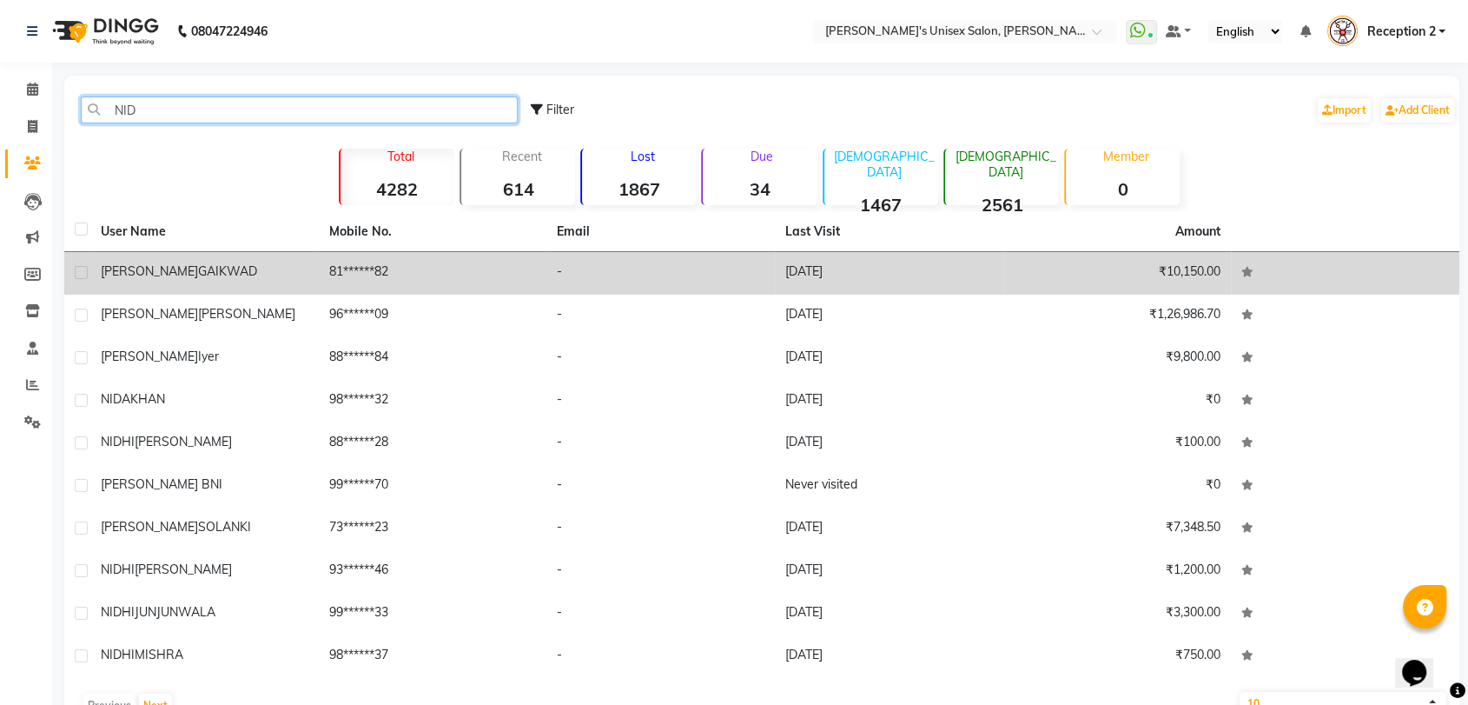
type input "NID"
click at [313, 275] on td "[PERSON_NAME]" at bounding box center [204, 273] width 228 height 43
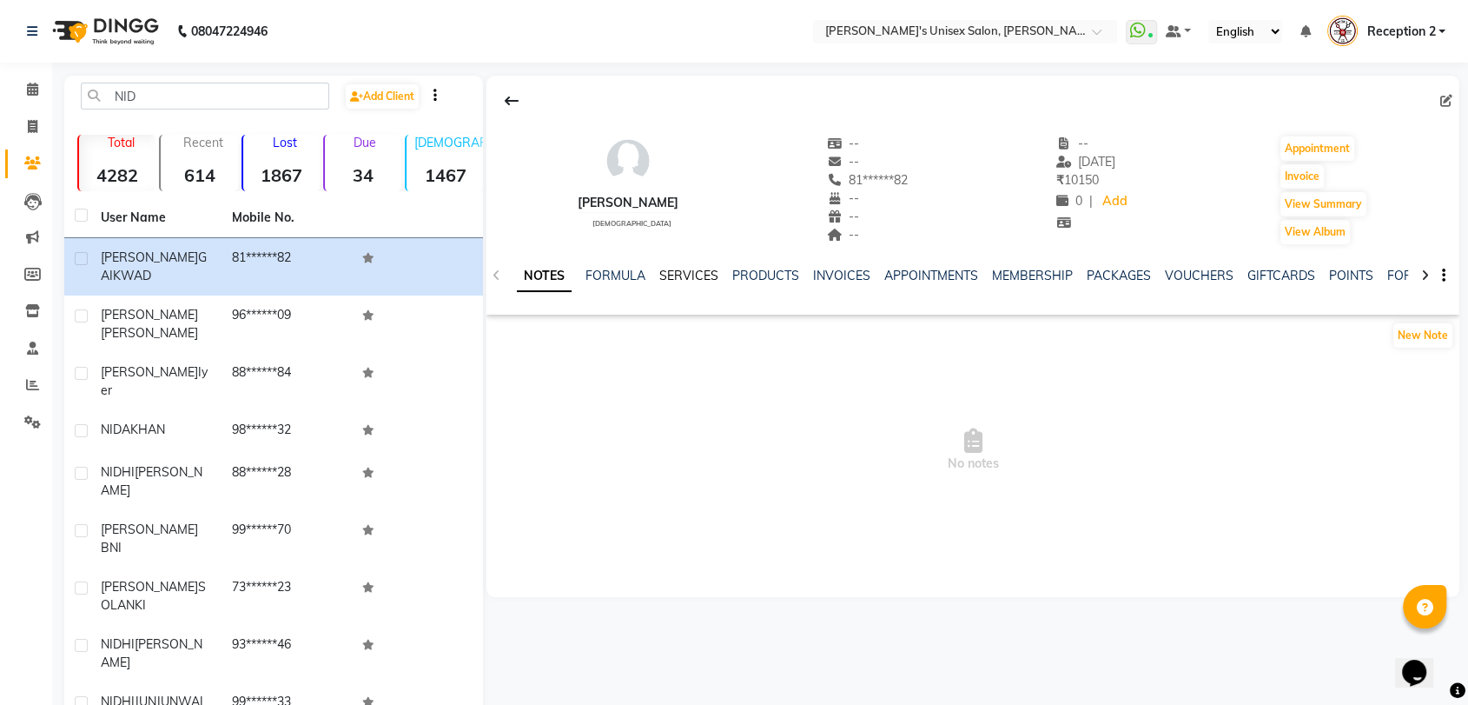
click at [667, 275] on link "SERVICES" at bounding box center [688, 276] width 59 height 16
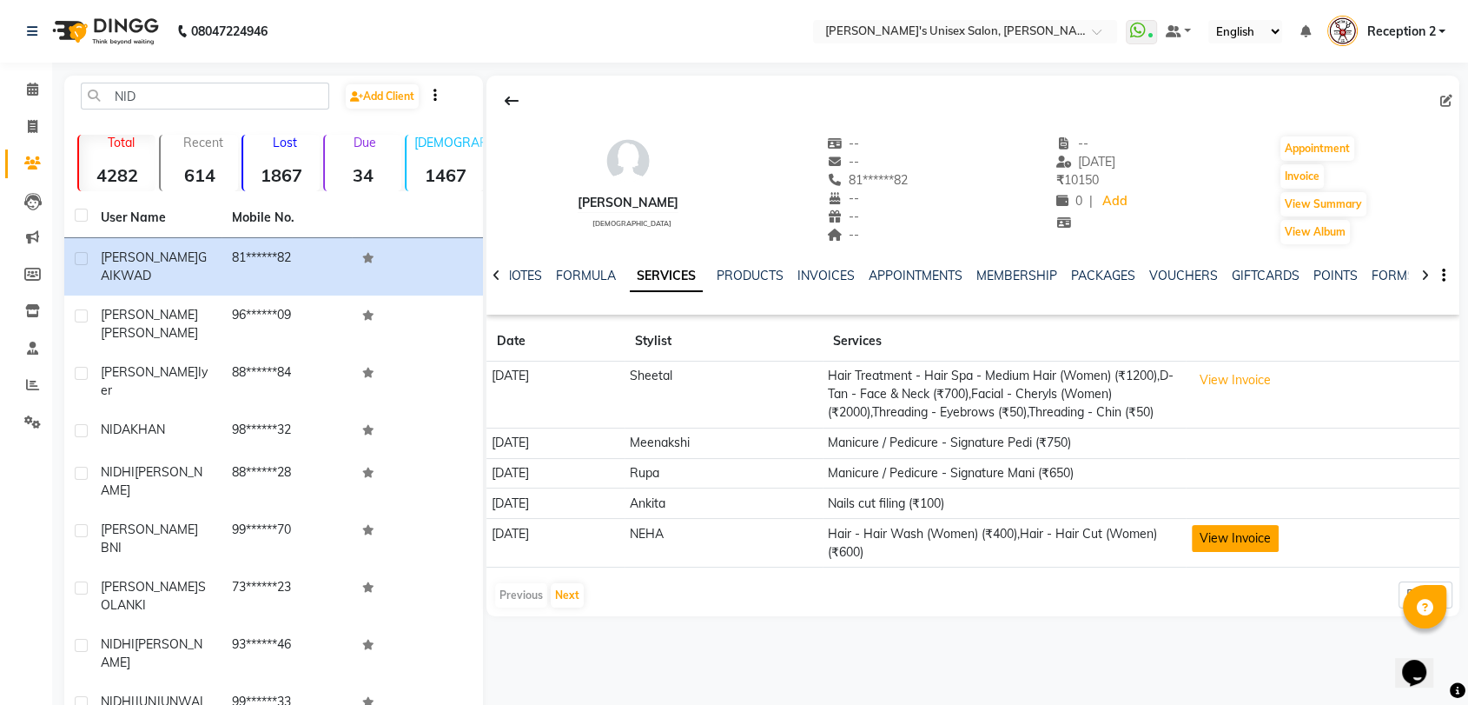
click at [1260, 542] on button "View Invoice" at bounding box center [1235, 538] width 87 height 27
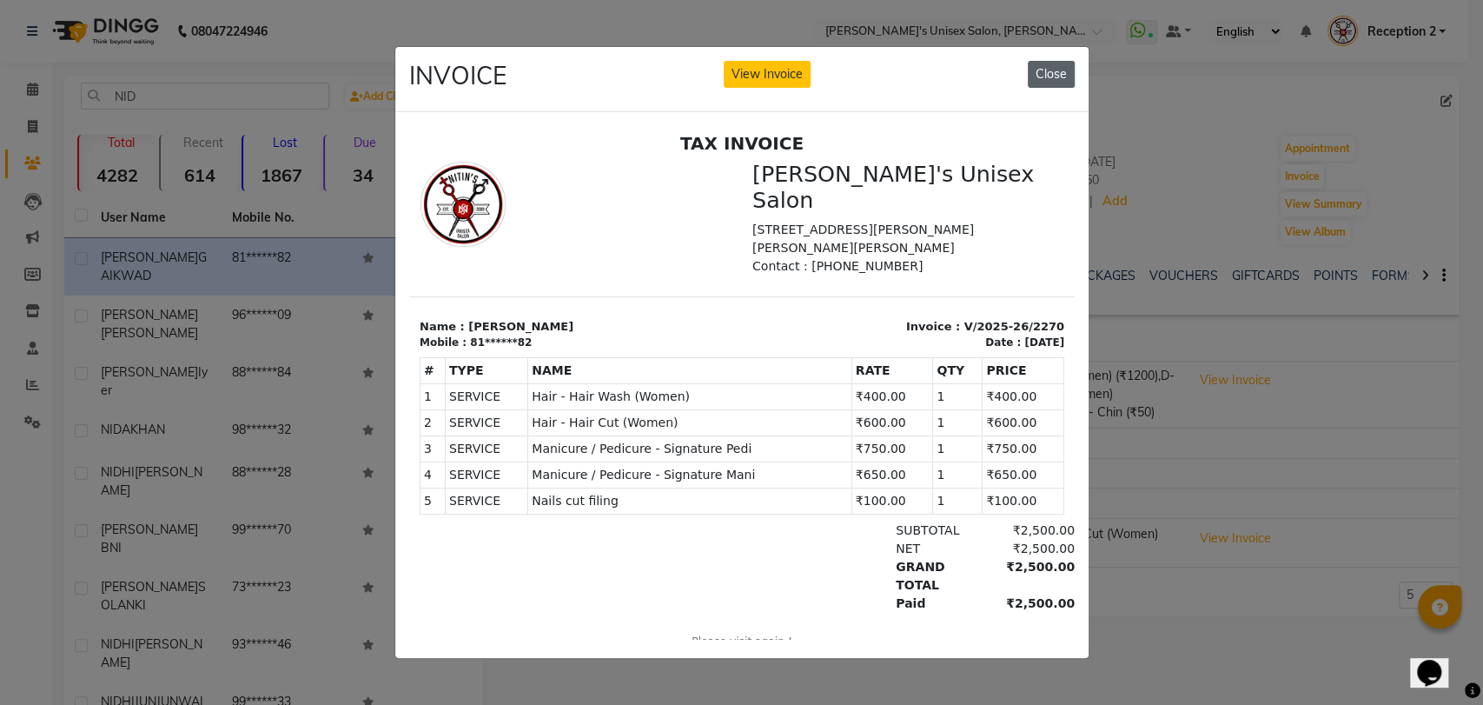
click at [1049, 61] on button "Close" at bounding box center [1051, 74] width 47 height 27
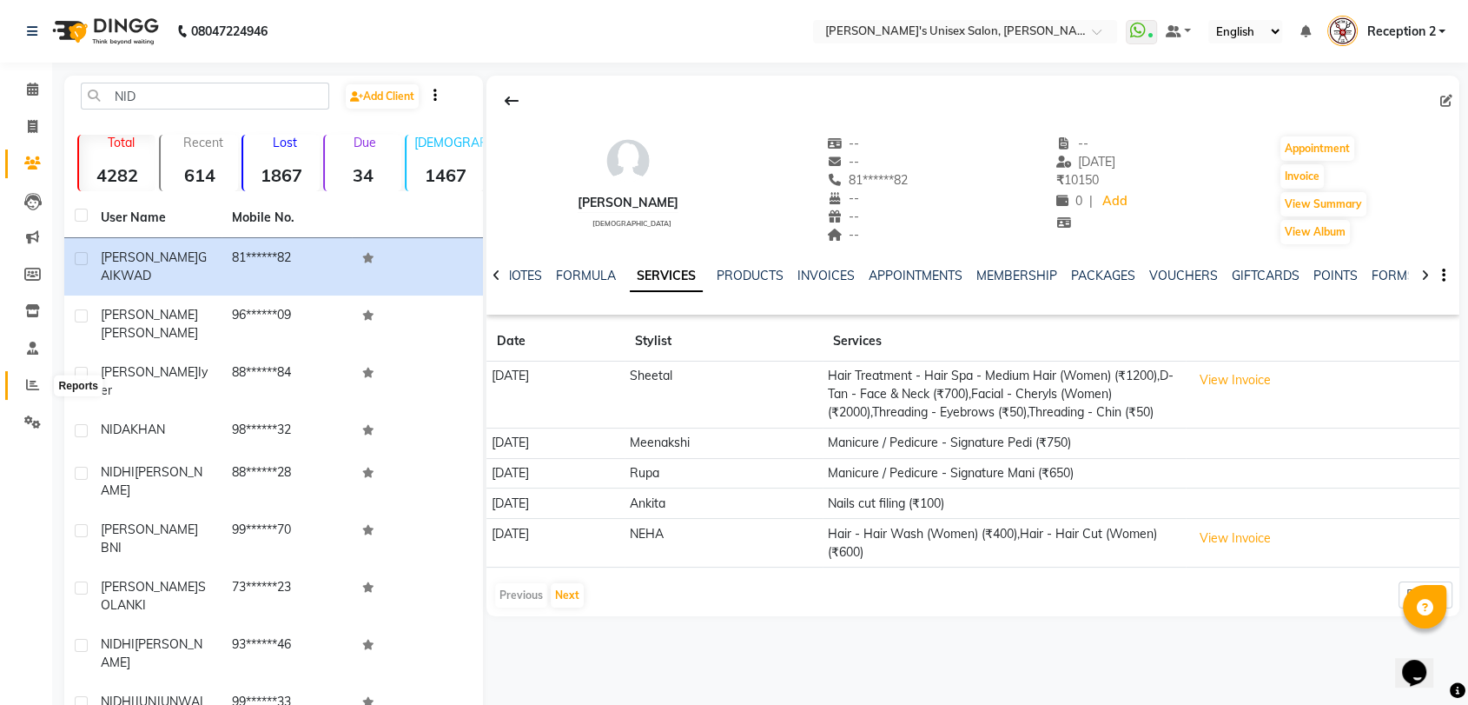
click at [26, 378] on icon at bounding box center [32, 384] width 13 height 13
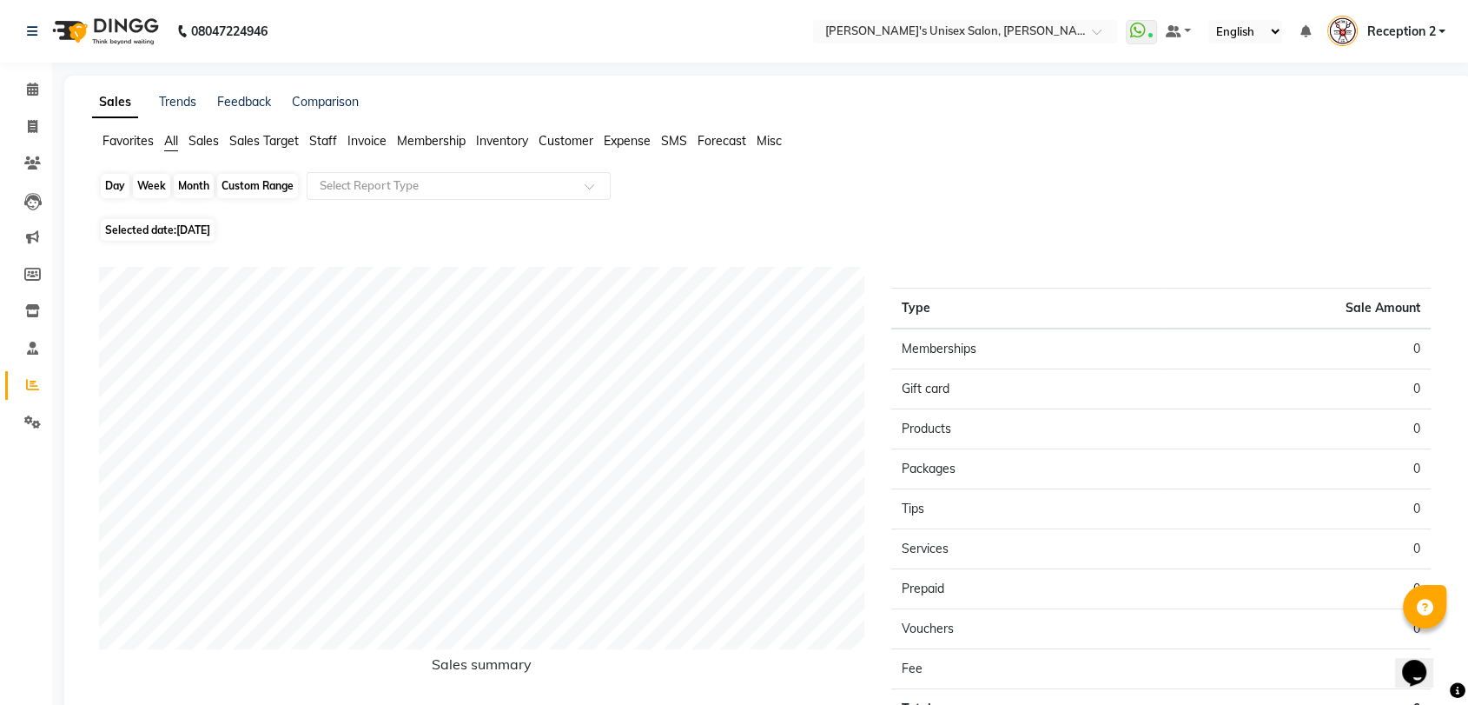
click at [116, 189] on div "Day" at bounding box center [115, 186] width 29 height 24
select select "9"
select select "2025"
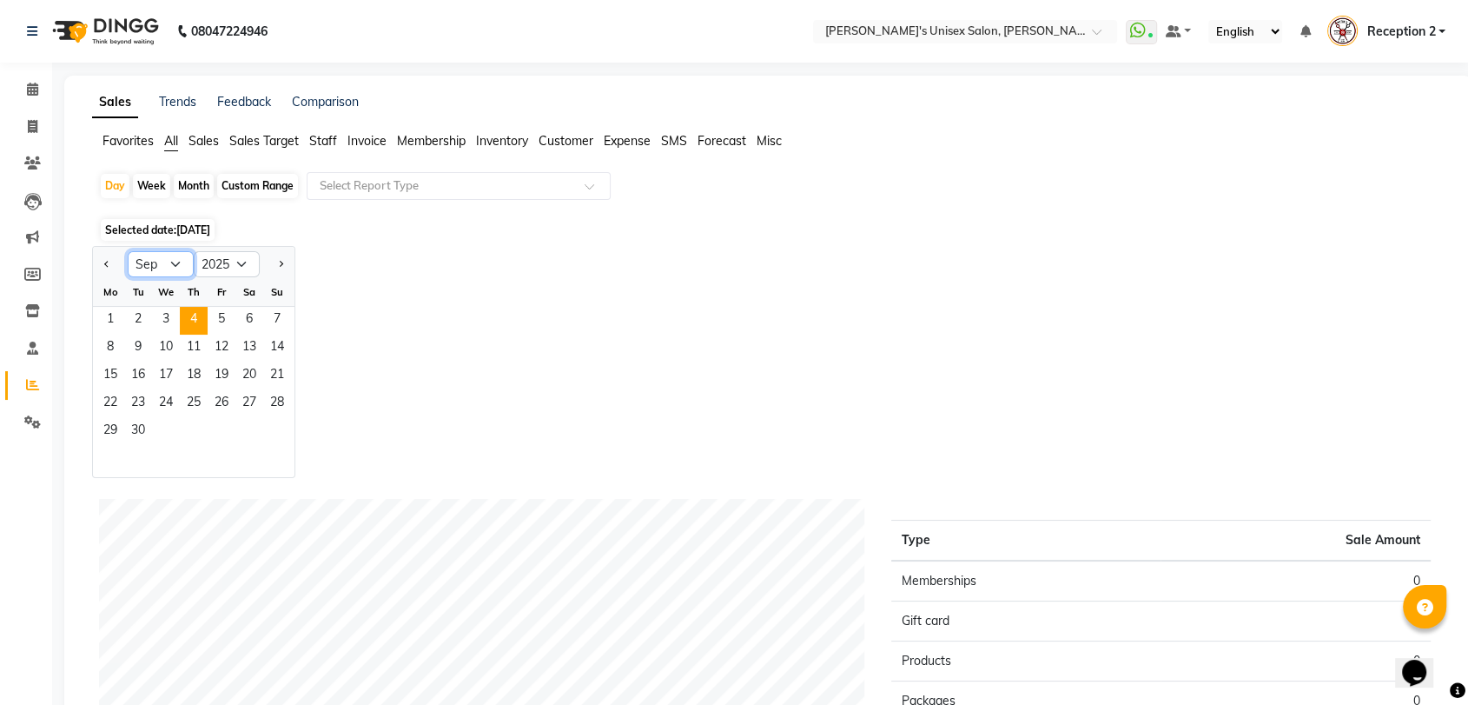
click at [174, 262] on select "Jan Feb Mar Apr May Jun [DATE] Aug Sep Oct Nov Dec" at bounding box center [161, 264] width 66 height 26
select select "8"
click at [128, 251] on select "Jan Feb Mar Apr May Jun [DATE] Aug Sep Oct Nov Dec" at bounding box center [161, 264] width 66 height 26
click at [138, 438] on span "26" at bounding box center [138, 432] width 28 height 28
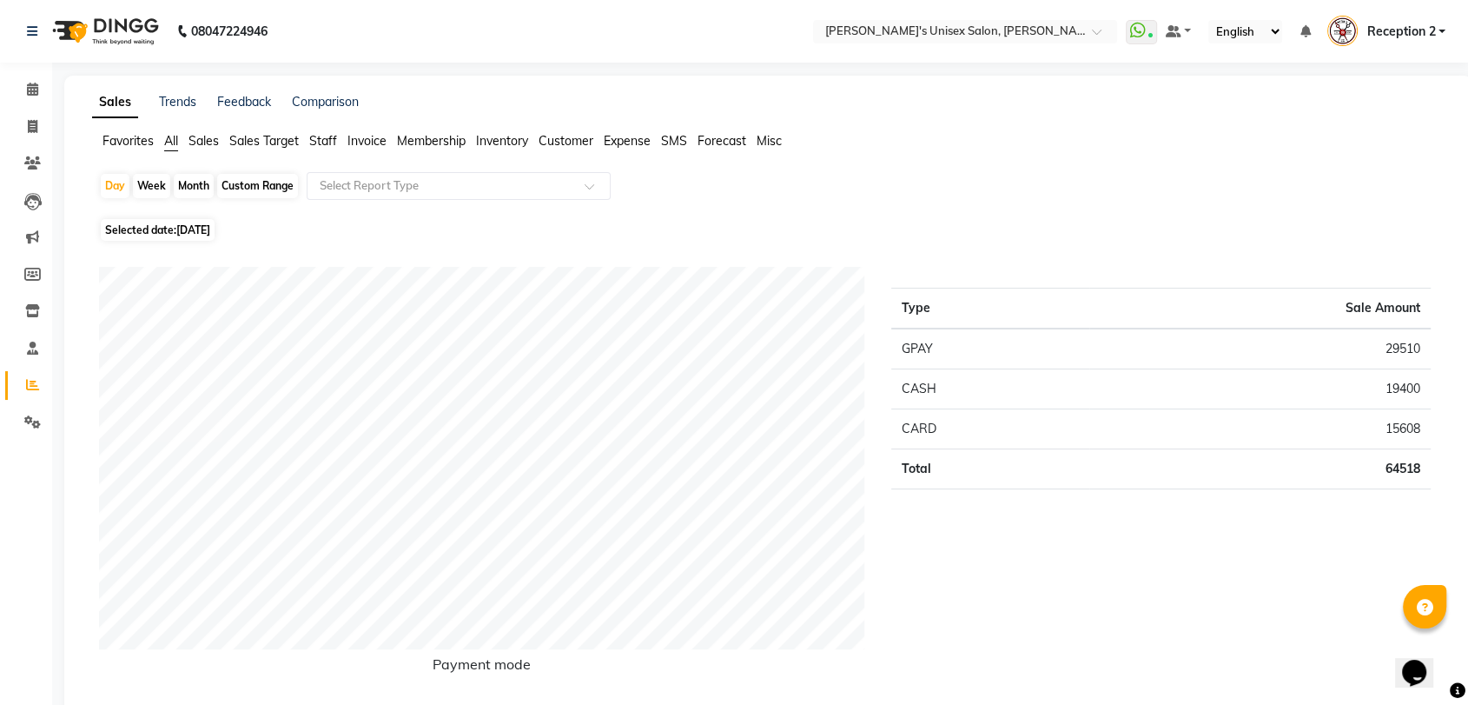
click at [181, 183] on div "Month" at bounding box center [194, 186] width 40 height 24
select select "8"
select select "2025"
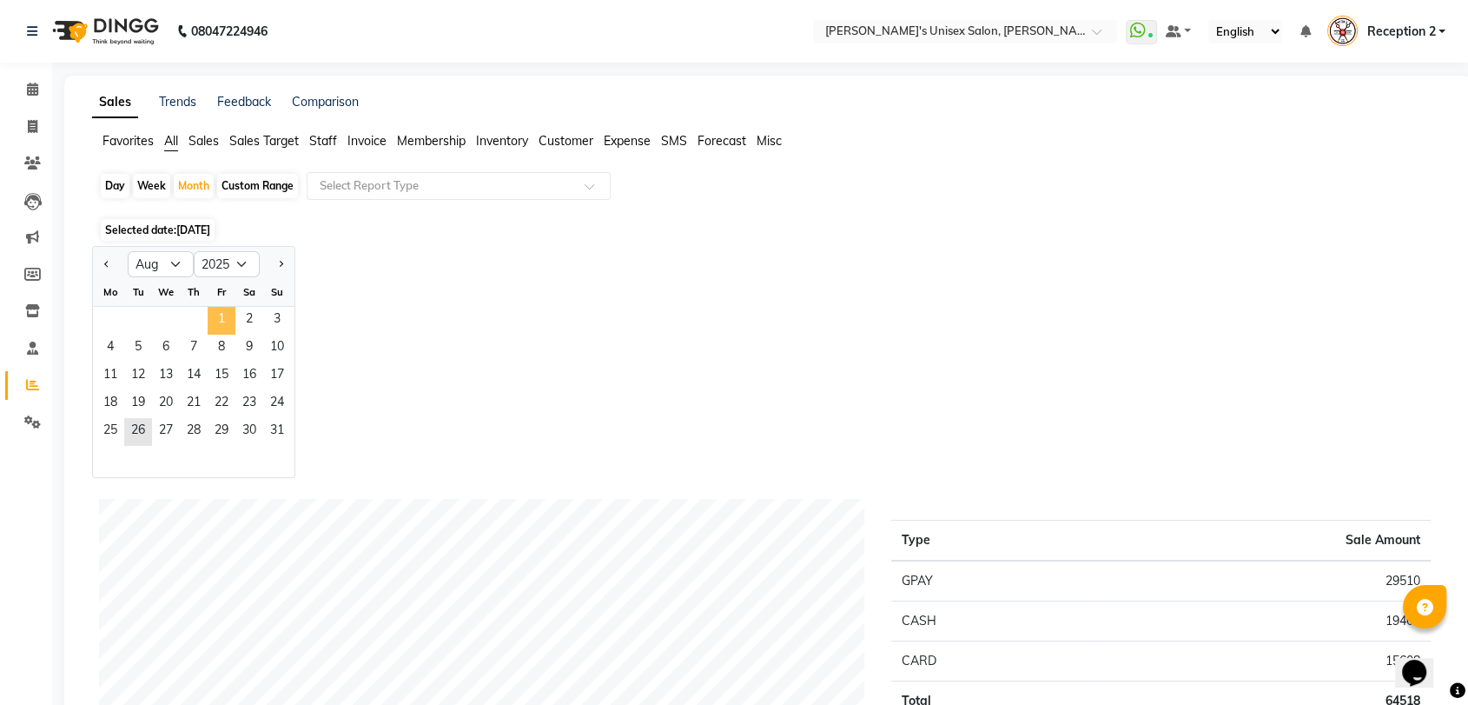
click at [216, 326] on span "1" at bounding box center [222, 321] width 28 height 28
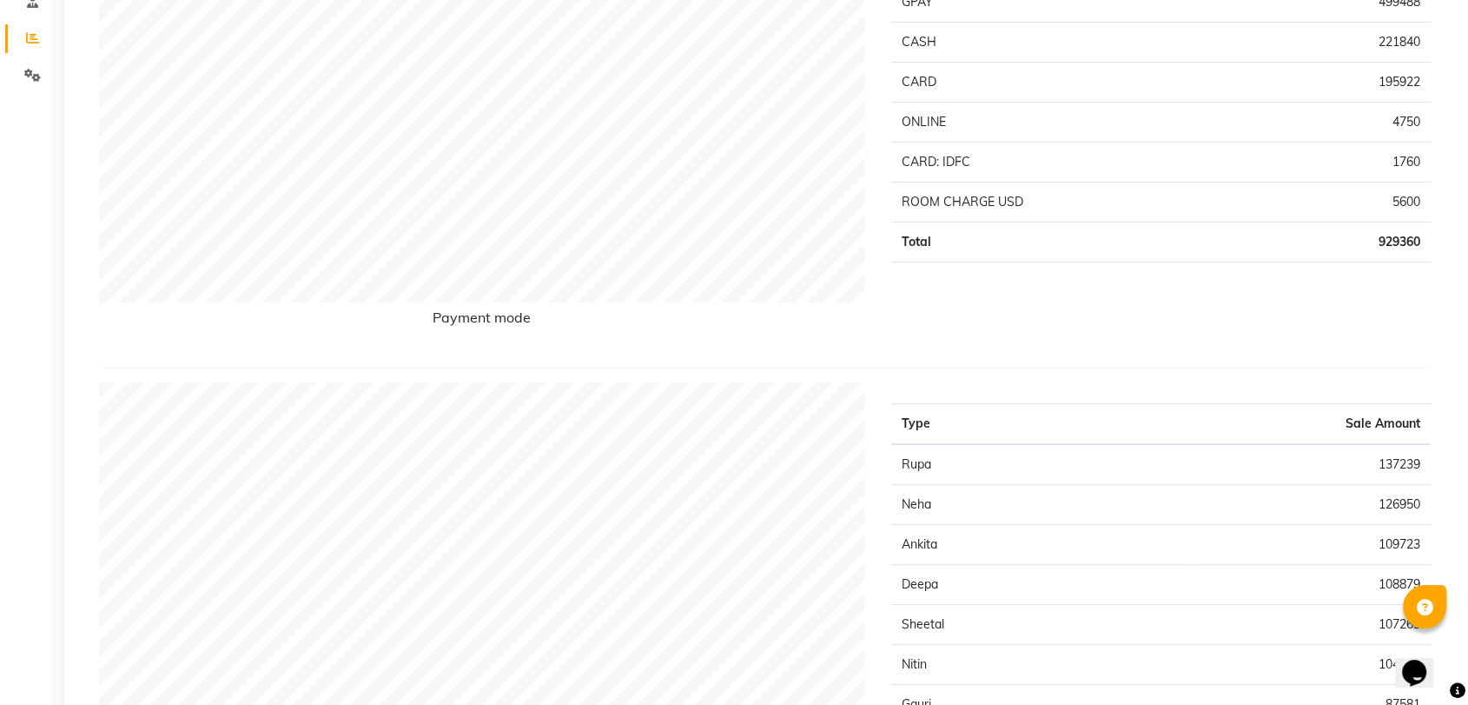
scroll to position [352, 0]
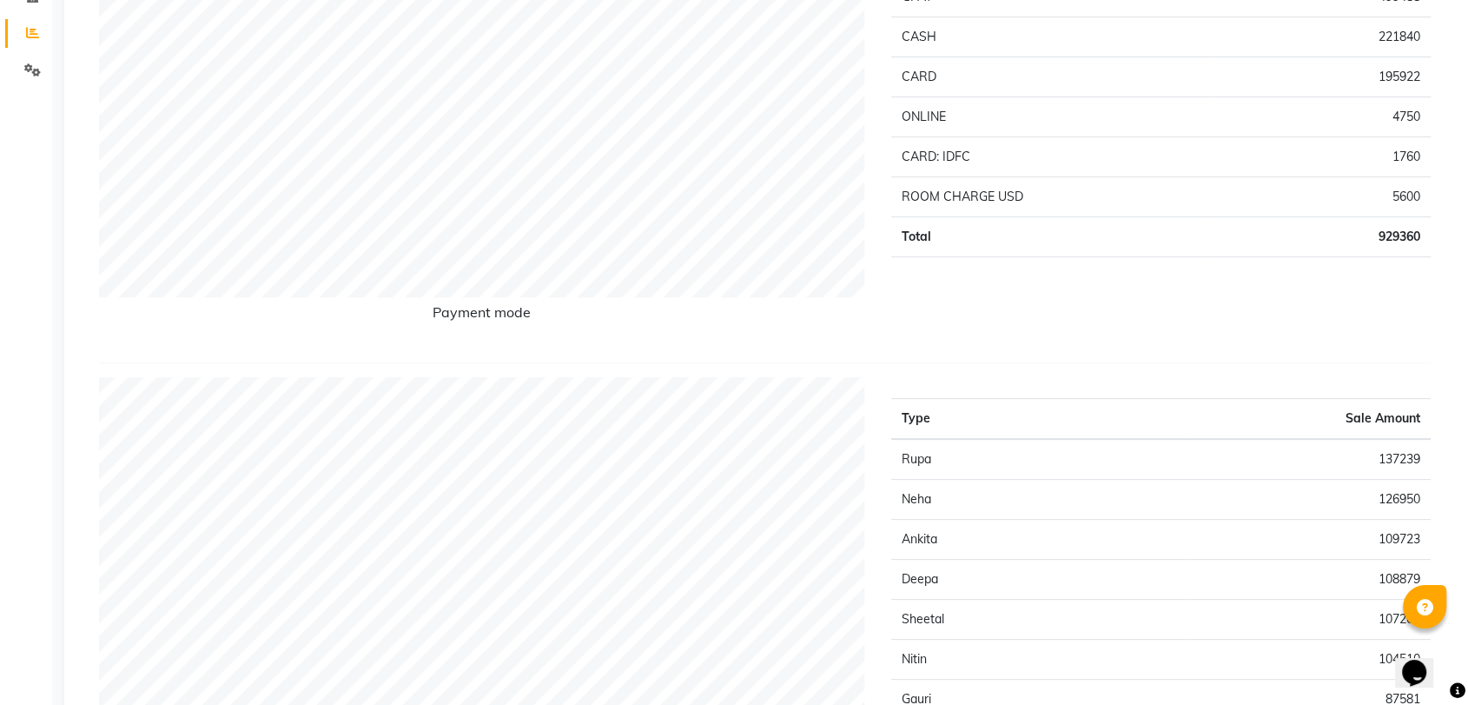
click at [216, 326] on h6 "Payment mode" at bounding box center [482, 315] width 766 height 23
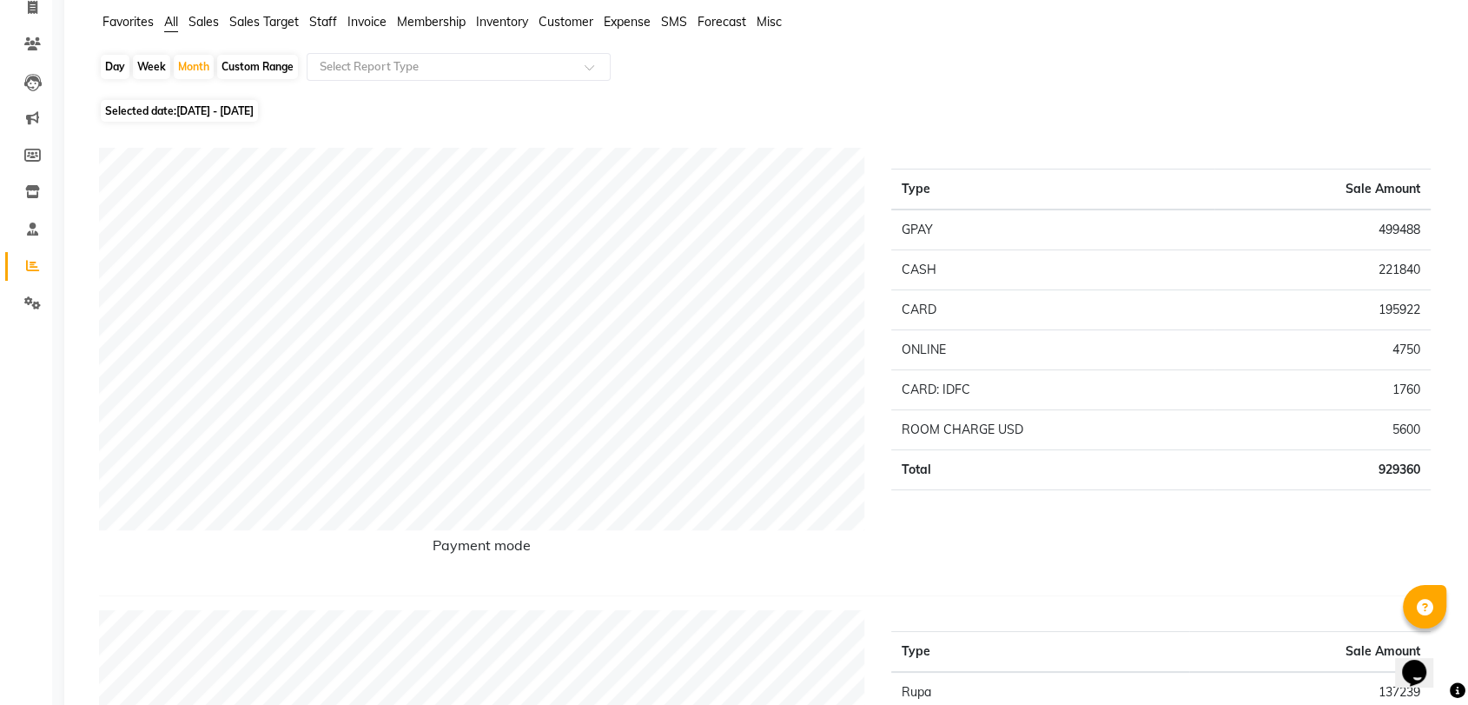
scroll to position [83, 0]
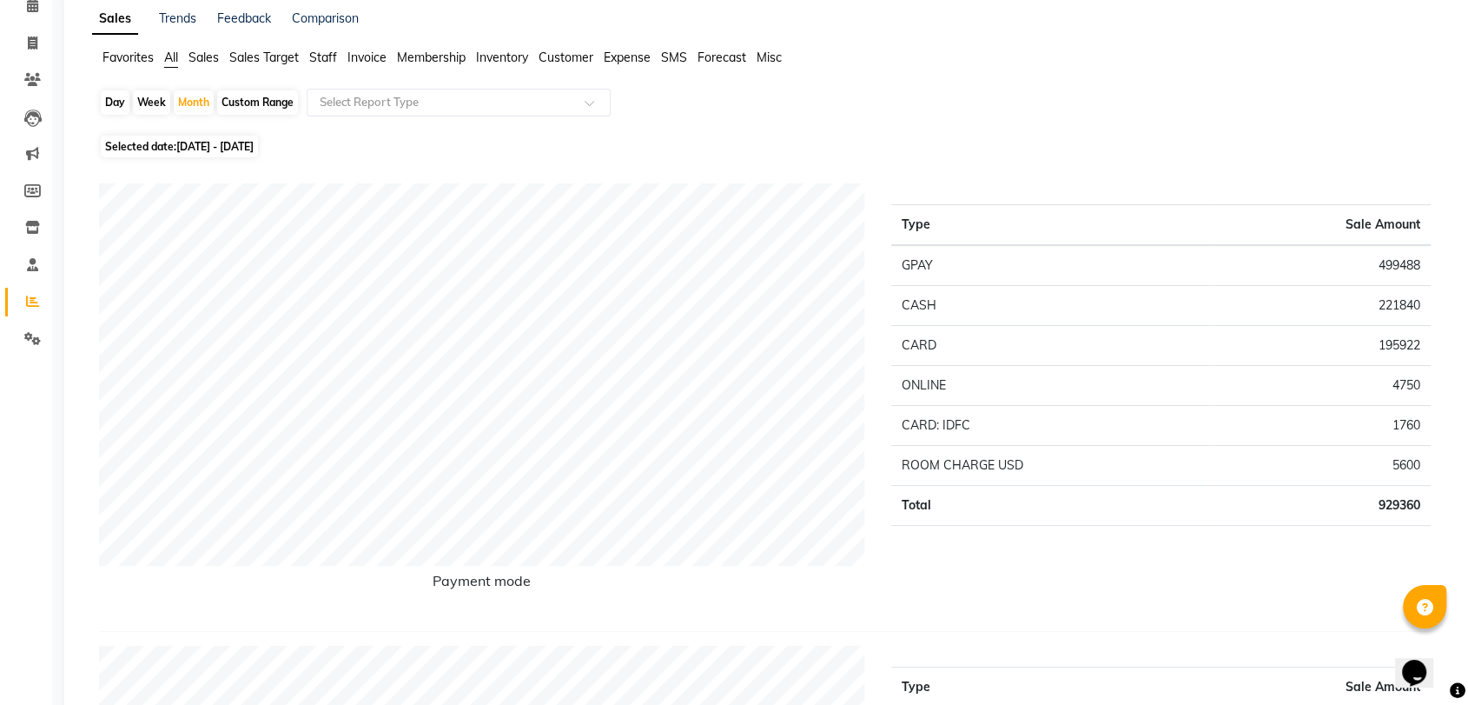
click at [116, 98] on div "Day" at bounding box center [115, 102] width 29 height 24
select select "8"
select select "2025"
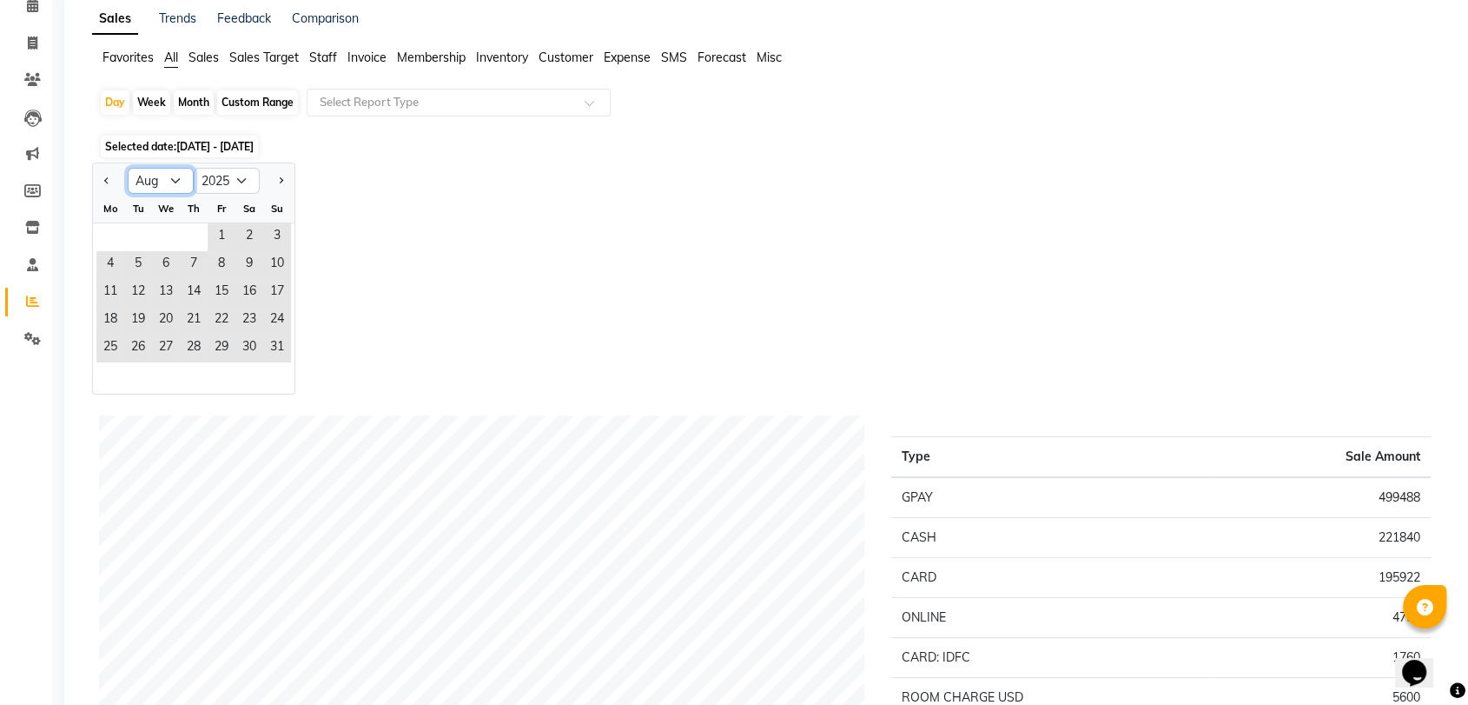
click at [172, 177] on select "Jan Feb Mar Apr May Jun [DATE] Aug Sep Oct Nov Dec" at bounding box center [161, 181] width 66 height 26
click at [128, 168] on select "Jan Feb Mar Apr May Jun [DATE] Aug Sep Oct Nov Dec" at bounding box center [161, 181] width 66 height 26
click at [111, 344] on span "25" at bounding box center [110, 348] width 28 height 28
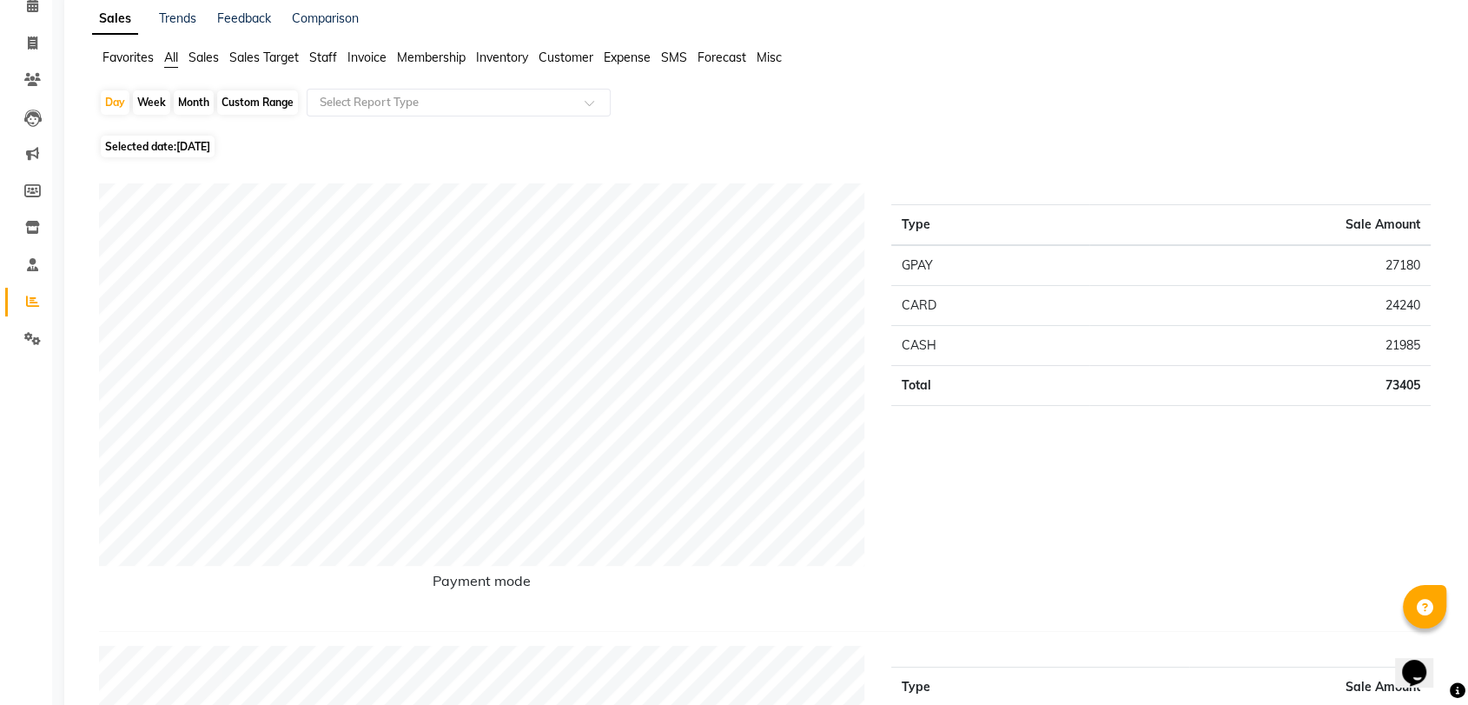
scroll to position [82, 0]
click at [120, 102] on div "Day" at bounding box center [115, 104] width 29 height 24
select select "8"
select select "2025"
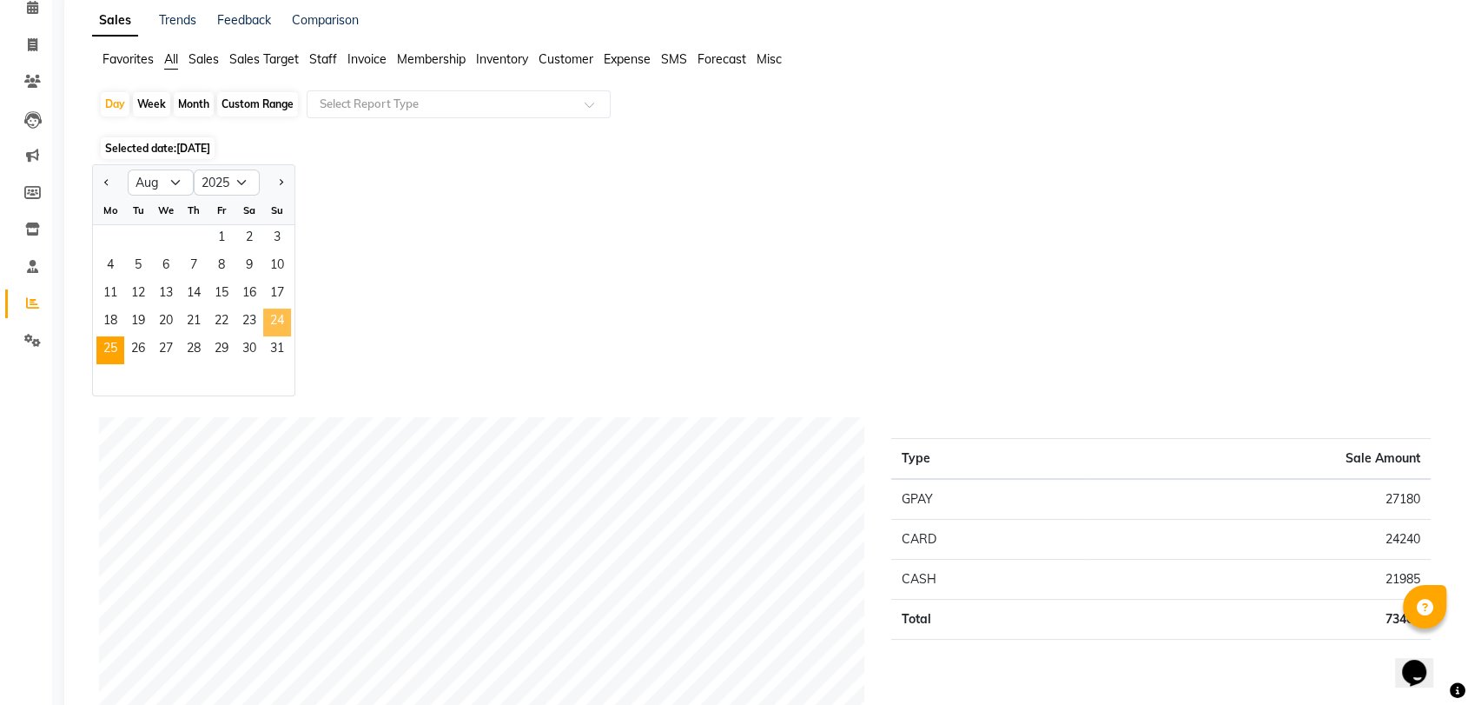
click at [281, 314] on span "24" at bounding box center [277, 322] width 28 height 28
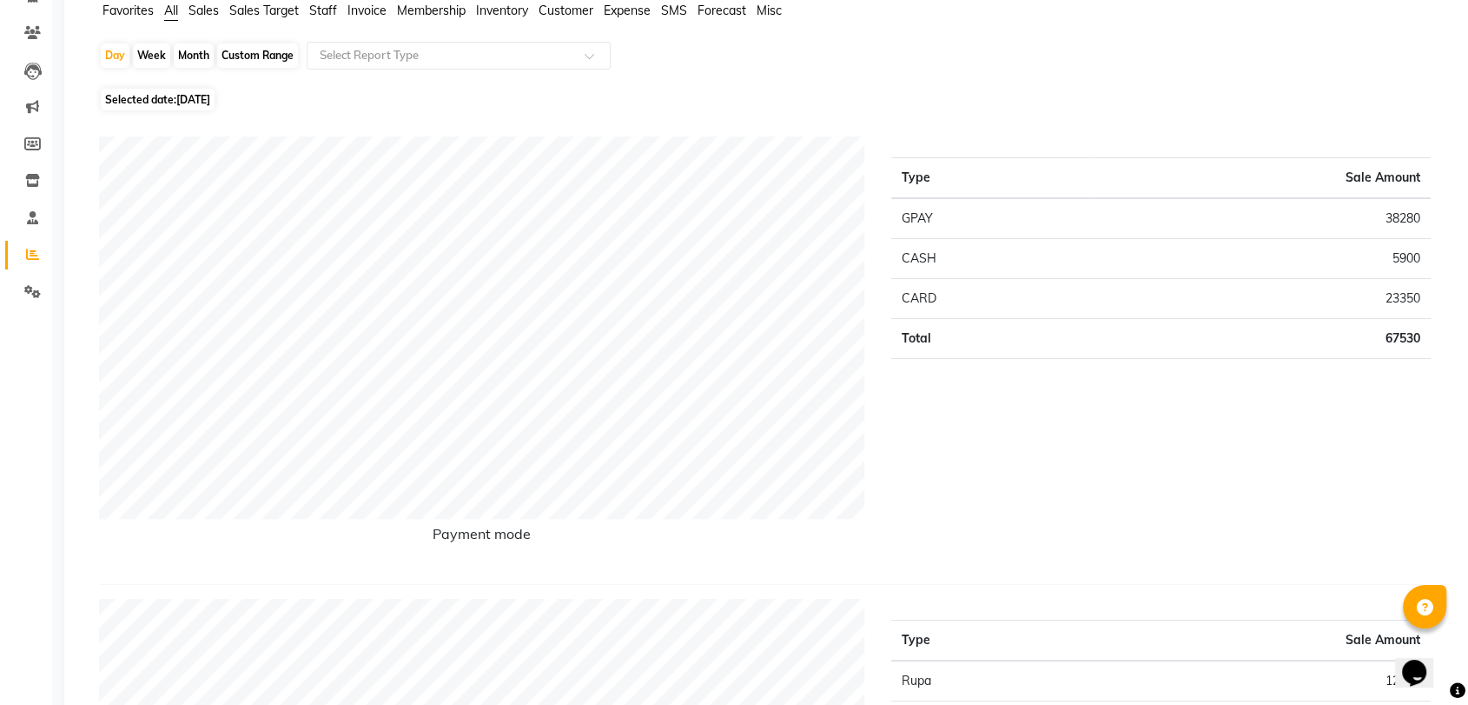
scroll to position [44, 0]
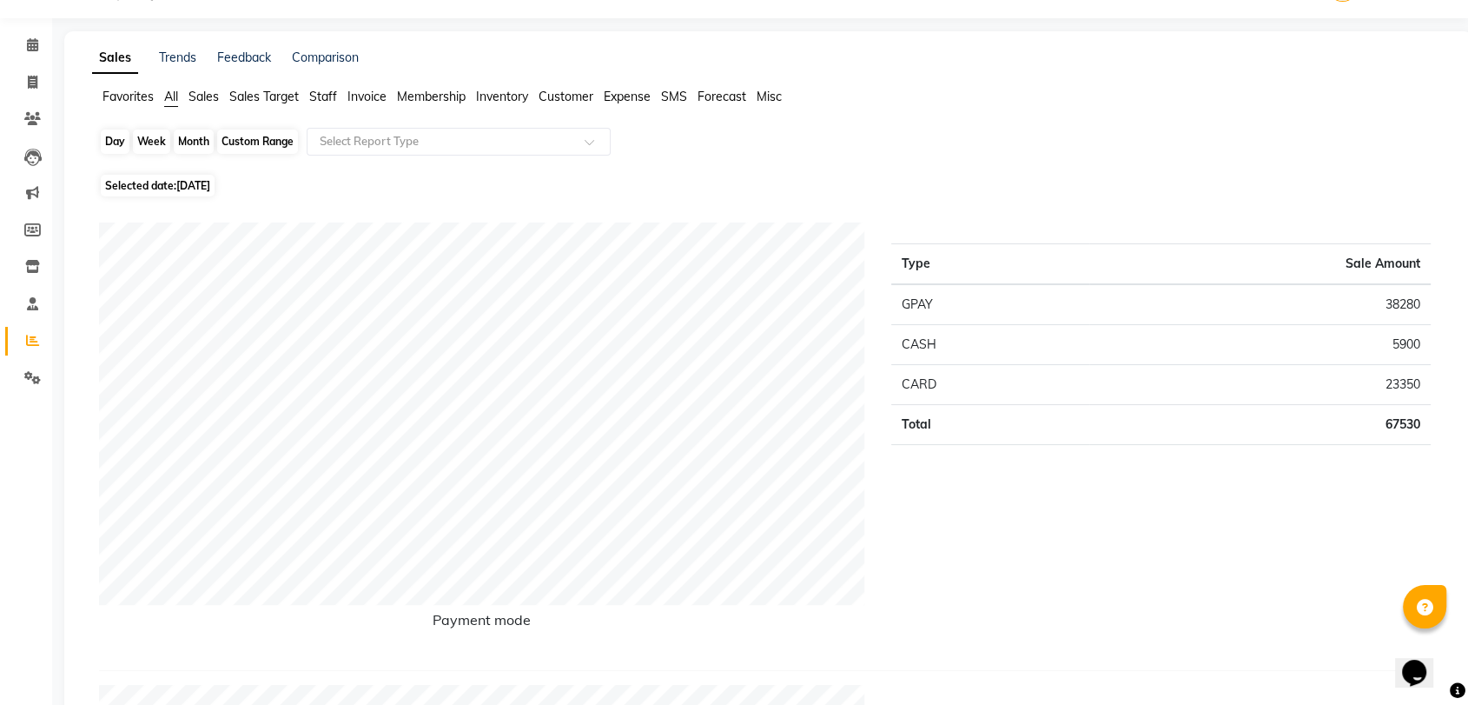
click at [118, 141] on div "Day" at bounding box center [115, 141] width 29 height 24
select select "8"
select select "2025"
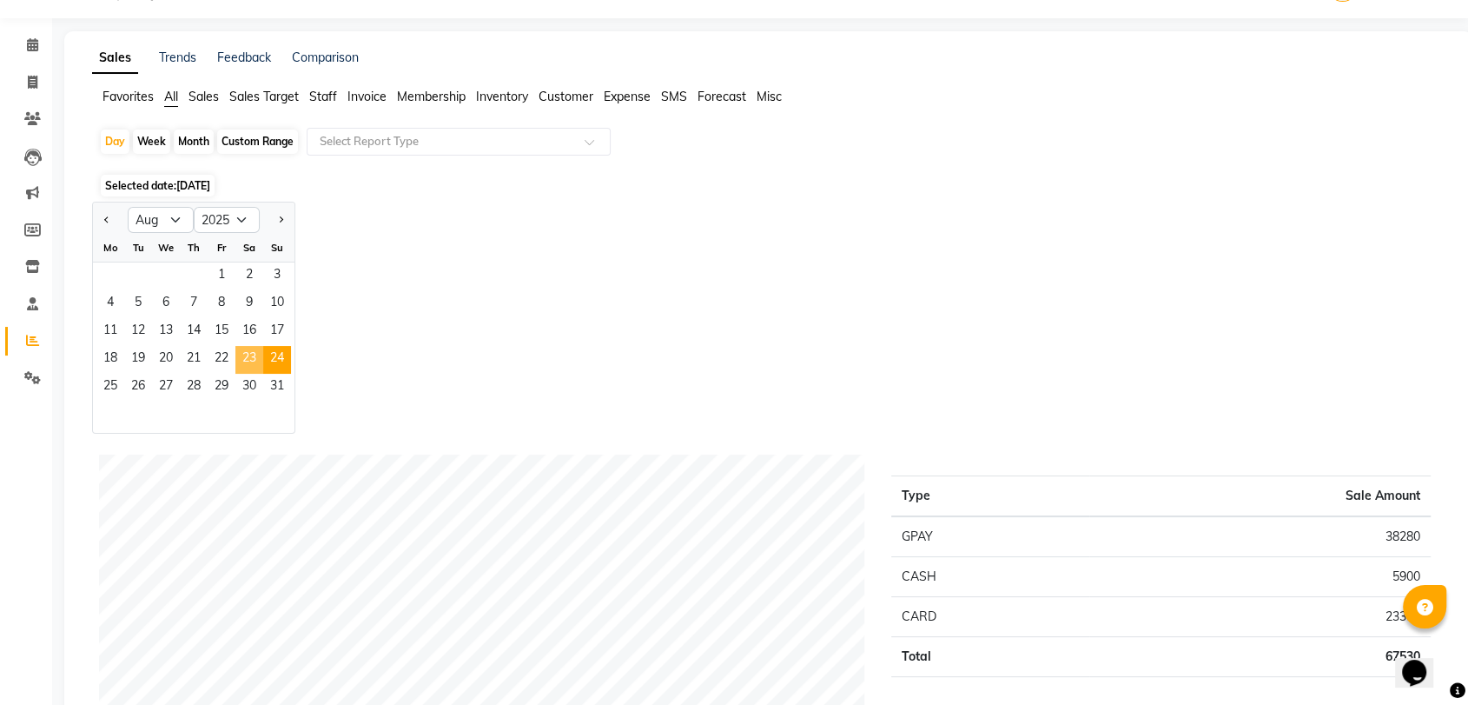
click at [250, 364] on span "23" at bounding box center [249, 360] width 28 height 28
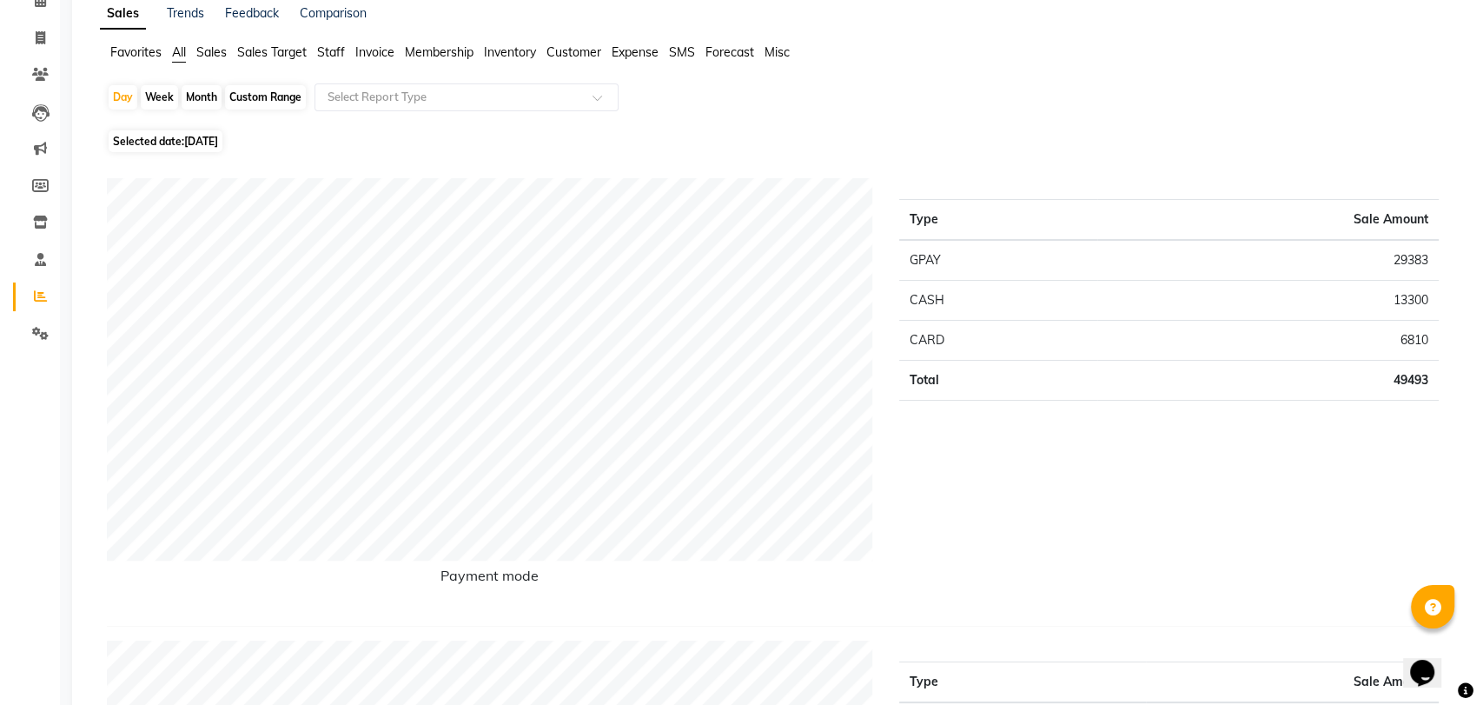
scroll to position [0, 0]
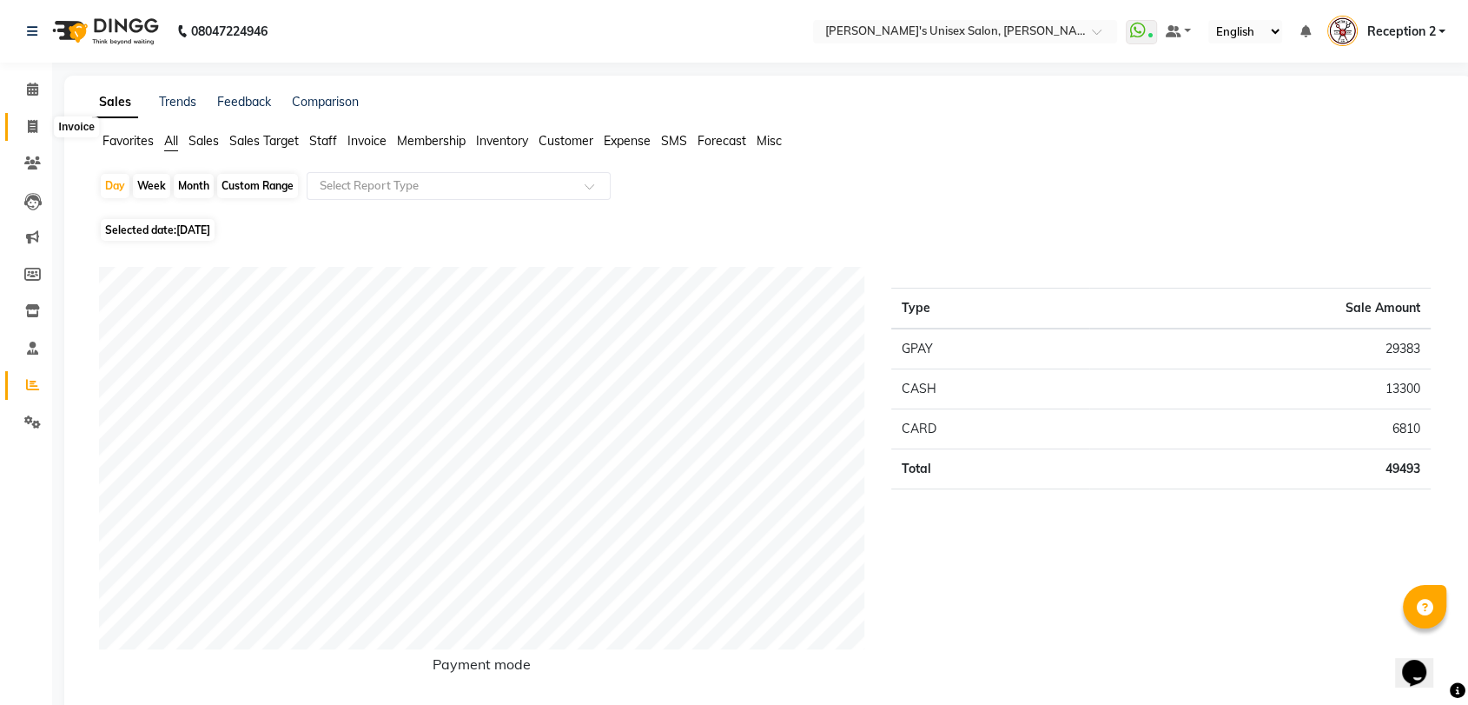
click at [25, 125] on span at bounding box center [32, 127] width 30 height 20
select select "service"
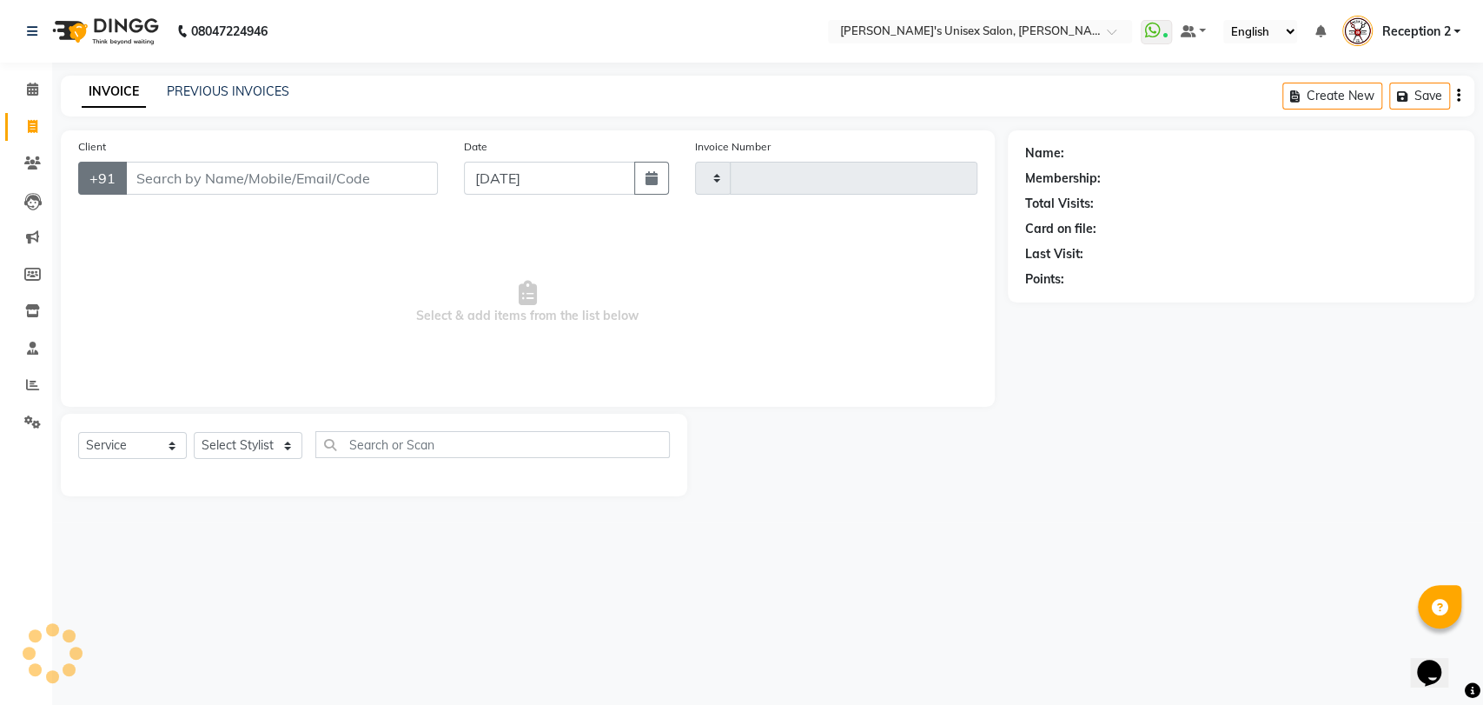
type input "2342"
select select "62"
click at [266, 447] on select "Select Stylist [PERSON_NAME] [PERSON_NAME] DEEPA [PERSON_NAME] NEHA Nitin [PERS…" at bounding box center [248, 445] width 109 height 27
select select "2429"
click at [194, 432] on select "Select Stylist [PERSON_NAME] [PERSON_NAME] DEEPA [PERSON_NAME] NEHA Nitin [PERS…" at bounding box center [248, 445] width 109 height 27
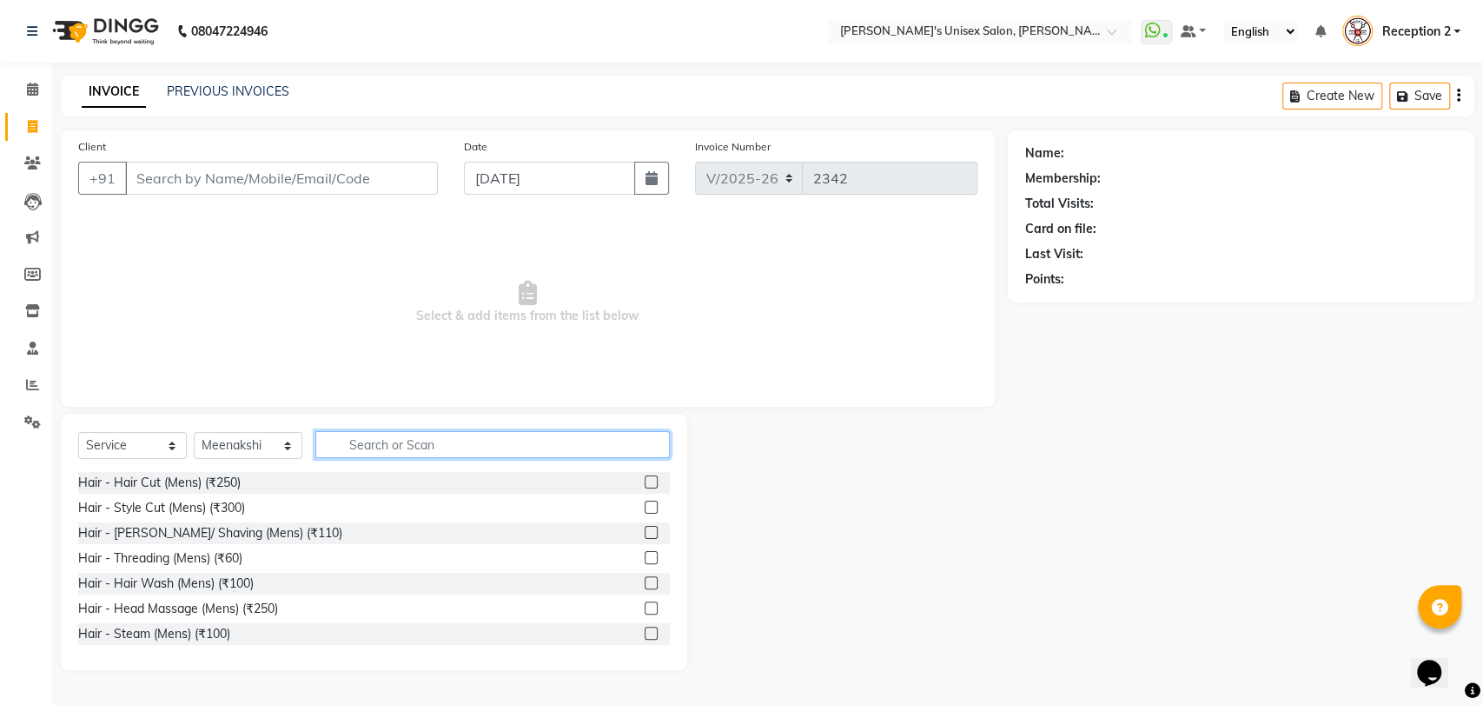
click at [427, 434] on input "text" at bounding box center [492, 444] width 354 height 27
click at [427, 442] on input "text" at bounding box center [492, 444] width 354 height 27
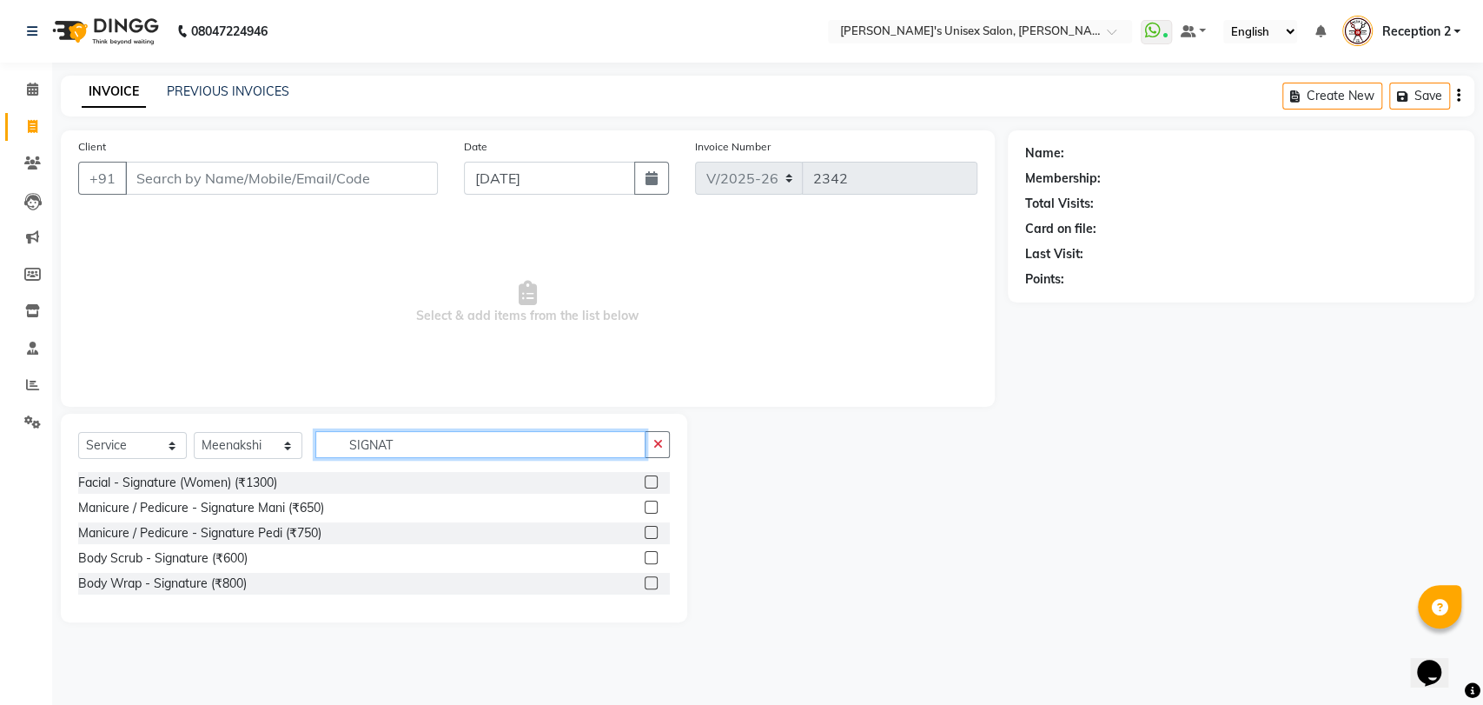
click at [619, 454] on input "SIGNAT" at bounding box center [480, 444] width 330 height 27
type input "S"
type input "CLE"
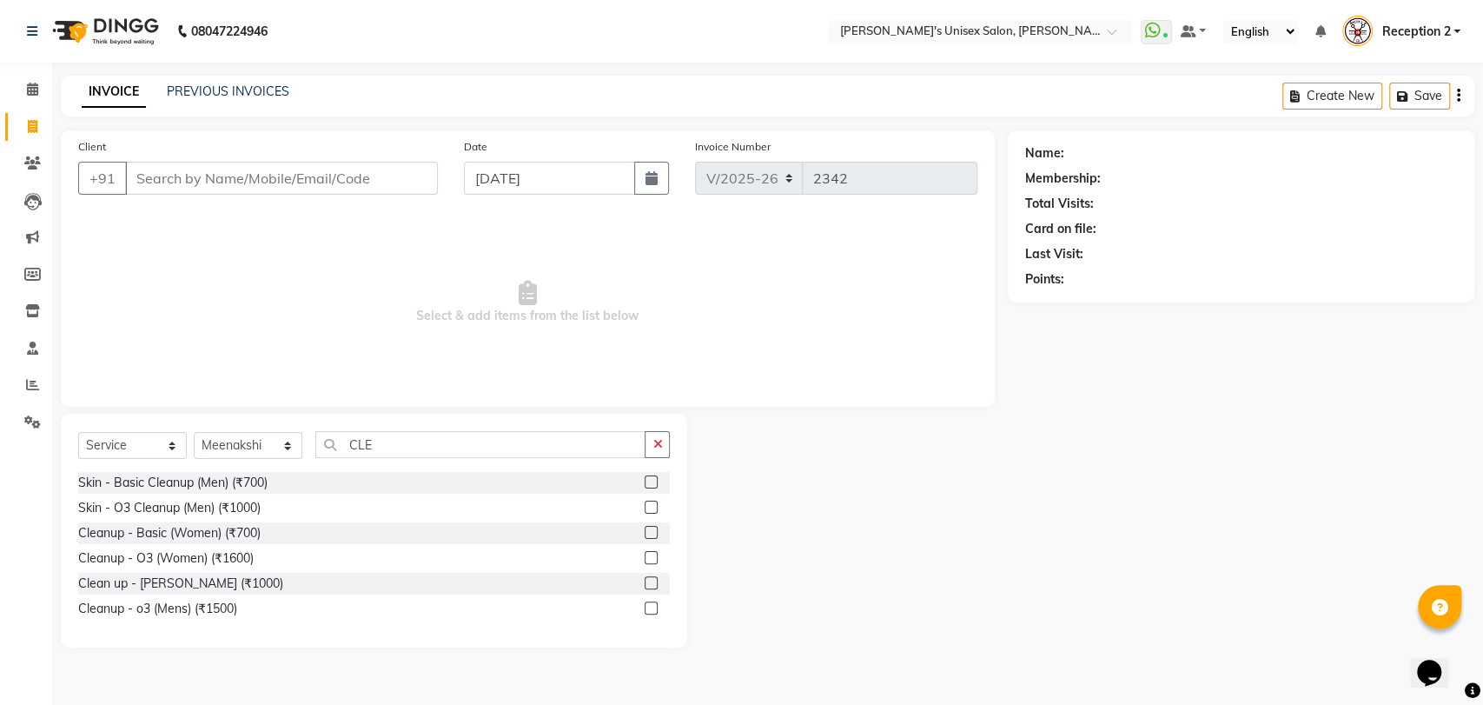
click at [656, 534] on label at bounding box center [651, 532] width 13 height 13
click at [656, 534] on input "checkbox" at bounding box center [650, 532] width 11 height 11
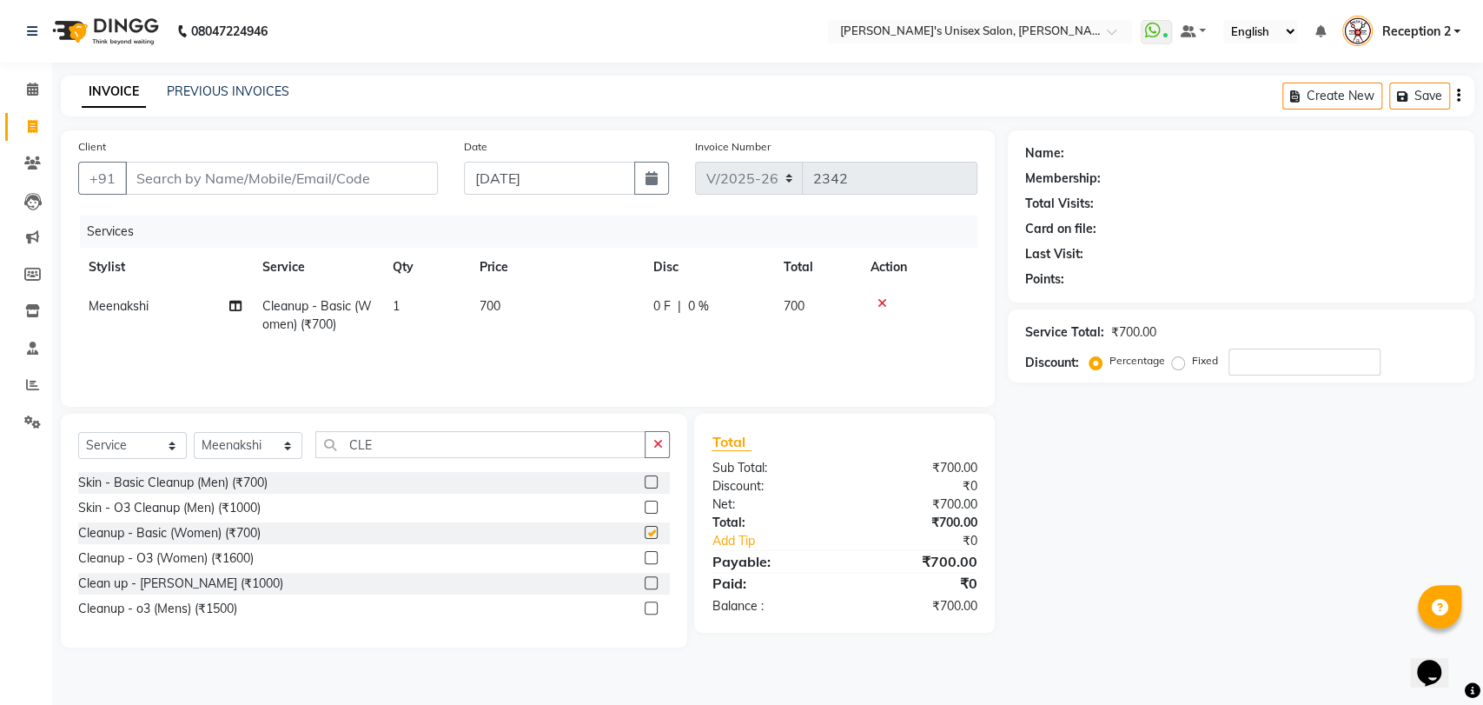
checkbox input "false"
click at [576, 446] on input "CLE" at bounding box center [480, 444] width 330 height 27
type input "C"
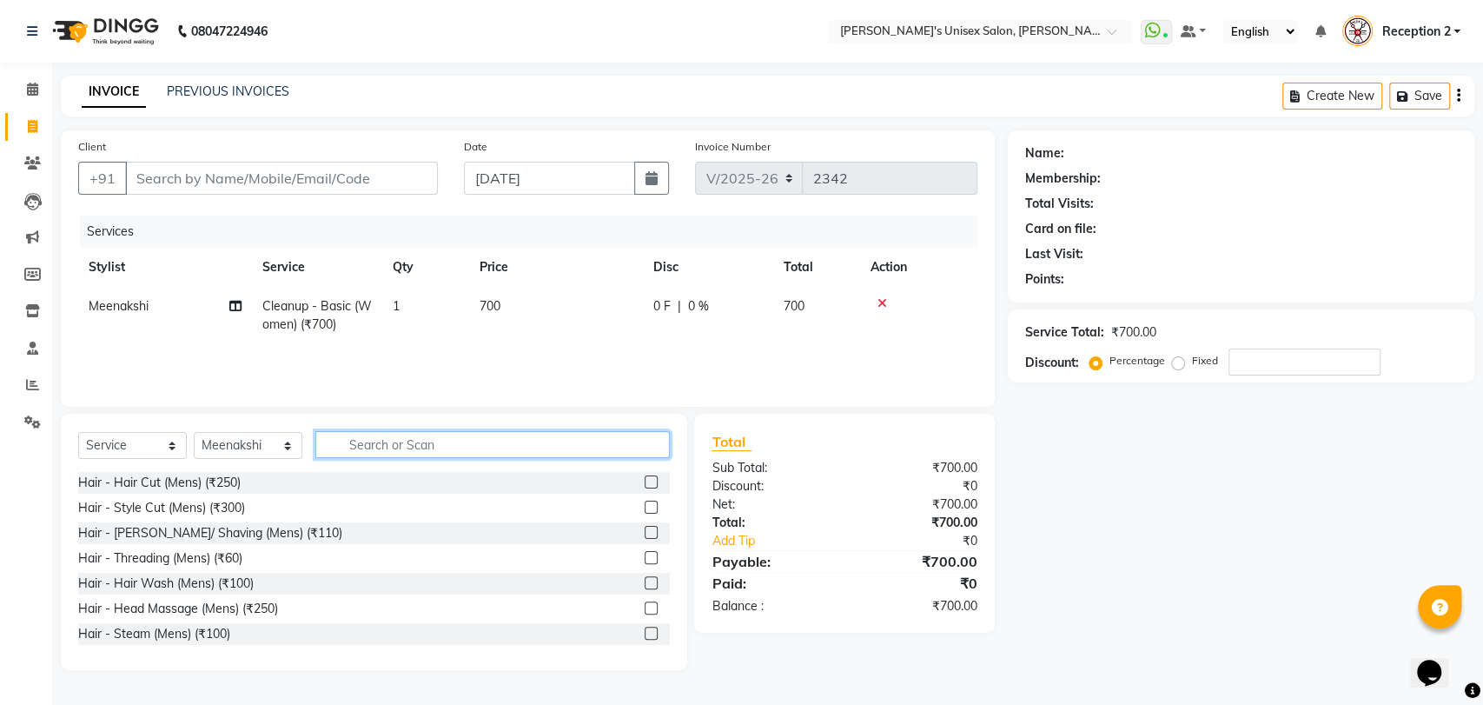
click at [490, 434] on input "text" at bounding box center [492, 444] width 354 height 27
type input "R"
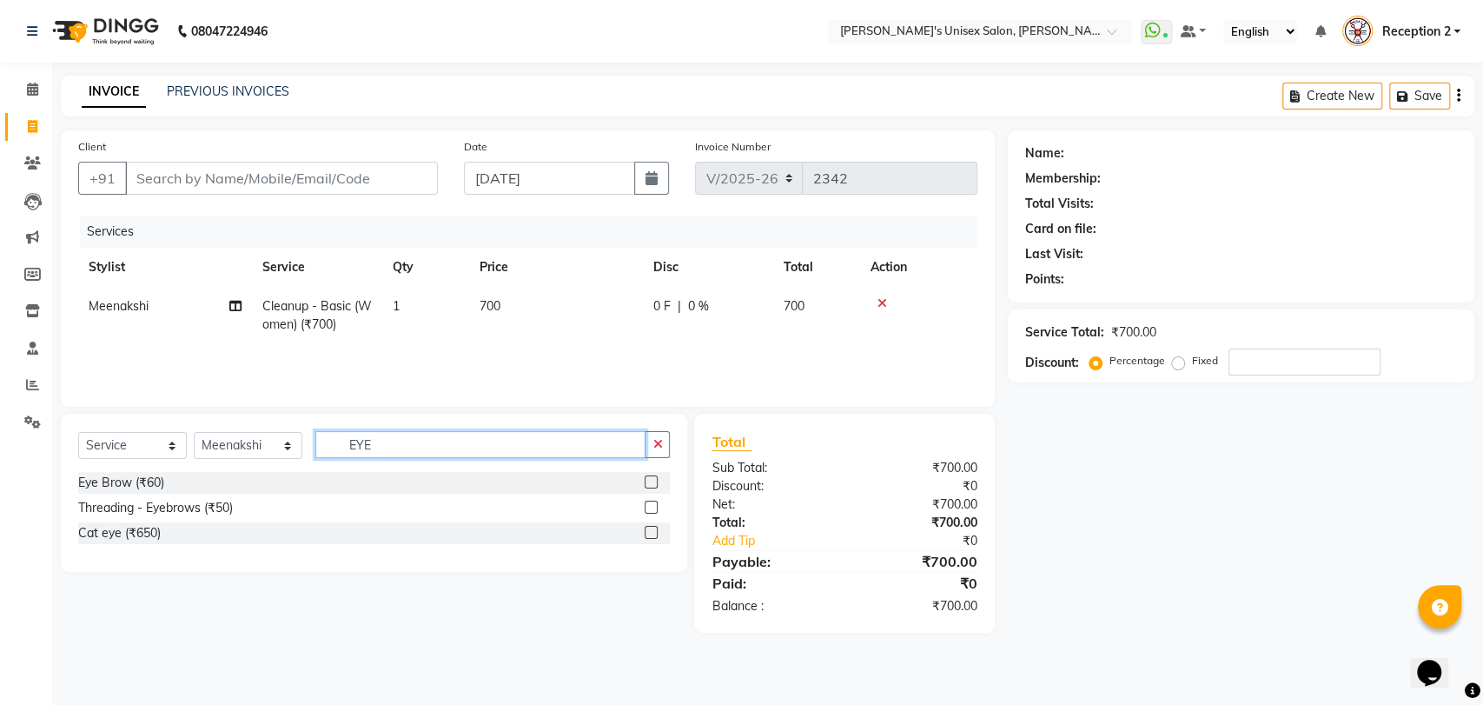
type input "EYE"
click at [650, 508] on label at bounding box center [651, 506] width 13 height 13
click at [650, 508] on input "checkbox" at bounding box center [650, 507] width 11 height 11
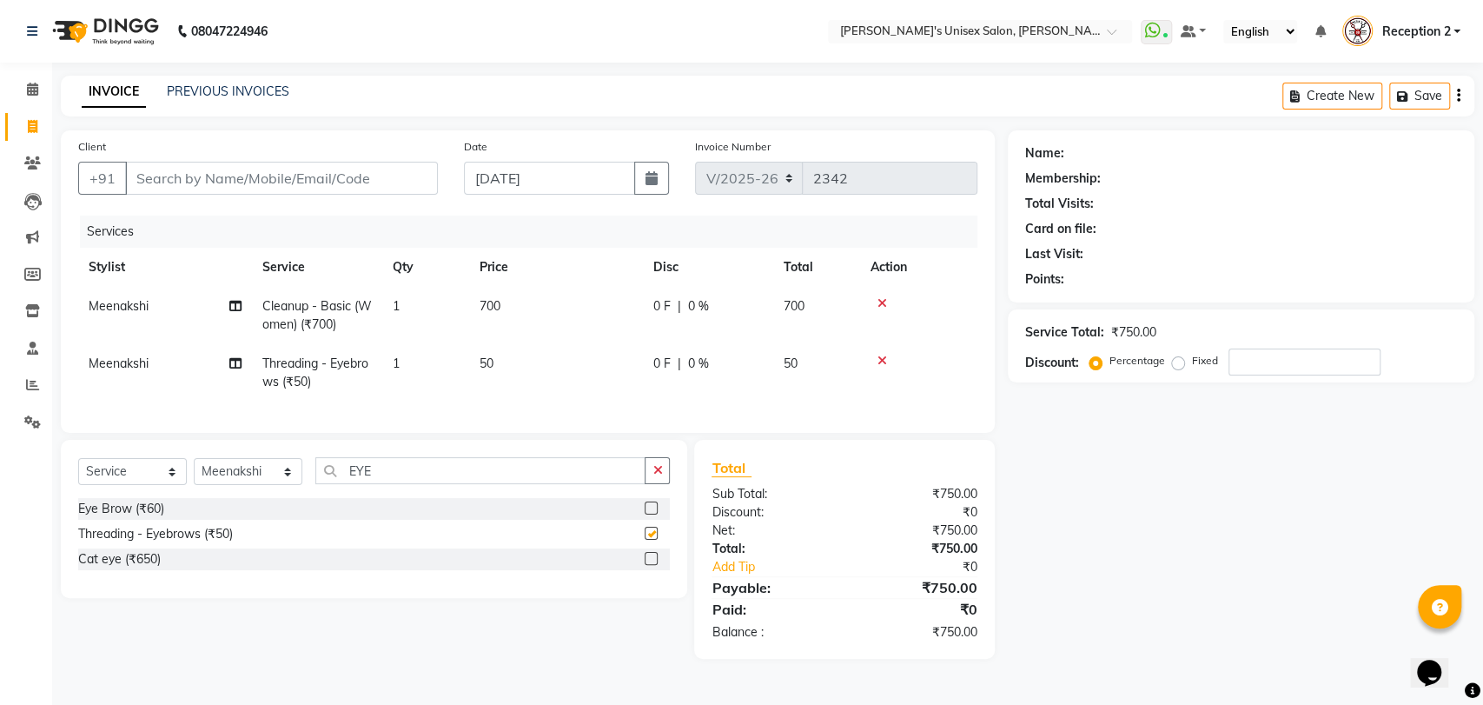
checkbox input "false"
click at [650, 498] on div "Select Service Product Membership Package Voucher Prepaid Gift Card Select Styl…" at bounding box center [374, 477] width 592 height 41
click at [1125, 427] on div "Name: Membership: Total Visits: Card on file: Last Visit: Points: Service Total…" at bounding box center [1248, 394] width 480 height 528
click at [1147, 593] on div "Name: Membership: Total Visits: Card on file: Last Visit: Points: Service Total…" at bounding box center [1248, 394] width 480 height 528
click at [1276, 358] on input "number" at bounding box center [1304, 361] width 152 height 27
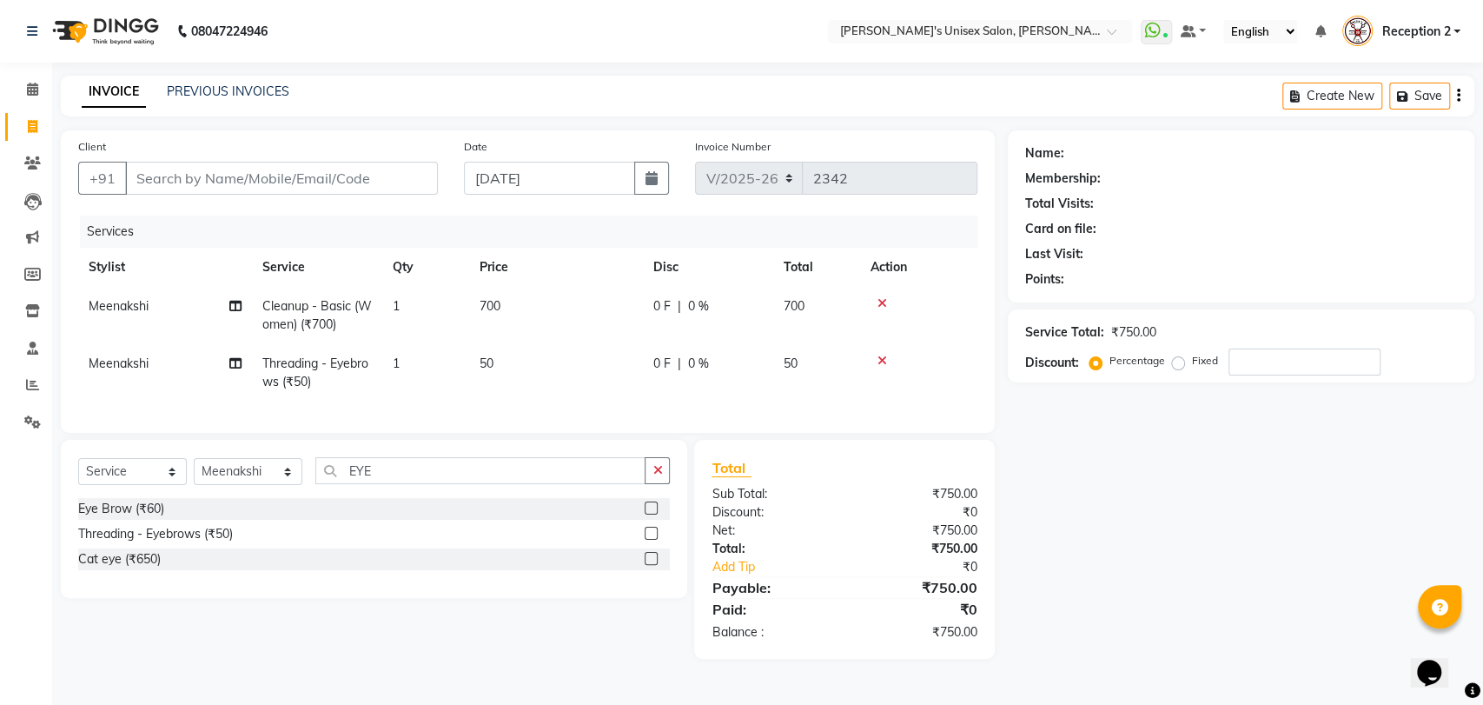
click at [1134, 601] on div "Name: Membership: Total Visits: Card on file: Last Visit: Points: Service Total…" at bounding box center [1248, 394] width 480 height 528
click at [336, 175] on input "Client" at bounding box center [281, 178] width 313 height 33
click at [338, 175] on input "Client" at bounding box center [281, 178] width 313 height 33
type input "8"
type input "0"
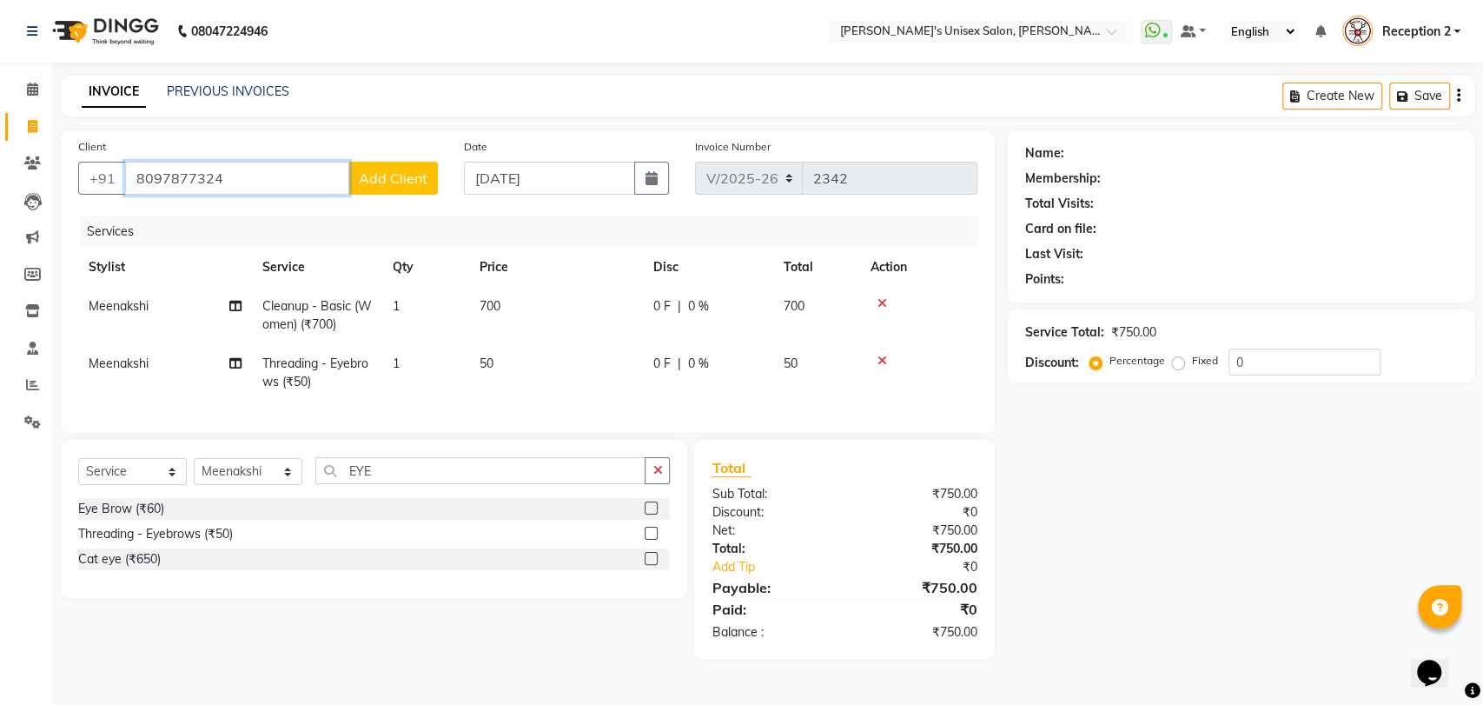
type input "8097877324"
click at [403, 182] on span "Add Client" at bounding box center [393, 177] width 69 height 17
select select "22"
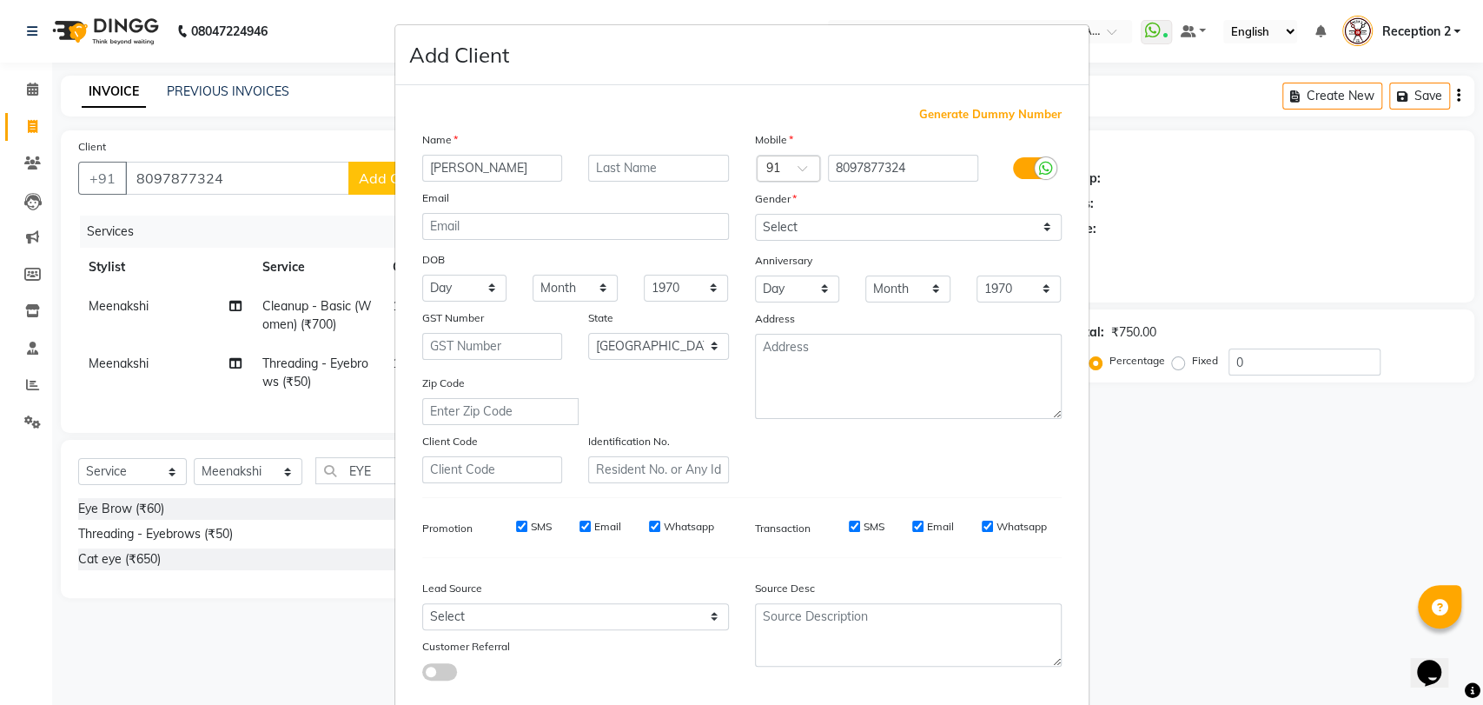
type input "[PERSON_NAME]"
click at [622, 173] on input "text" at bounding box center [658, 168] width 141 height 27
type input "[PERSON_NAME]"
click at [876, 227] on select "Select [DEMOGRAPHIC_DATA] [DEMOGRAPHIC_DATA] Other Prefer Not To Say" at bounding box center [908, 227] width 307 height 27
select select "[DEMOGRAPHIC_DATA]"
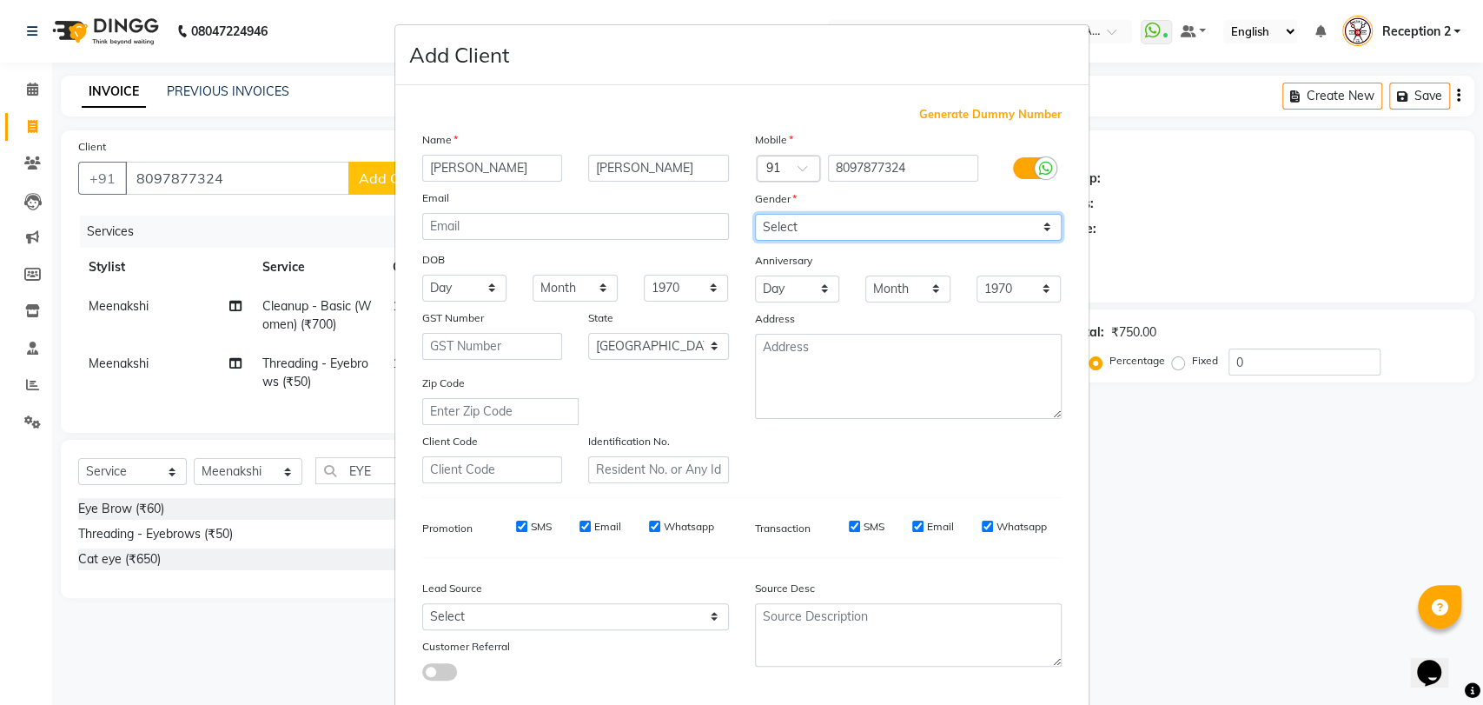
click at [755, 214] on select "Select [DEMOGRAPHIC_DATA] [DEMOGRAPHIC_DATA] Other Prefer Not To Say" at bounding box center [908, 227] width 307 height 27
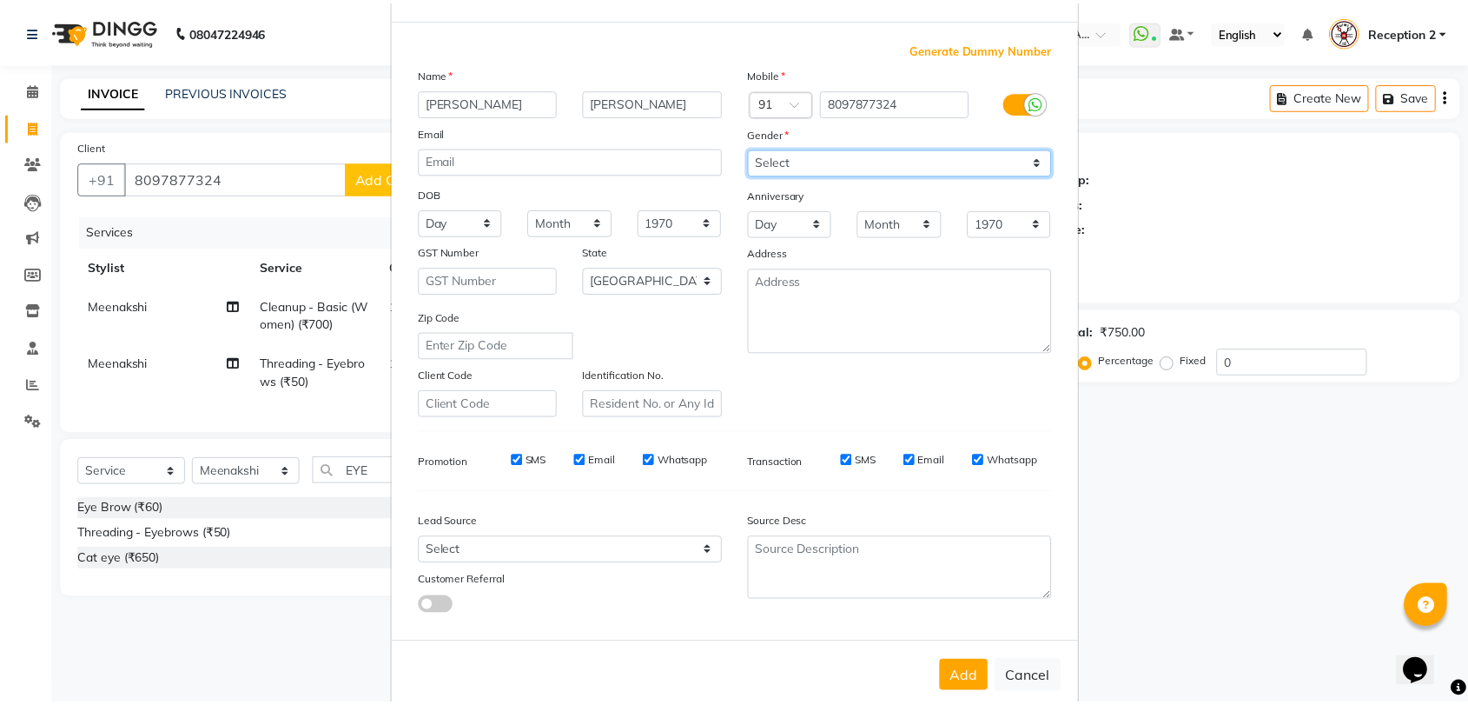
scroll to position [94, 0]
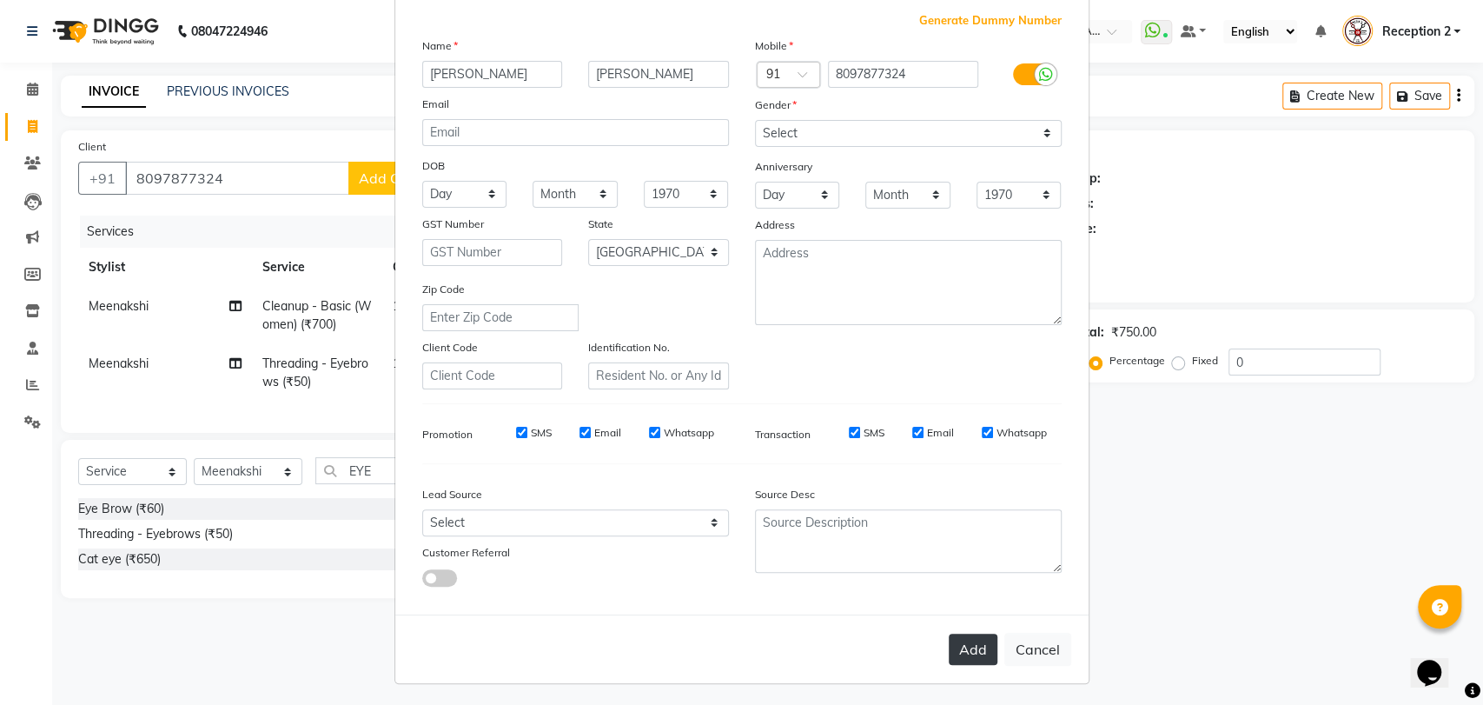
click at [970, 641] on button "Add" at bounding box center [973, 648] width 49 height 31
type input "80******24"
select select
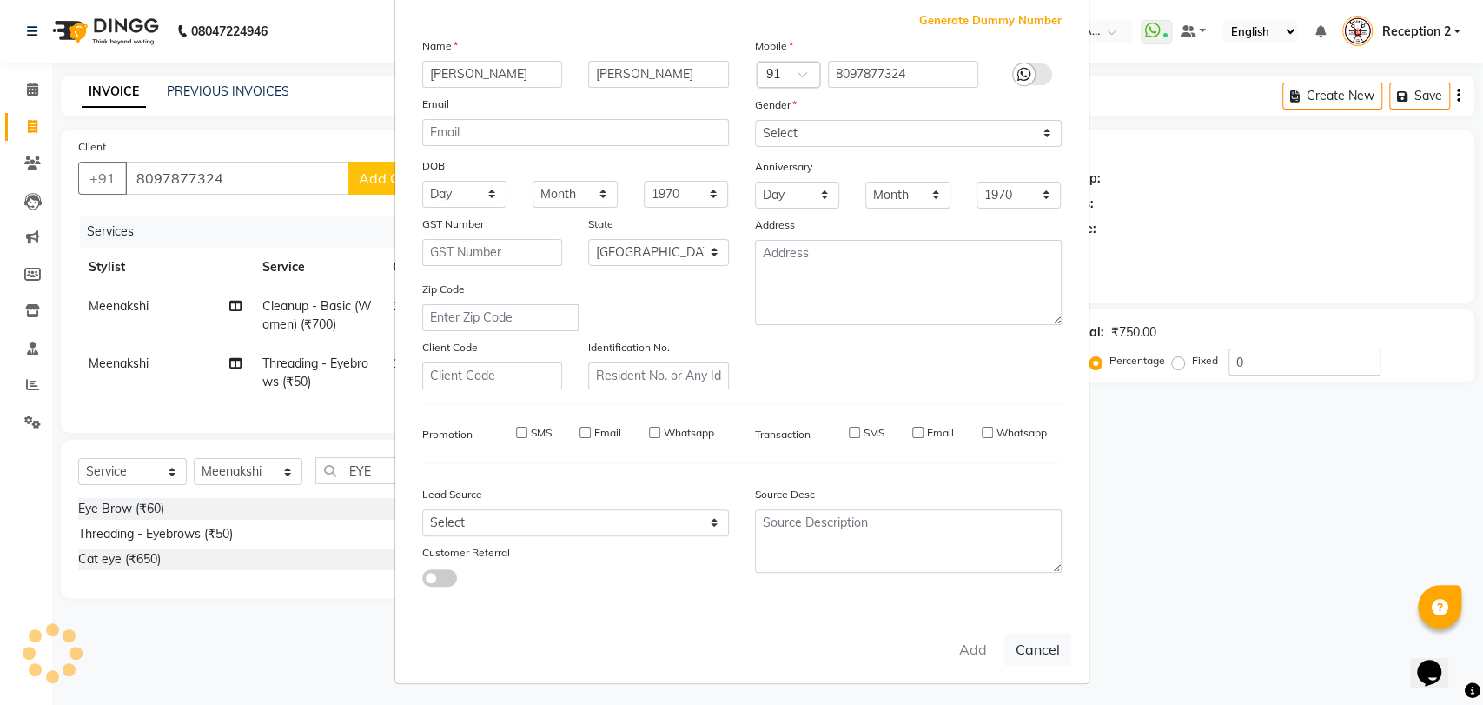
select select "null"
select select
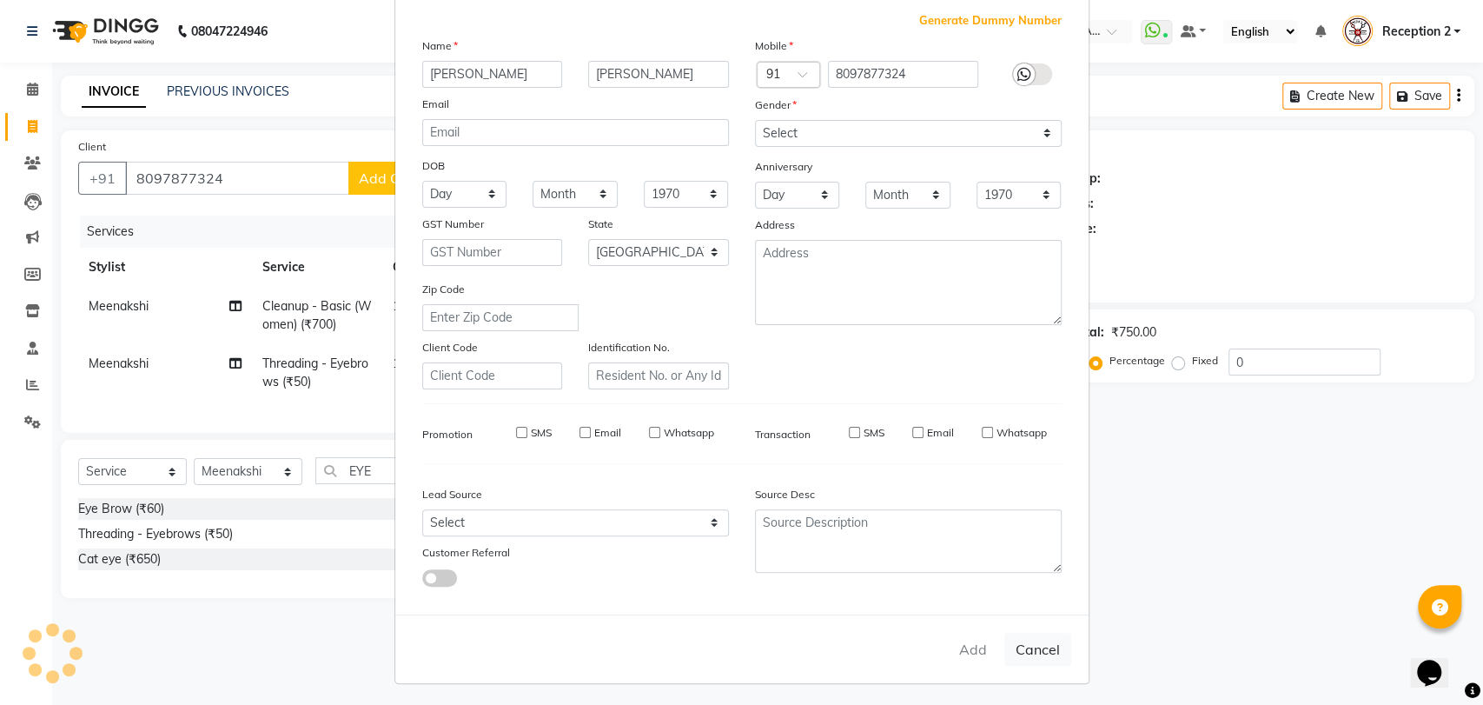
checkbox input "false"
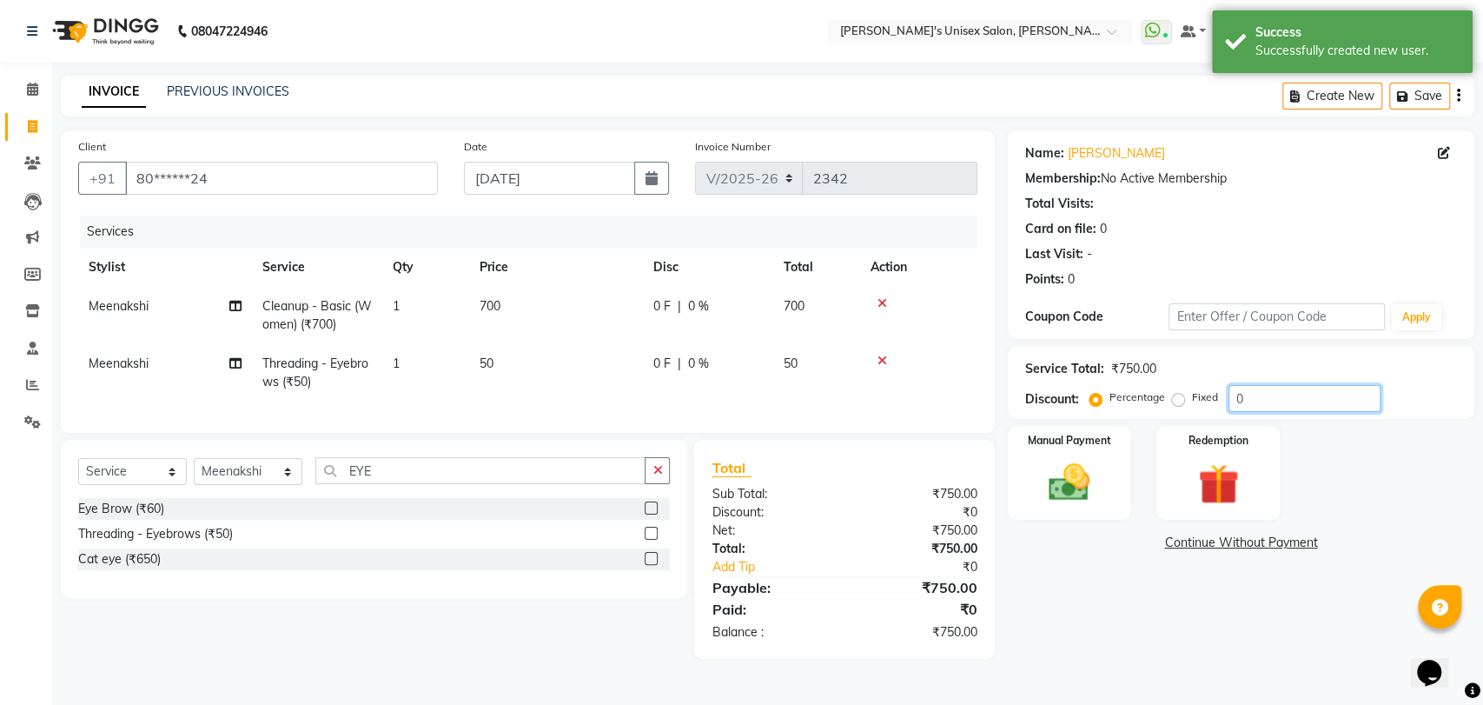
click at [1327, 392] on input "0" at bounding box center [1304, 398] width 152 height 27
click at [1290, 599] on div "Name: [PERSON_NAME] Membership: No Active Membership Total Visits: Card on file…" at bounding box center [1248, 394] width 480 height 528
click at [1085, 504] on img at bounding box center [1069, 482] width 69 height 49
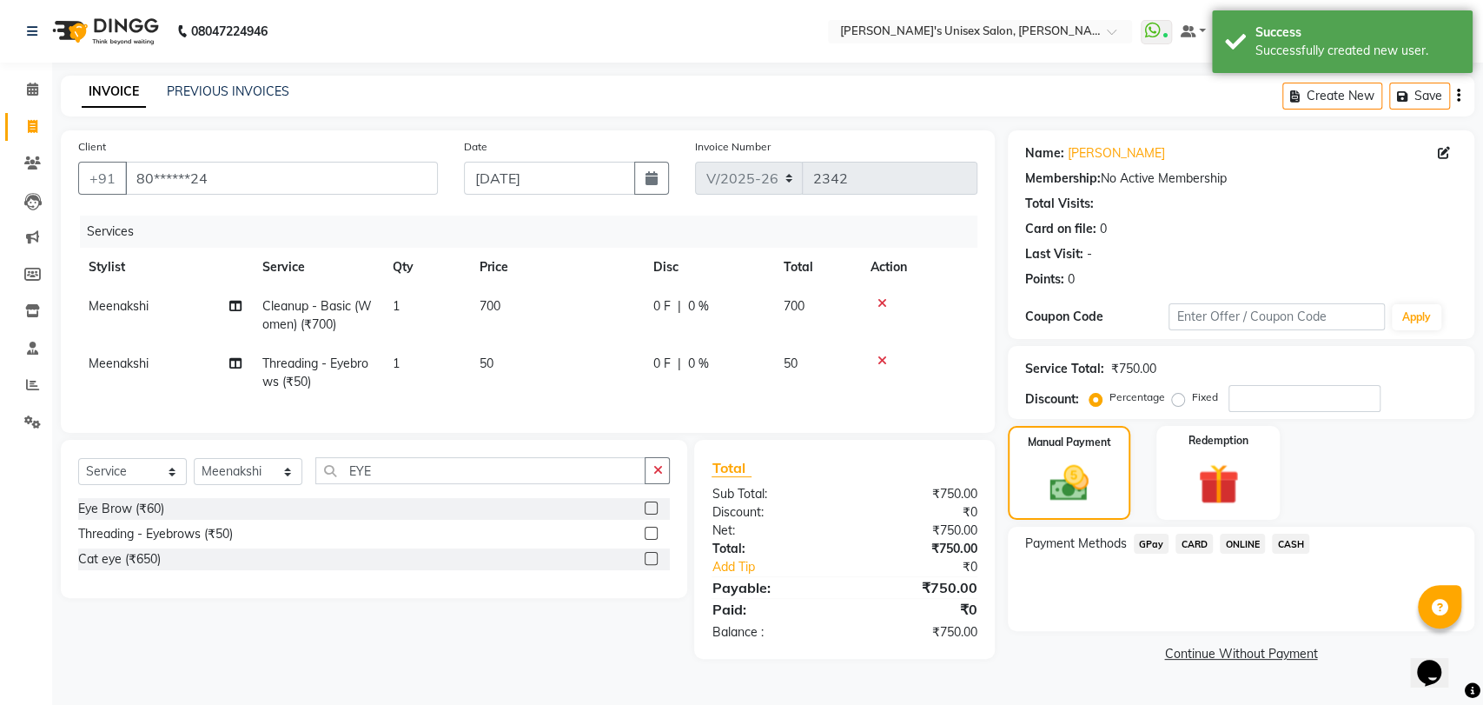
click at [1149, 533] on span "GPay" at bounding box center [1152, 543] width 36 height 20
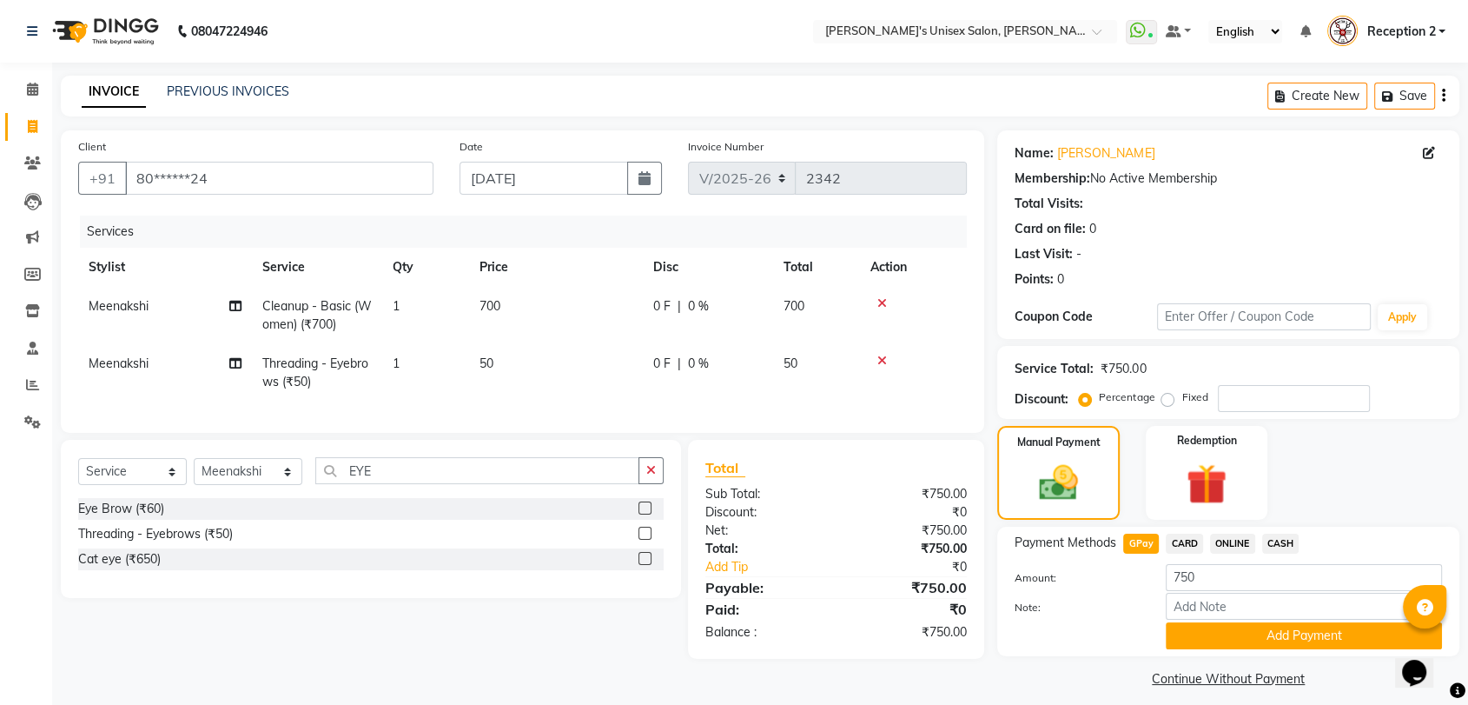
click at [1109, 679] on link "Continue Without Payment" at bounding box center [1228, 679] width 455 height 18
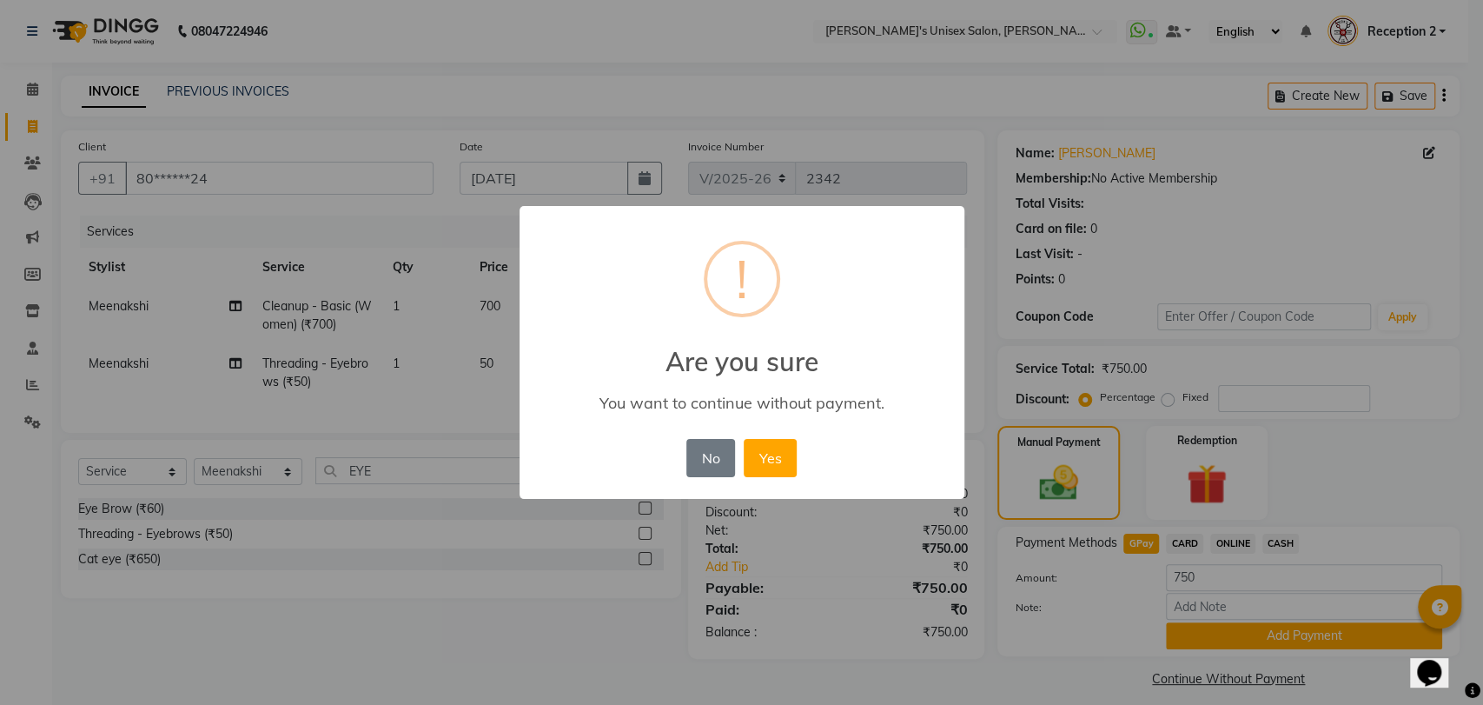
click at [1109, 679] on div "× ! Are you sure You want to continue without payment. No No Yes" at bounding box center [741, 352] width 1483 height 705
drag, startPoint x: 844, startPoint y: 526, endPoint x: 718, endPoint y: 435, distance: 155.0
click at [718, 435] on div "× ! Are you sure You want to continue without payment. No No Yes" at bounding box center [741, 352] width 1483 height 705
click at [715, 448] on button "No" at bounding box center [710, 458] width 49 height 38
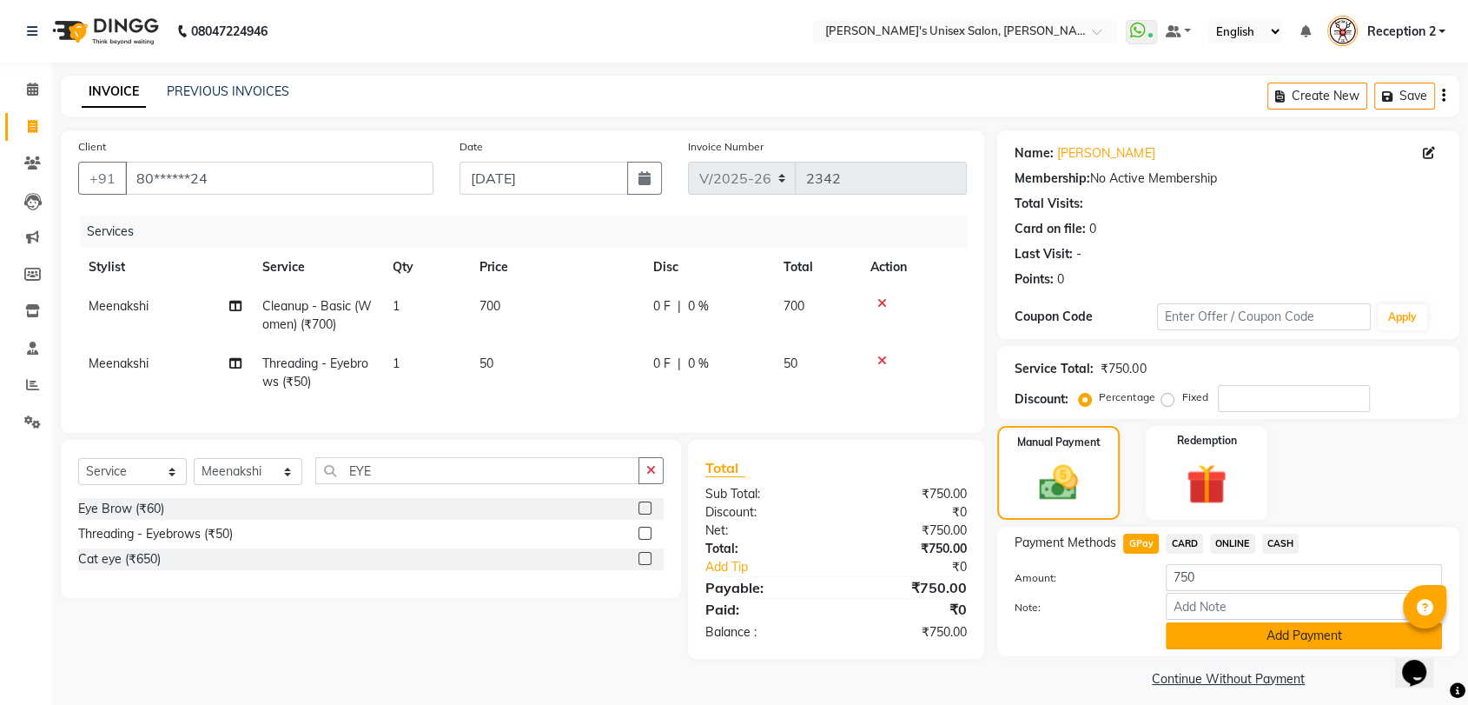
click at [1297, 626] on button "Add Payment" at bounding box center [1304, 635] width 276 height 27
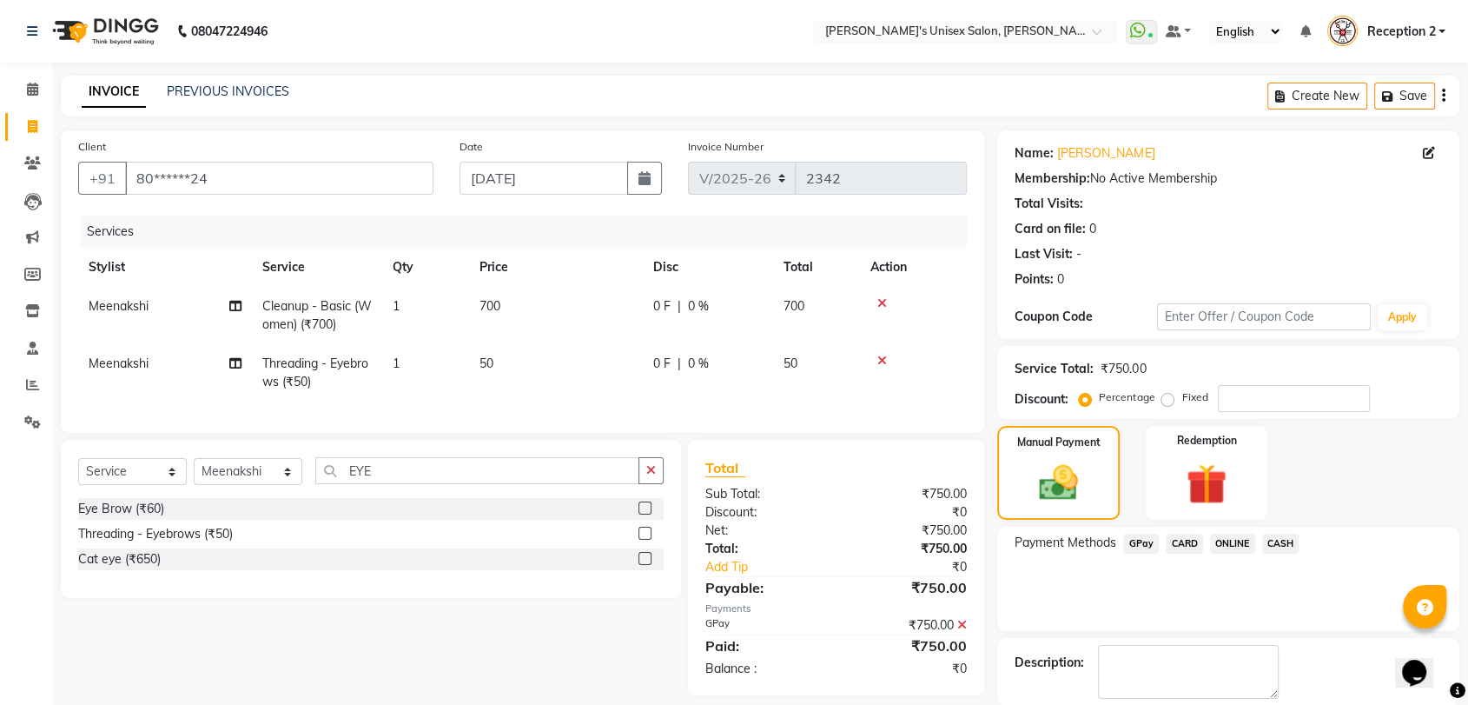
scroll to position [85, 0]
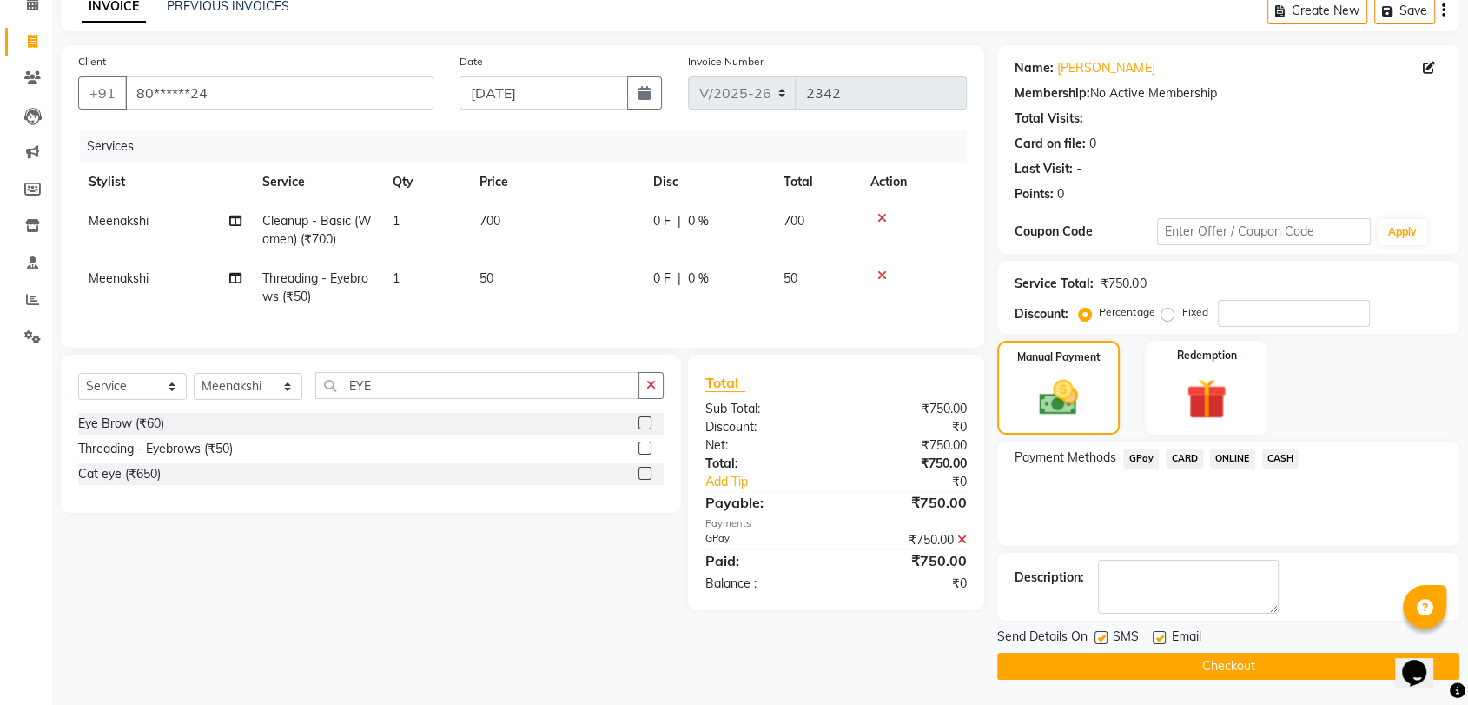
click at [1287, 672] on button "Checkout" at bounding box center [1228, 665] width 462 height 27
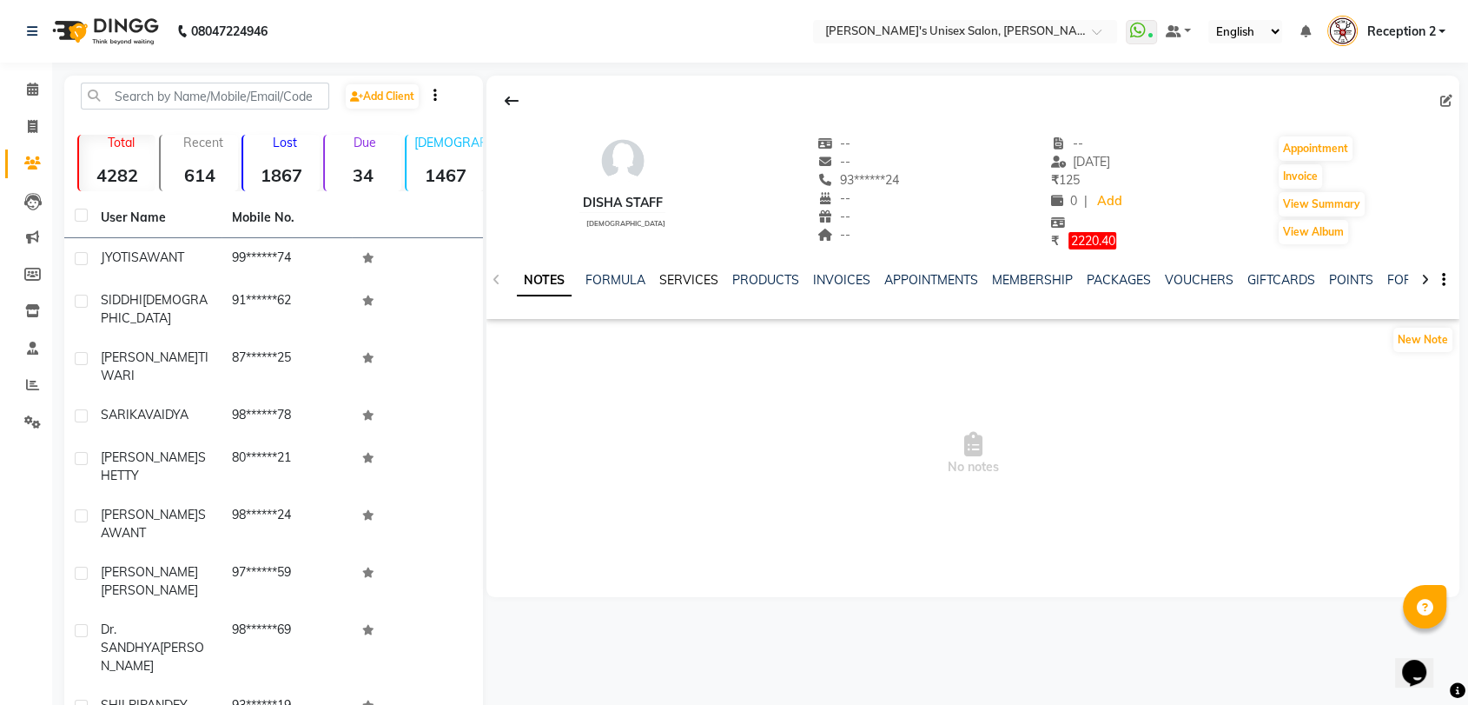
click at [687, 277] on link "SERVICES" at bounding box center [688, 280] width 59 height 16
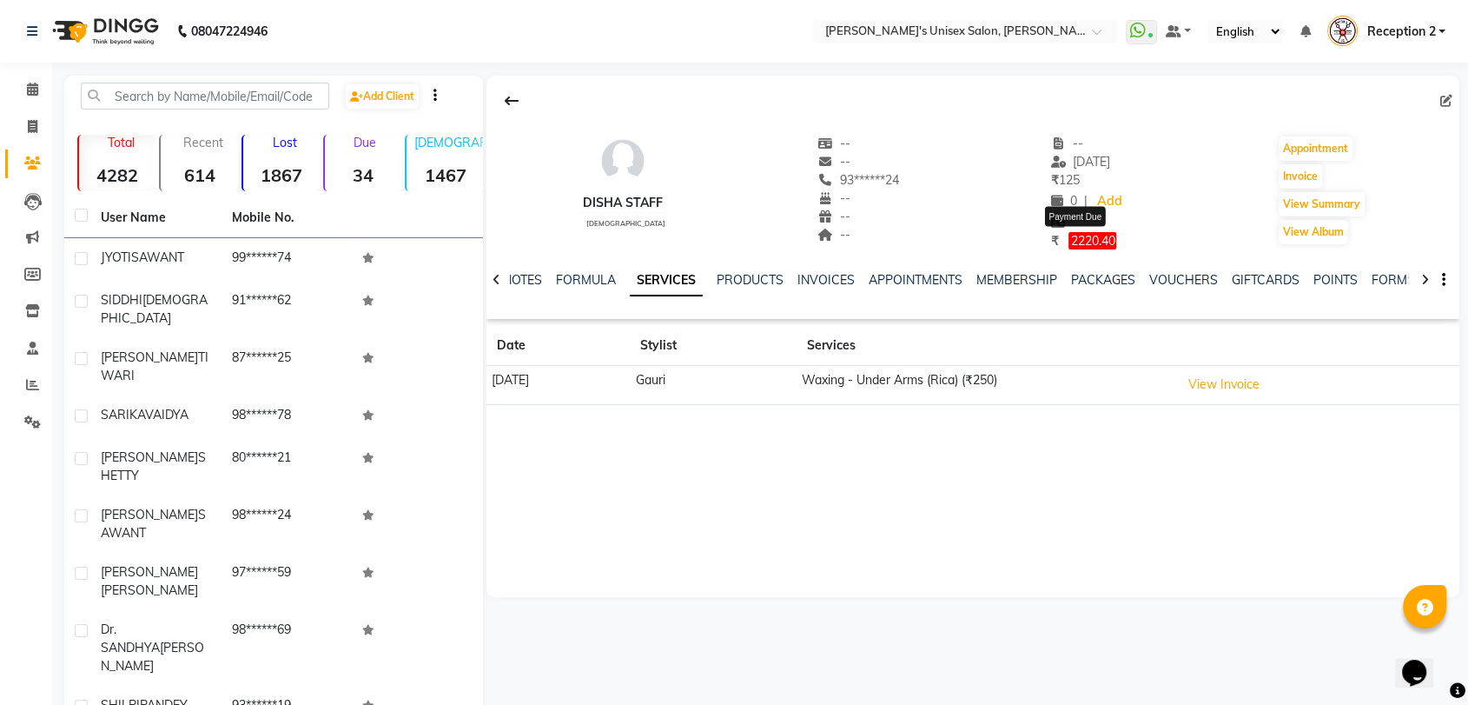
click at [1098, 232] on span "2220.40" at bounding box center [1093, 240] width 48 height 17
select select "1"
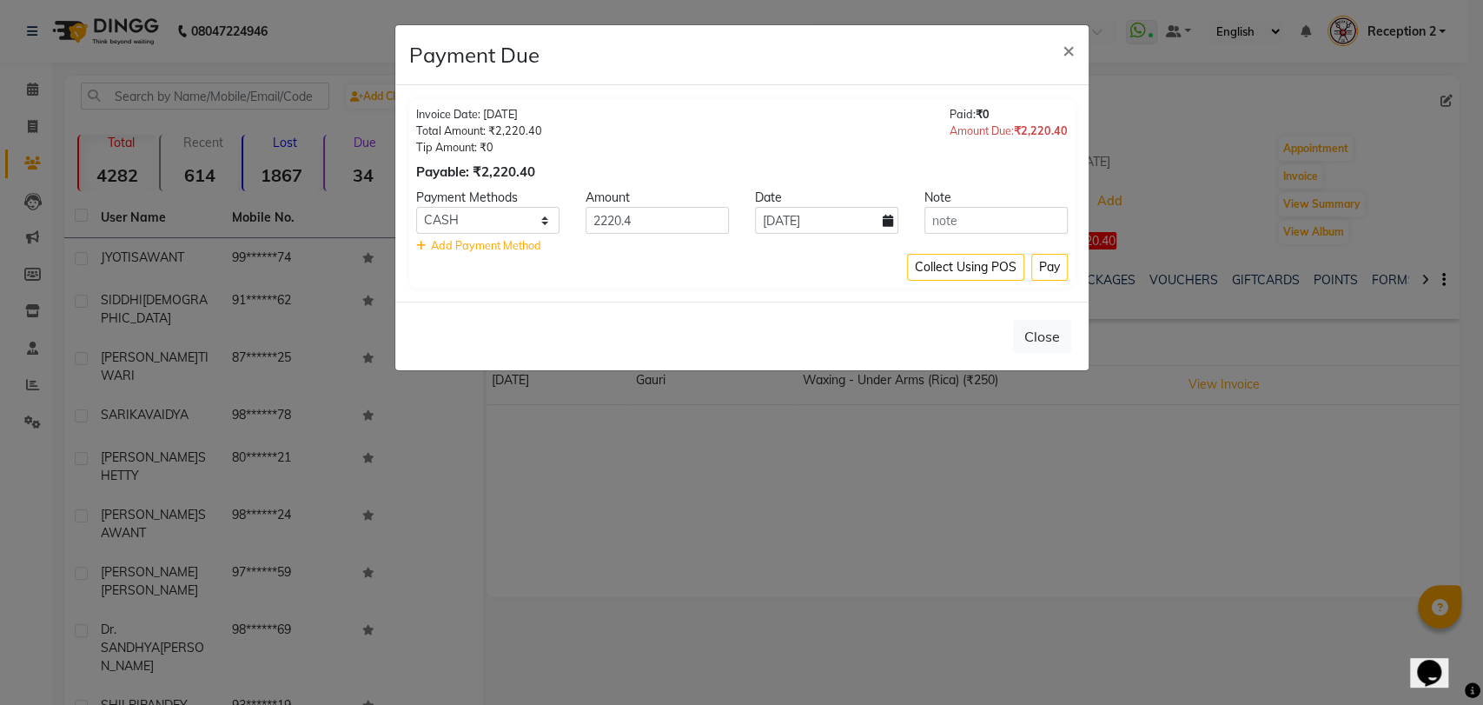
click at [884, 221] on icon at bounding box center [888, 221] width 10 height 12
select select "9"
select select "2025"
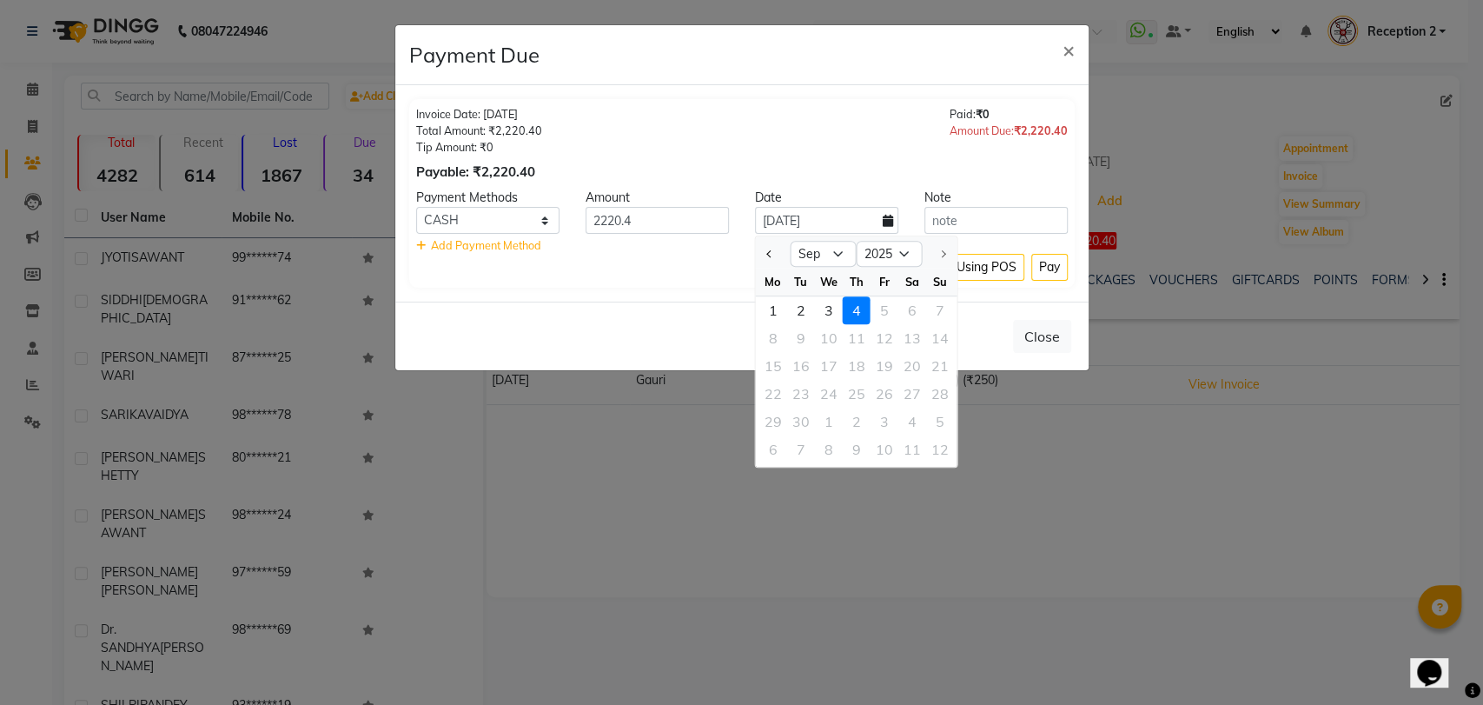
click at [894, 158] on div "Invoice Date: 28-01-2025 Total Amount: ₹2,220.40 Tip Amount: ₹0 Payable: ₹2,220…" at bounding box center [742, 144] width 652 height 76
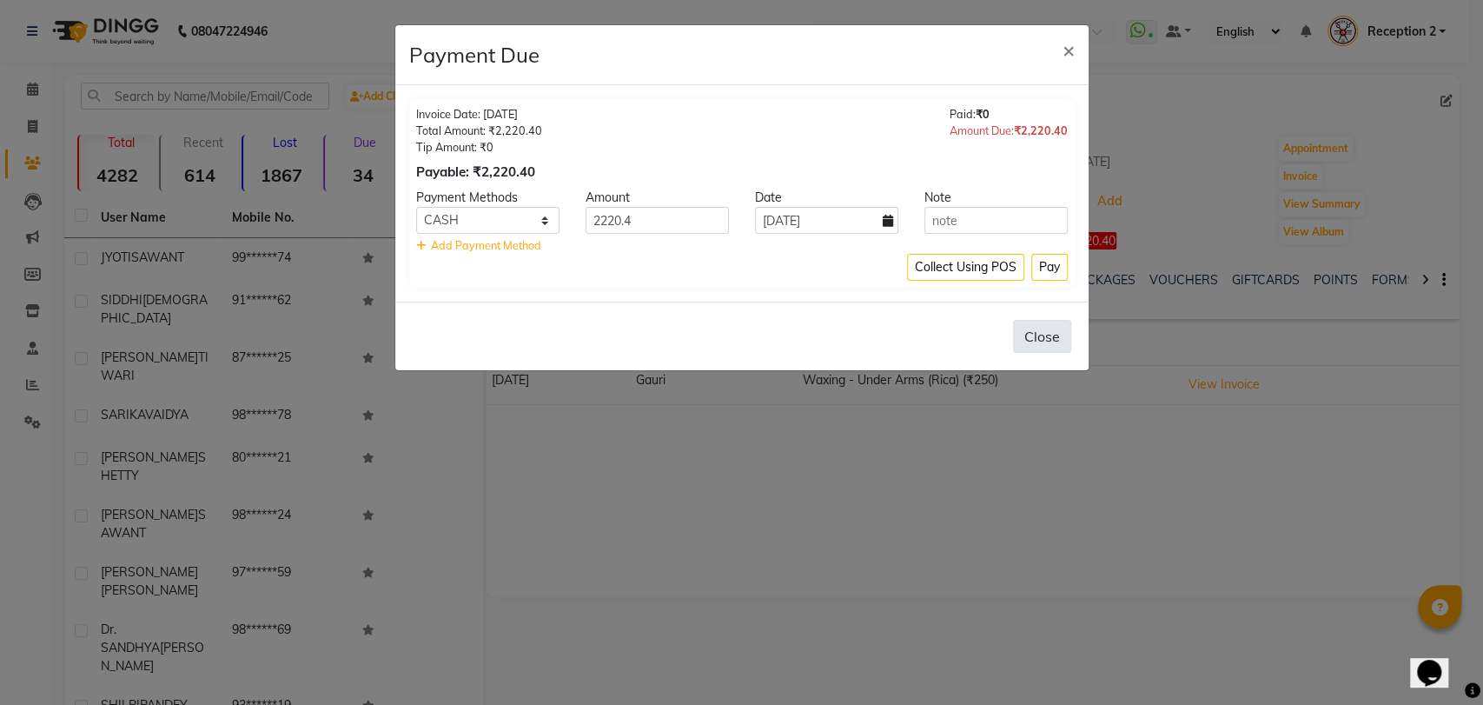
click at [1043, 341] on button "Close" at bounding box center [1042, 336] width 58 height 33
